Goal: Entertainment & Leisure: Consume media (video, audio)

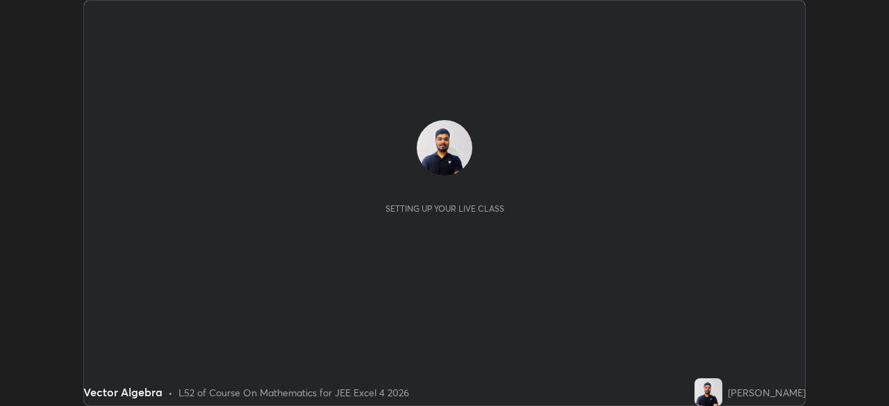
scroll to position [406, 889]
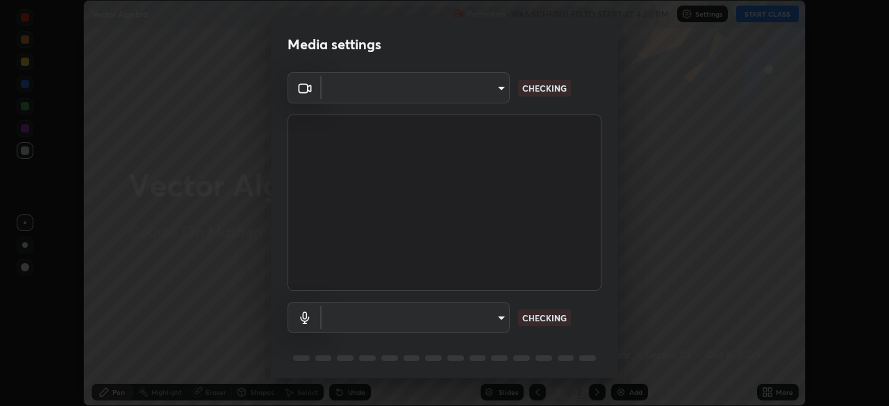
type input "f44939252cec670a7c81aafead478e6b9f15b20a1b8f1ae8dba2619045631b1c"
type input "default"
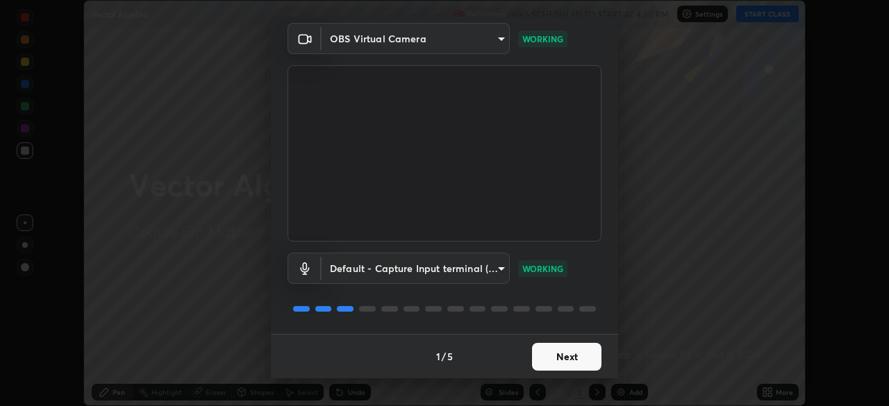
click at [557, 359] on button "Next" at bounding box center [566, 357] width 69 height 28
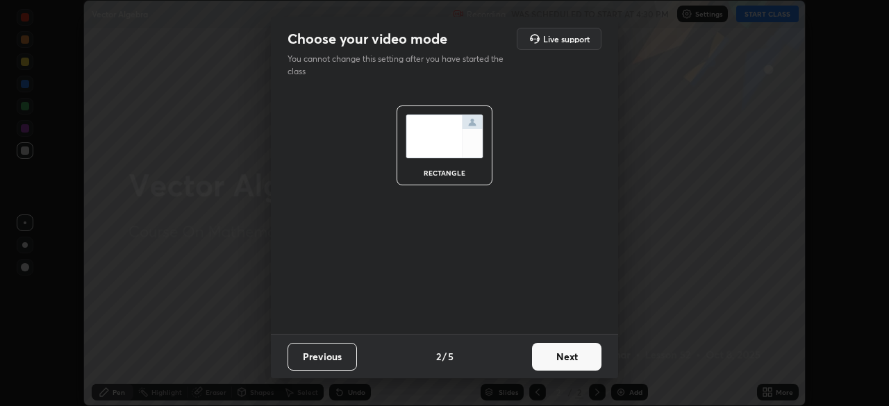
scroll to position [0, 0]
click at [566, 357] on button "Next" at bounding box center [566, 357] width 69 height 28
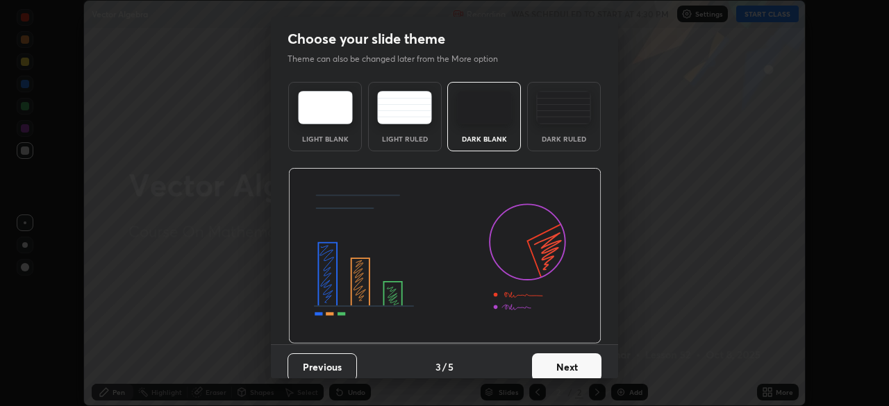
click at [572, 361] on button "Next" at bounding box center [566, 368] width 69 height 28
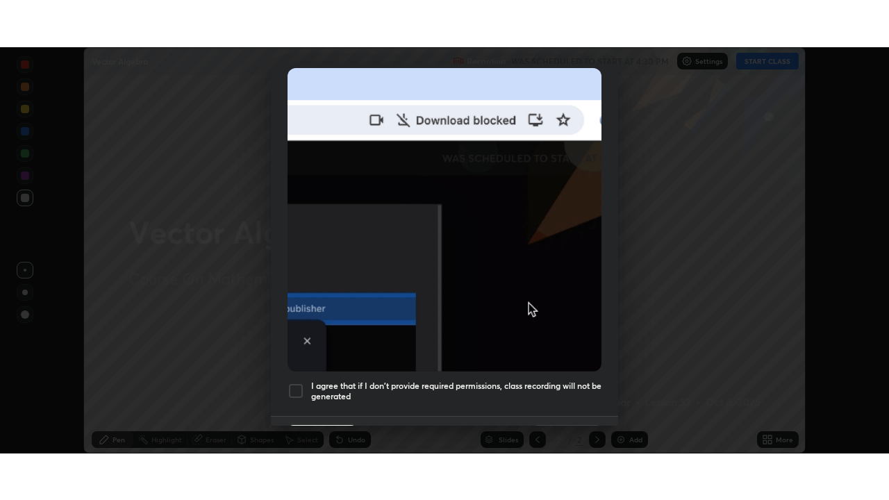
scroll to position [333, 0]
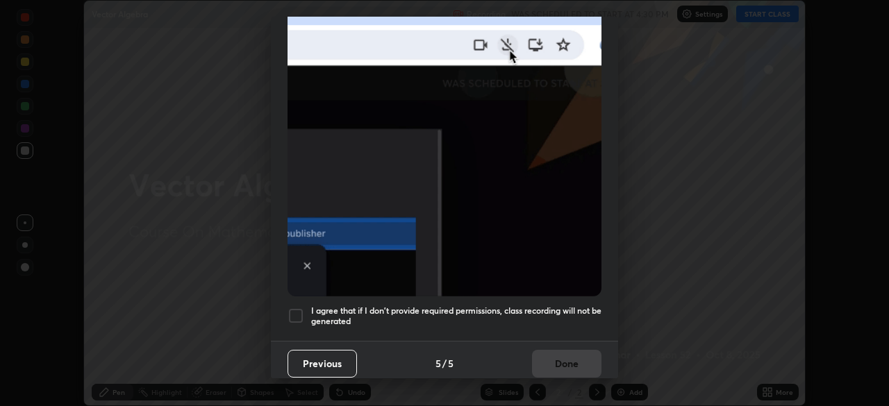
click at [578, 306] on h5 "I agree that if I don't provide required permissions, class recording will not …" at bounding box center [456, 317] width 290 height 22
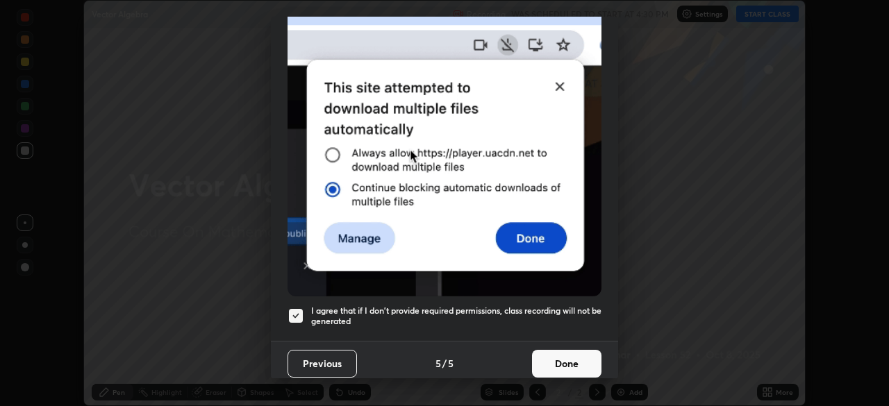
click at [577, 350] on button "Done" at bounding box center [566, 364] width 69 height 28
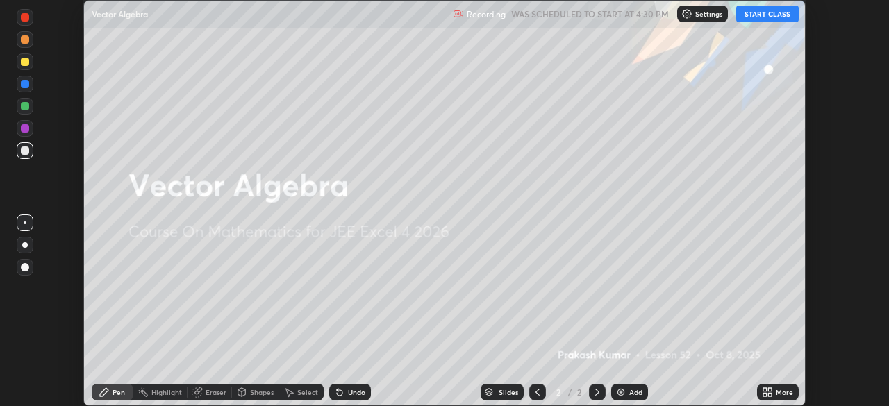
click at [776, 393] on div "More" at bounding box center [784, 392] width 17 height 7
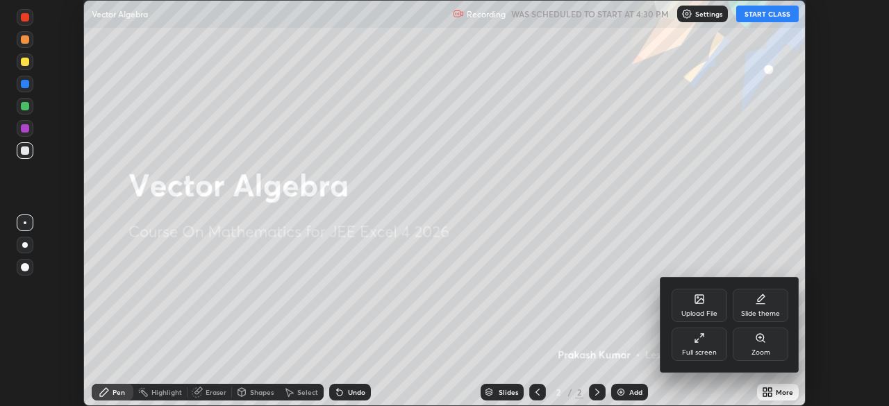
click at [710, 345] on div "Full screen" at bounding box center [700, 344] width 56 height 33
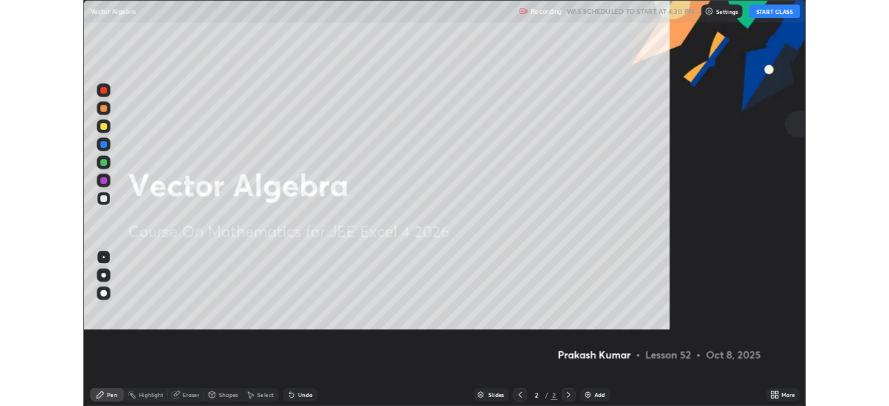
scroll to position [500, 889]
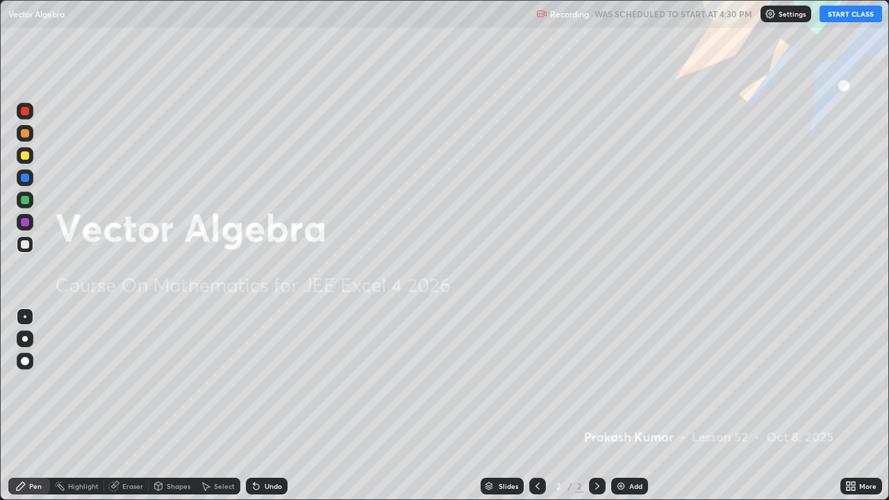
click at [844, 17] on button "START CLASS" at bounding box center [851, 14] width 63 height 17
click at [622, 406] on img at bounding box center [621, 486] width 11 height 11
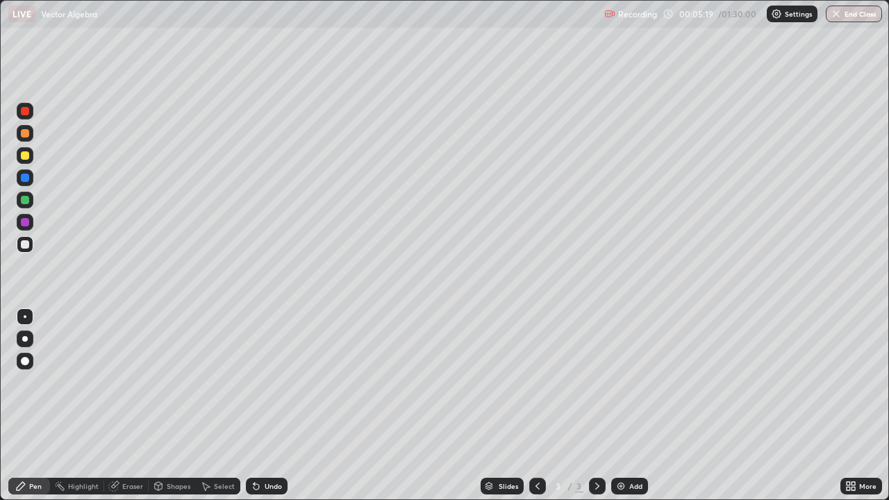
click at [30, 245] on div at bounding box center [25, 244] width 17 height 17
click at [26, 133] on div at bounding box center [25, 133] width 8 height 8
click at [31, 247] on div at bounding box center [25, 244] width 17 height 17
click at [126, 406] on div "Eraser" at bounding box center [126, 486] width 44 height 17
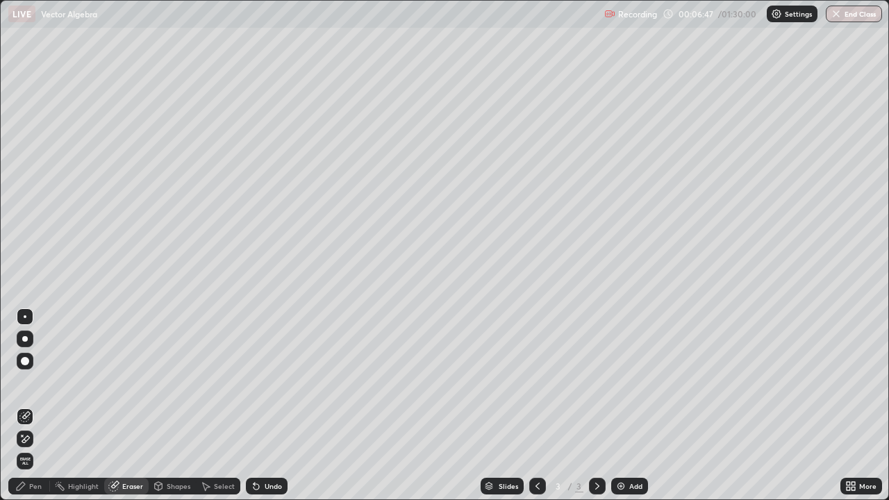
click at [31, 406] on div "Pen" at bounding box center [29, 486] width 42 height 17
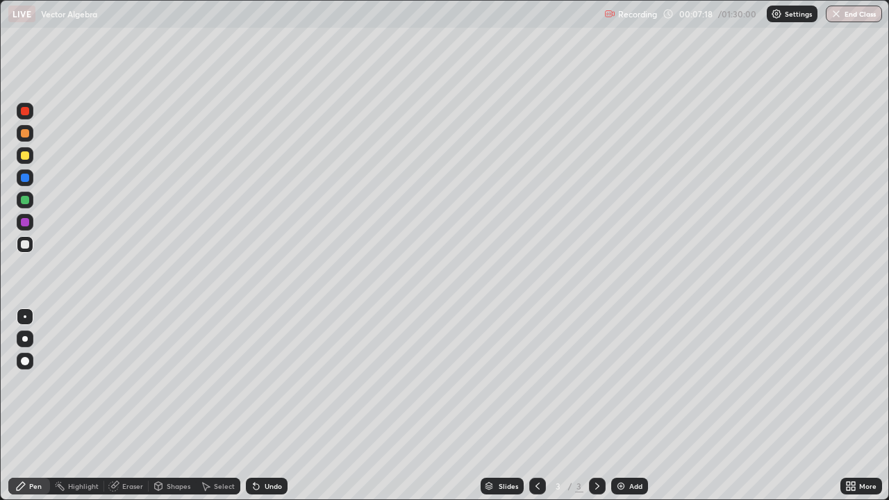
click at [167, 406] on div "Shapes" at bounding box center [179, 486] width 24 height 7
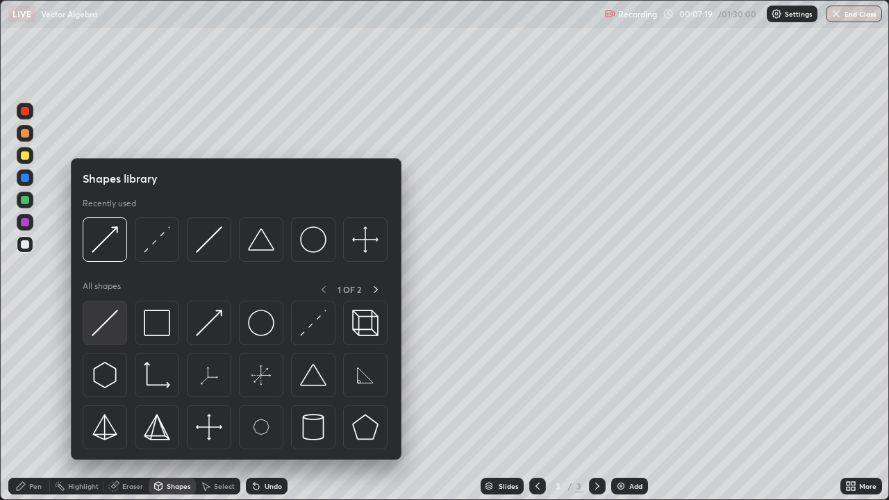
click at [118, 318] on div at bounding box center [105, 323] width 44 height 44
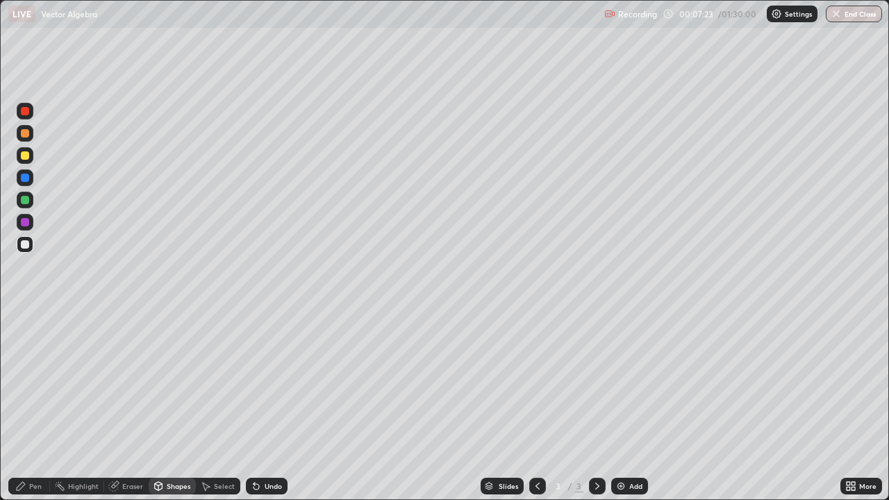
click at [265, 406] on div "Undo" at bounding box center [273, 486] width 17 height 7
click at [268, 406] on div "Undo" at bounding box center [273, 486] width 17 height 7
click at [270, 406] on div "Undo" at bounding box center [273, 486] width 17 height 7
click at [265, 406] on div "Undo" at bounding box center [267, 486] width 42 height 17
click at [258, 406] on div "Undo" at bounding box center [267, 486] width 42 height 17
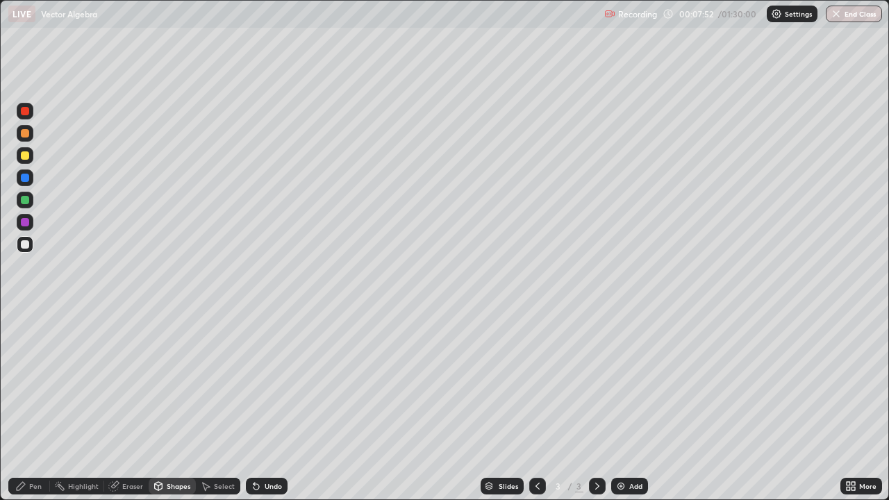
click at [131, 406] on div "Eraser" at bounding box center [132, 486] width 21 height 7
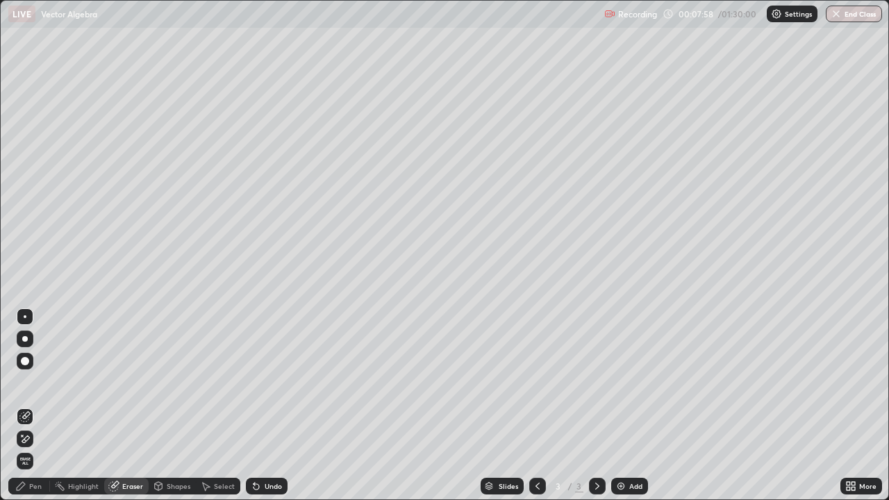
click at [35, 406] on div "Pen" at bounding box center [35, 486] width 13 height 7
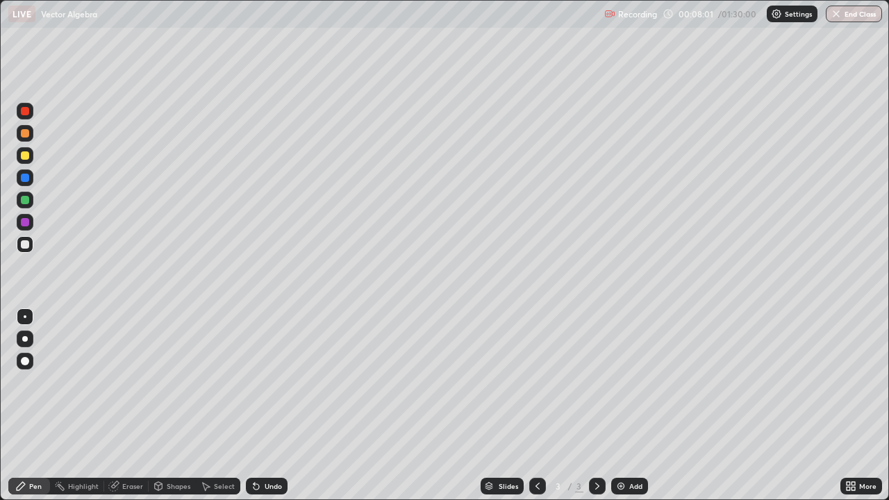
click at [184, 406] on div "Shapes" at bounding box center [172, 486] width 47 height 17
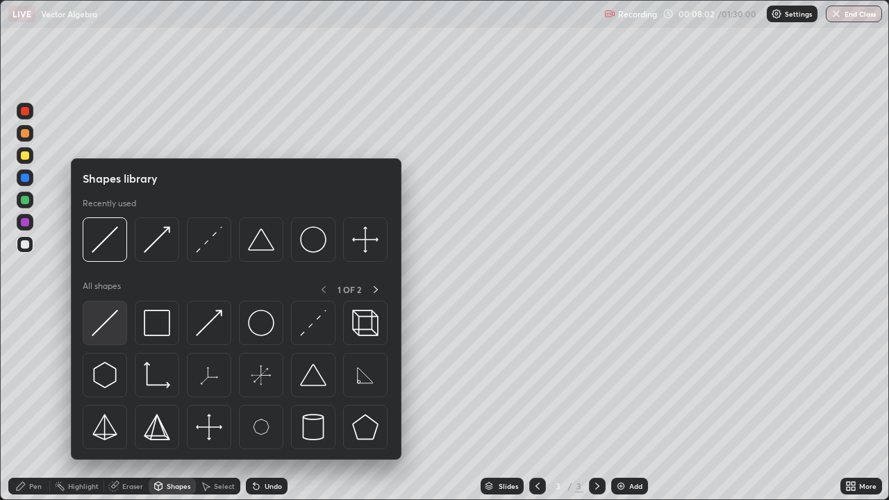
click at [108, 317] on img at bounding box center [105, 323] width 26 height 26
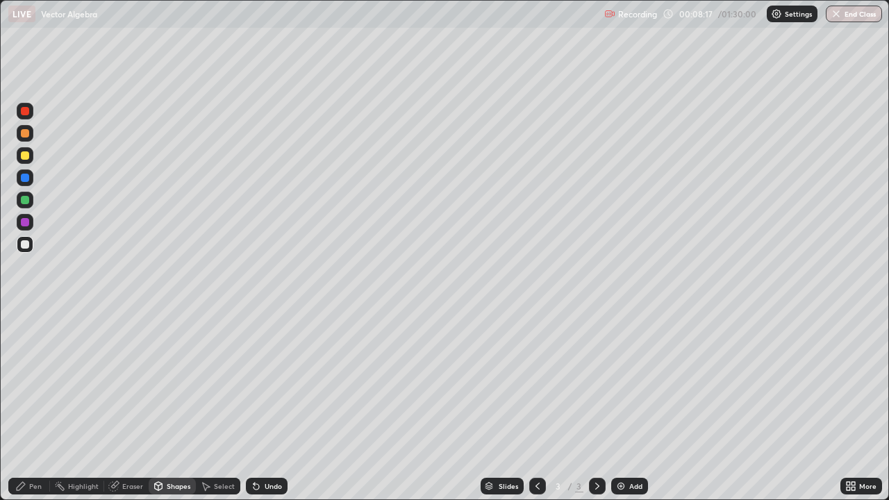
click at [275, 406] on div "Undo" at bounding box center [267, 486] width 42 height 17
click at [25, 159] on div at bounding box center [25, 155] width 8 height 8
click at [172, 406] on div "Shapes" at bounding box center [179, 486] width 24 height 7
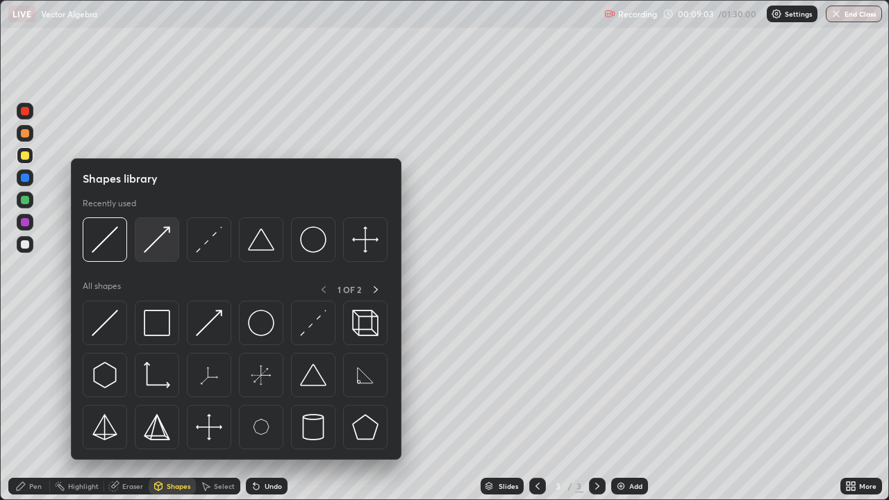
click at [160, 250] on img at bounding box center [157, 239] width 26 height 26
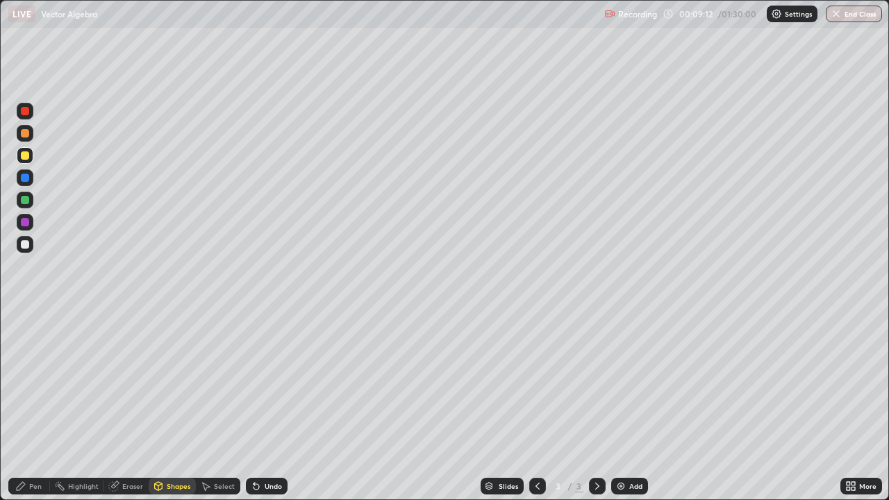
click at [270, 406] on div "Undo" at bounding box center [273, 486] width 17 height 7
click at [35, 406] on div "Pen" at bounding box center [35, 486] width 13 height 7
click at [31, 245] on div at bounding box center [25, 244] width 17 height 17
click at [133, 406] on div "Eraser" at bounding box center [132, 486] width 21 height 7
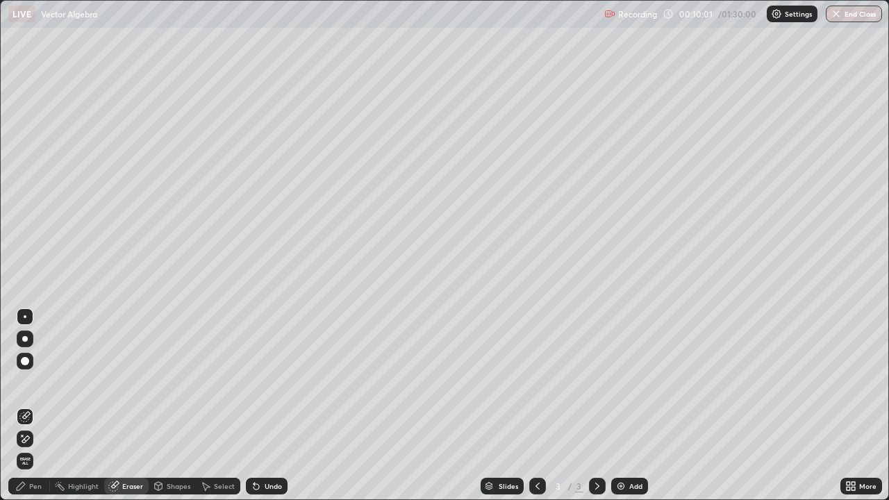
click at [34, 406] on div "Pen" at bounding box center [29, 486] width 42 height 17
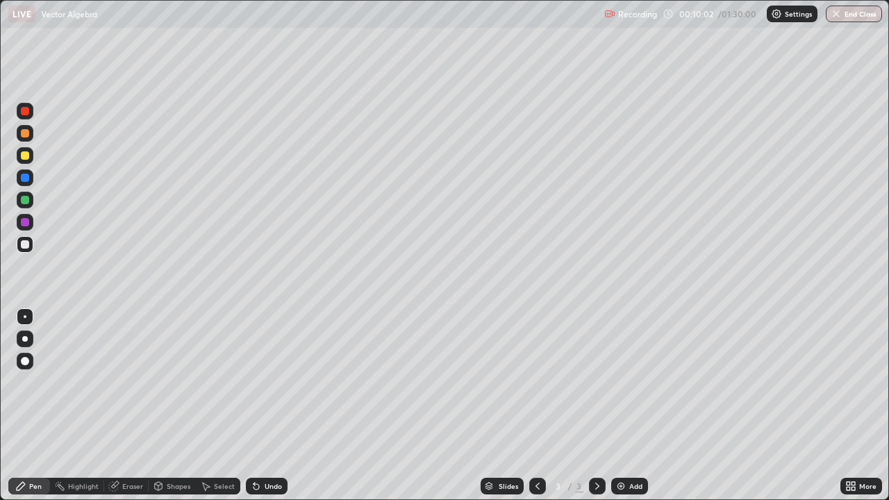
click at [28, 201] on div at bounding box center [25, 200] width 8 height 8
click at [27, 252] on div at bounding box center [25, 244] width 17 height 17
click at [27, 137] on div at bounding box center [25, 133] width 8 height 8
click at [263, 406] on div "Undo" at bounding box center [267, 486] width 42 height 17
click at [179, 406] on div "Shapes" at bounding box center [179, 486] width 24 height 7
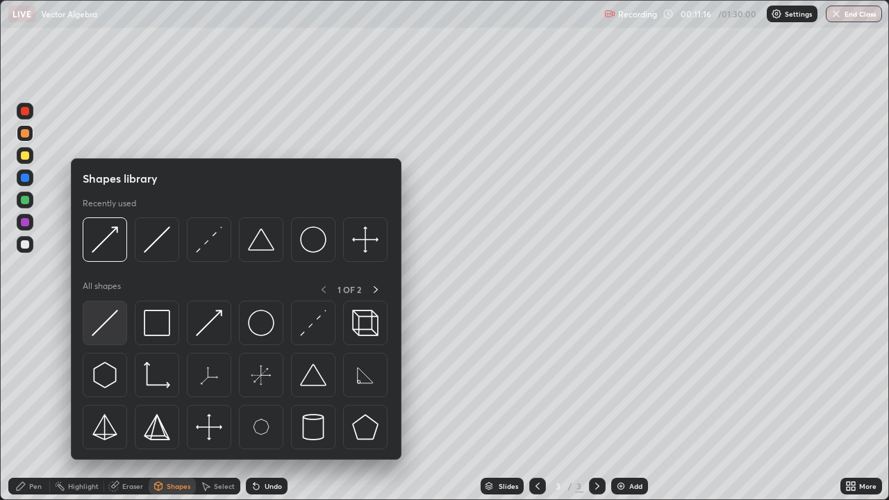
click at [112, 321] on img at bounding box center [105, 323] width 26 height 26
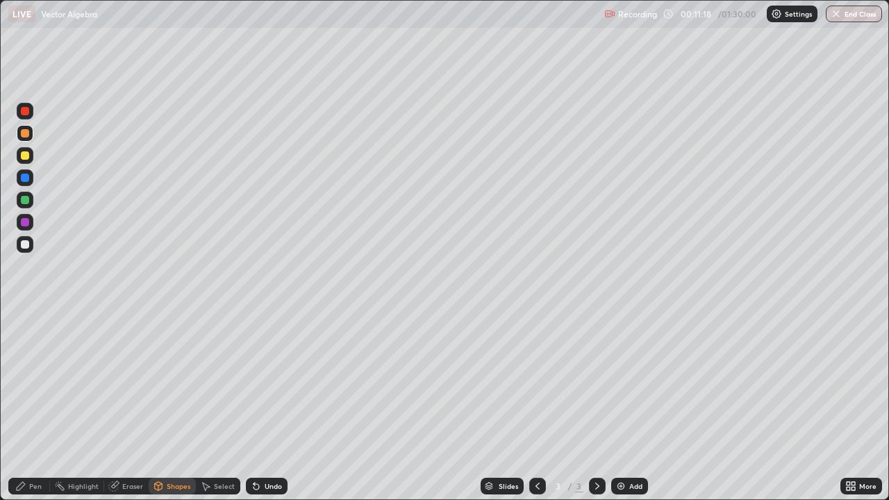
click at [177, 406] on div "Shapes" at bounding box center [179, 486] width 24 height 7
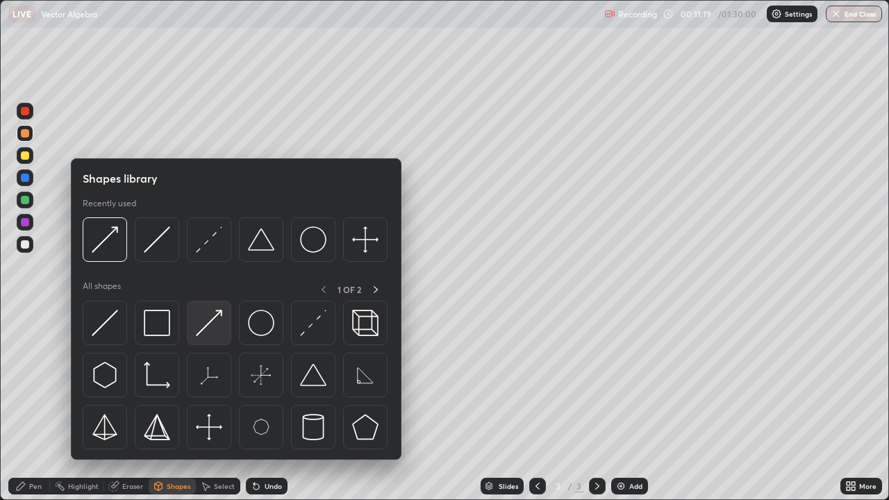
click at [207, 318] on img at bounding box center [209, 323] width 26 height 26
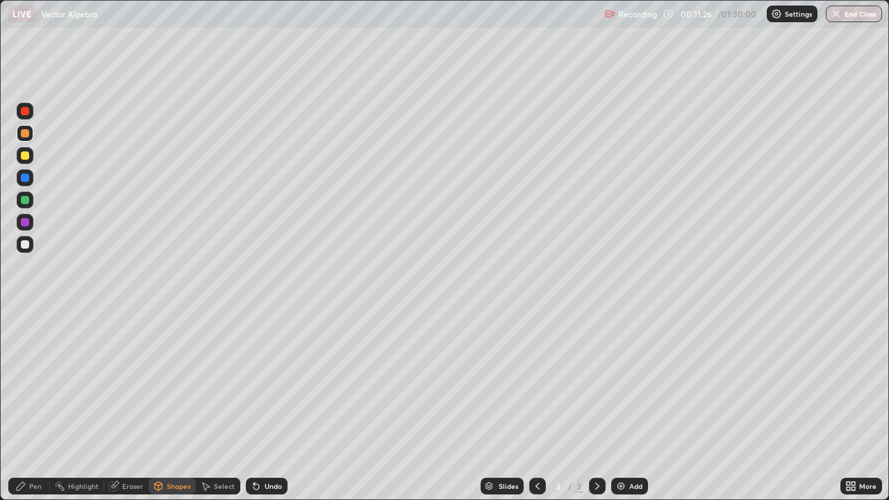
click at [36, 406] on div "Pen" at bounding box center [29, 486] width 42 height 17
click at [30, 202] on div at bounding box center [25, 200] width 17 height 17
click at [24, 138] on div at bounding box center [25, 133] width 17 height 17
click at [177, 406] on div "Shapes" at bounding box center [179, 486] width 24 height 7
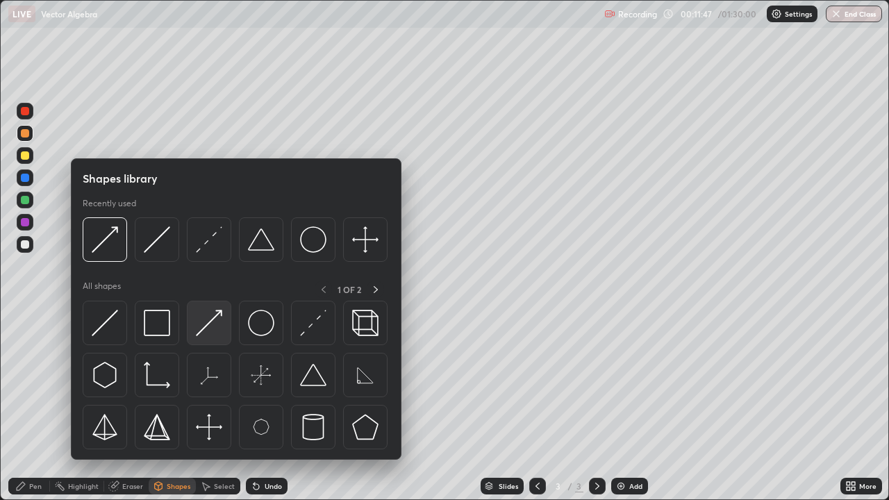
click at [220, 309] on div at bounding box center [209, 323] width 44 height 44
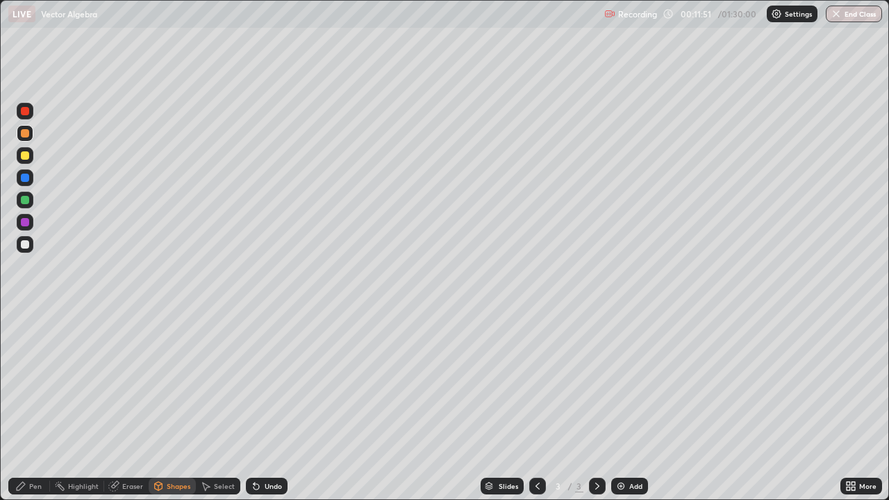
click at [29, 406] on div "Pen" at bounding box center [35, 486] width 13 height 7
click at [28, 224] on div at bounding box center [25, 222] width 8 height 8
click at [23, 180] on div at bounding box center [25, 178] width 8 height 8
click at [170, 406] on div "Shapes" at bounding box center [179, 486] width 24 height 7
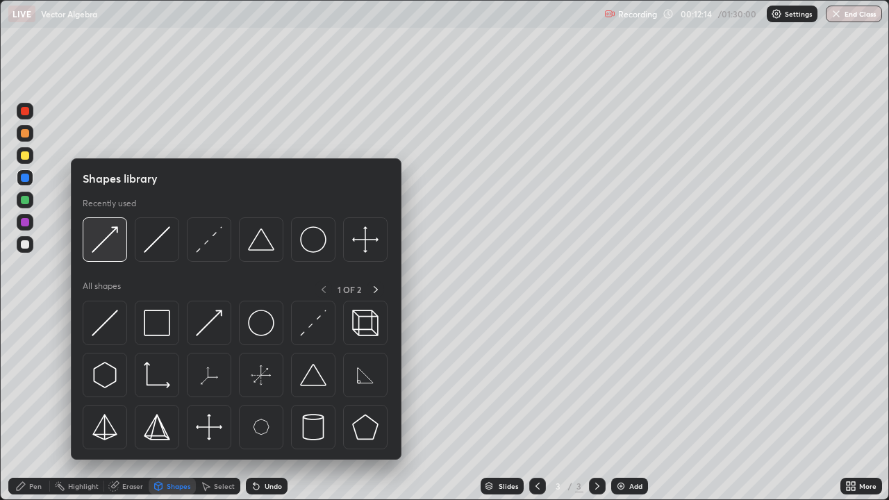
click at [119, 245] on div at bounding box center [105, 239] width 44 height 44
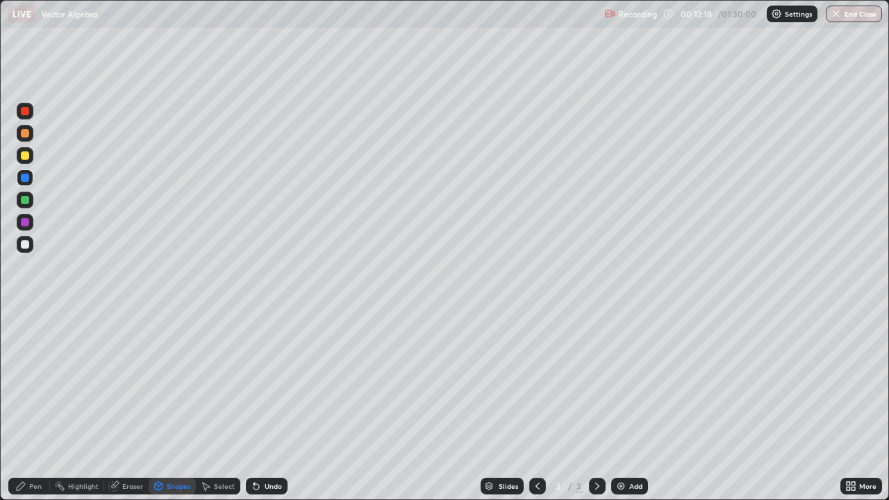
click at [274, 406] on div "Undo" at bounding box center [273, 486] width 17 height 7
click at [269, 406] on div "Undo" at bounding box center [273, 486] width 17 height 7
click at [31, 249] on div at bounding box center [25, 244] width 17 height 17
click at [265, 406] on div "Undo" at bounding box center [273, 486] width 17 height 7
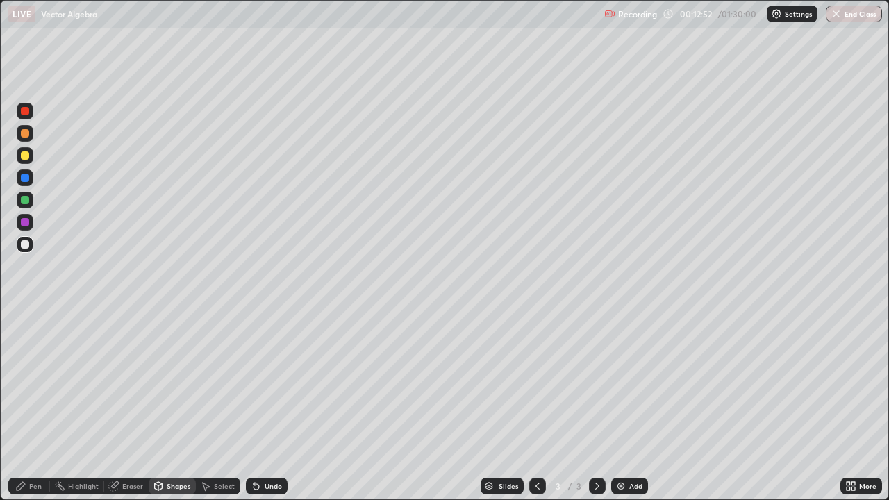
click at [265, 406] on div "Undo" at bounding box center [273, 486] width 17 height 7
click at [31, 406] on div "Pen" at bounding box center [29, 486] width 42 height 17
click at [34, 406] on div "Pen" at bounding box center [35, 486] width 13 height 7
click at [627, 406] on div "Add" at bounding box center [629, 486] width 37 height 17
click at [31, 248] on div at bounding box center [25, 244] width 17 height 17
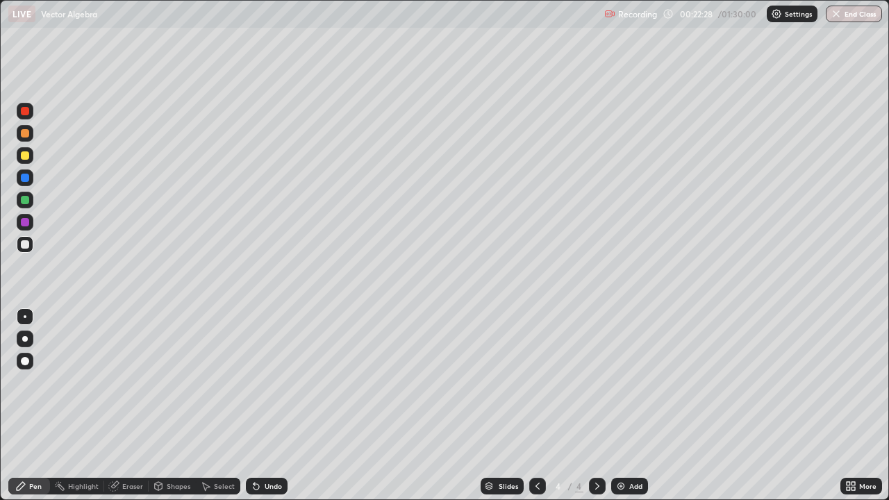
click at [26, 156] on div at bounding box center [25, 155] width 8 height 8
click at [31, 247] on div at bounding box center [25, 244] width 17 height 17
click at [33, 201] on div at bounding box center [25, 200] width 17 height 17
click at [135, 406] on div "Eraser" at bounding box center [132, 486] width 21 height 7
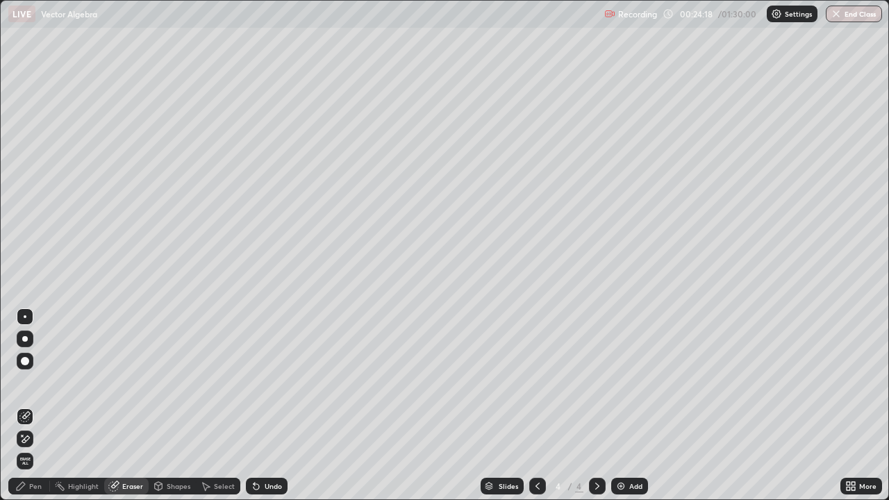
click at [37, 406] on div "Pen" at bounding box center [35, 486] width 13 height 7
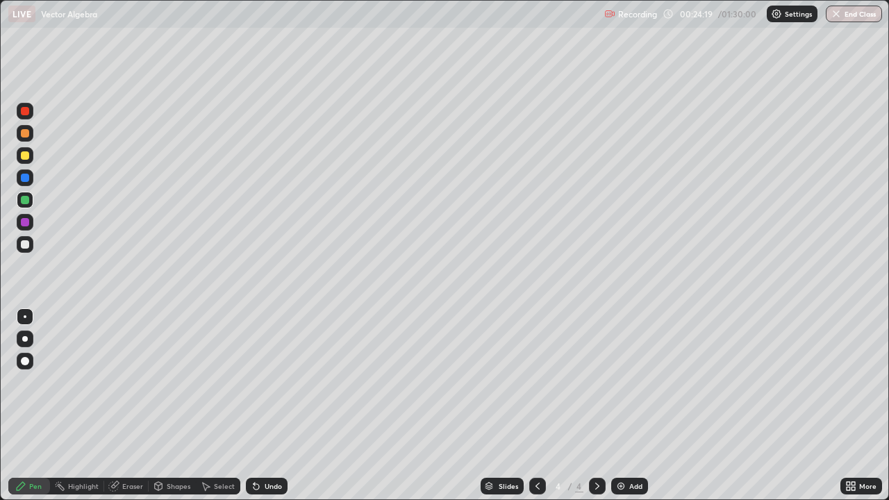
click at [31, 249] on div at bounding box center [25, 244] width 17 height 17
click at [26, 136] on div at bounding box center [25, 133] width 8 height 8
click at [534, 406] on icon at bounding box center [537, 486] width 11 height 11
click at [596, 406] on icon at bounding box center [597, 486] width 11 height 11
click at [141, 406] on div "Eraser" at bounding box center [132, 486] width 21 height 7
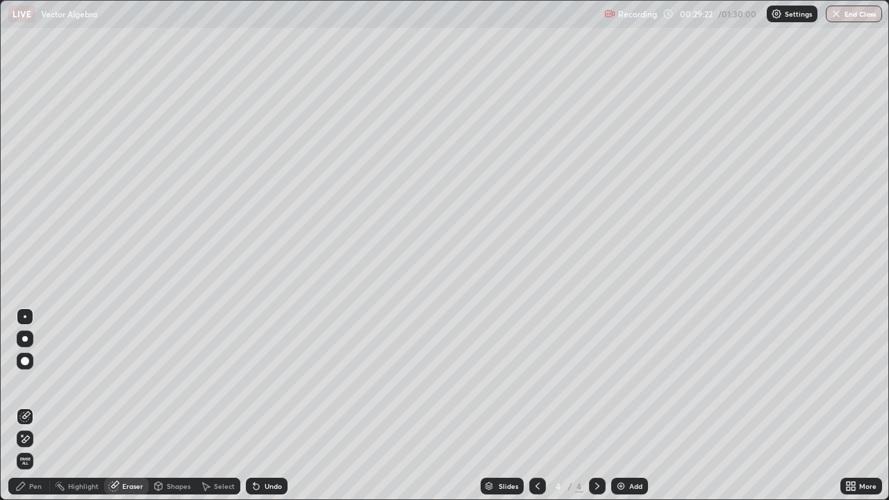
click at [22, 406] on icon at bounding box center [22, 435] width 1 height 1
click at [27, 406] on div "Pen" at bounding box center [29, 486] width 42 height 17
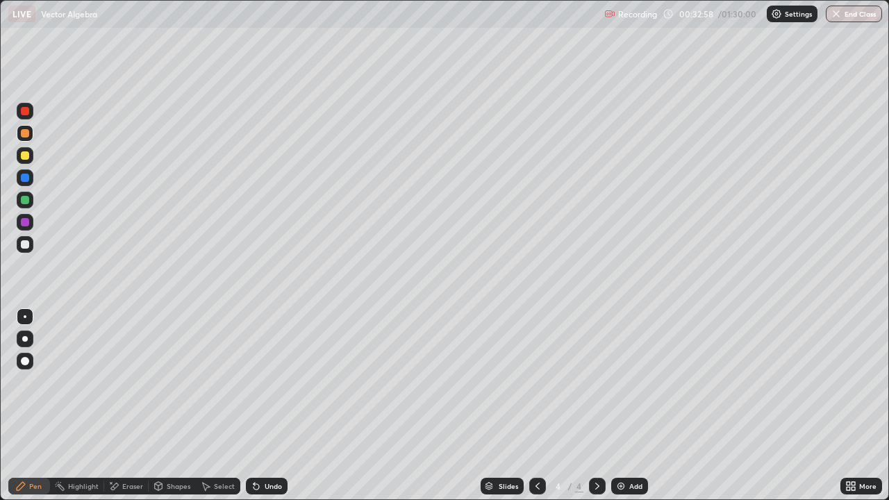
click at [30, 192] on div at bounding box center [25, 200] width 17 height 22
click at [267, 406] on div "Undo" at bounding box center [267, 486] width 42 height 17
click at [265, 406] on div "Undo" at bounding box center [267, 486] width 42 height 17
click at [265, 406] on div "Undo" at bounding box center [273, 486] width 17 height 7
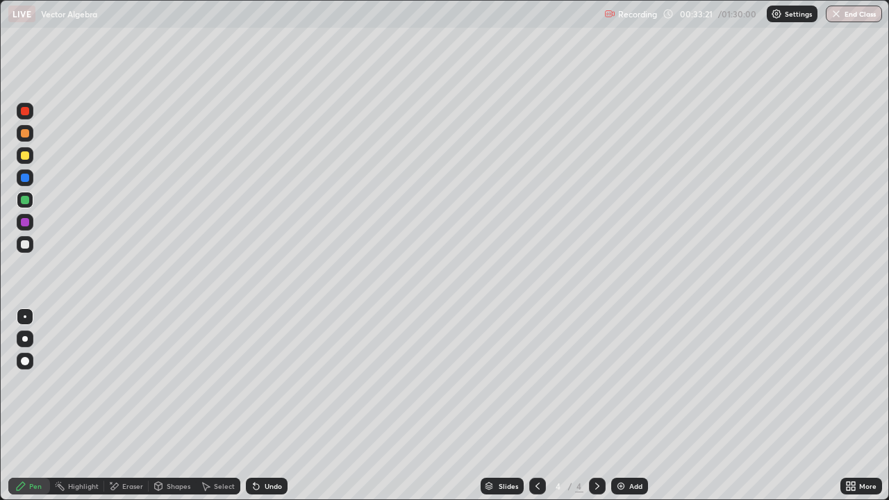
click at [262, 406] on div "Undo" at bounding box center [267, 486] width 42 height 17
click at [259, 406] on icon at bounding box center [256, 486] width 11 height 11
click at [270, 406] on div "Undo" at bounding box center [273, 486] width 17 height 7
click at [251, 406] on icon at bounding box center [256, 486] width 11 height 11
click at [254, 406] on icon at bounding box center [257, 487] width 6 height 6
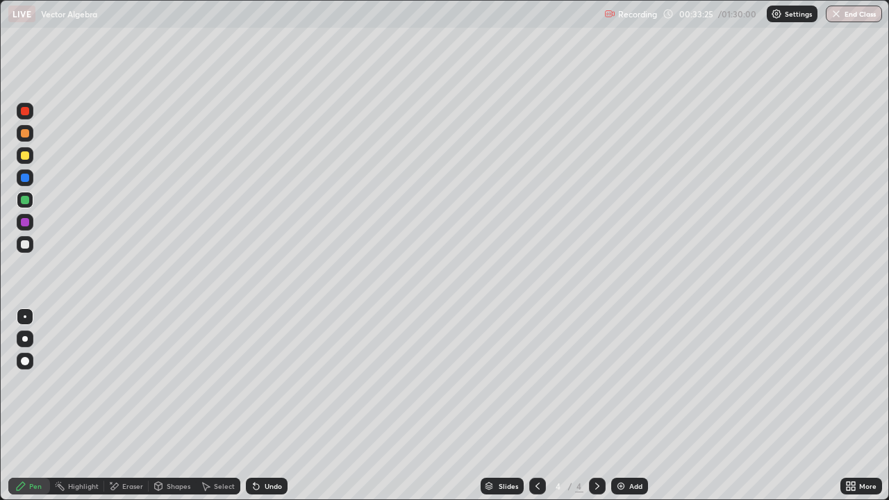
click at [28, 175] on div at bounding box center [25, 178] width 8 height 8
click at [30, 248] on div at bounding box center [25, 244] width 17 height 17
click at [26, 133] on div at bounding box center [25, 133] width 8 height 8
click at [26, 245] on div at bounding box center [25, 244] width 8 height 8
click at [124, 406] on div "Eraser" at bounding box center [132, 486] width 21 height 7
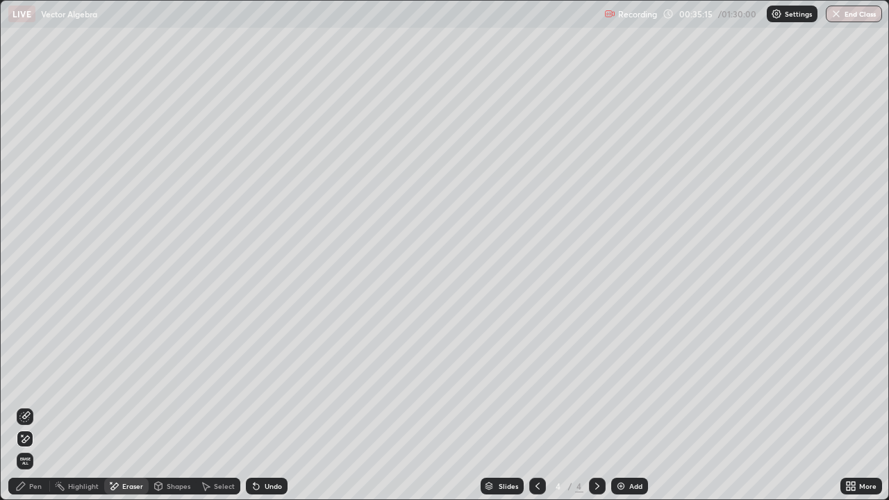
click at [34, 406] on div "Pen" at bounding box center [35, 486] width 13 height 7
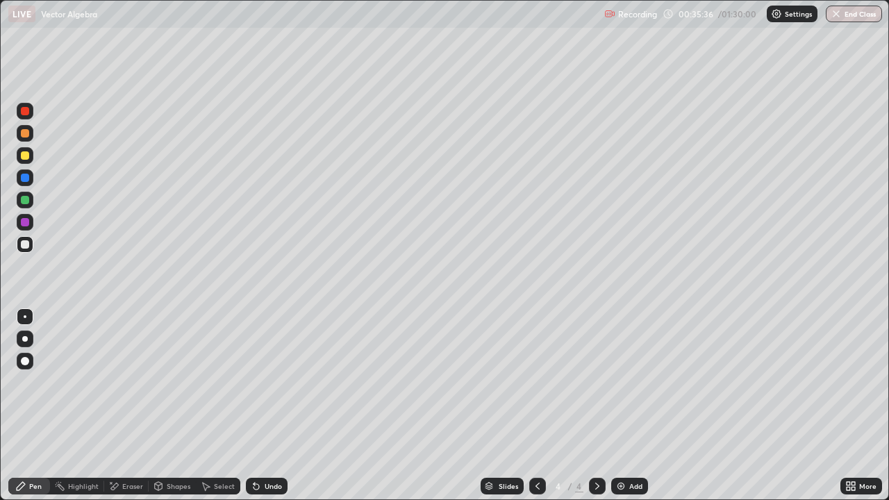
click at [263, 406] on div "Undo" at bounding box center [267, 486] width 42 height 17
click at [123, 406] on div "Eraser" at bounding box center [132, 486] width 21 height 7
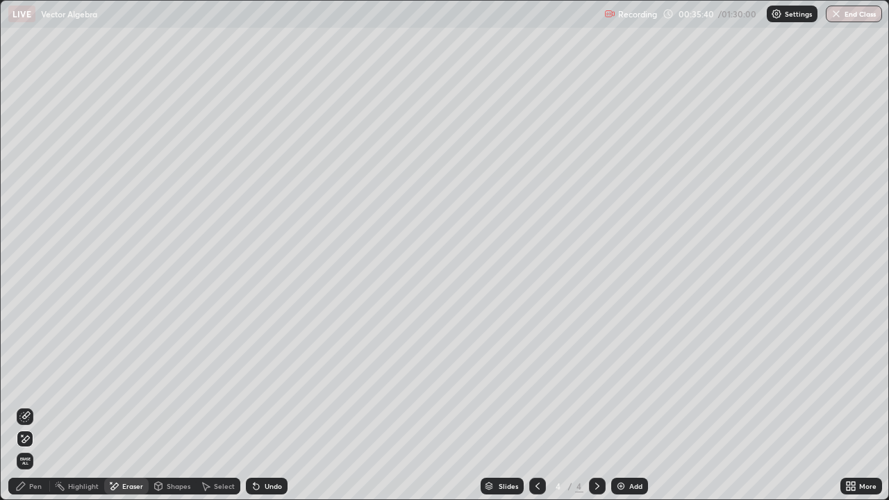
click at [36, 406] on div "Pen" at bounding box center [35, 486] width 13 height 7
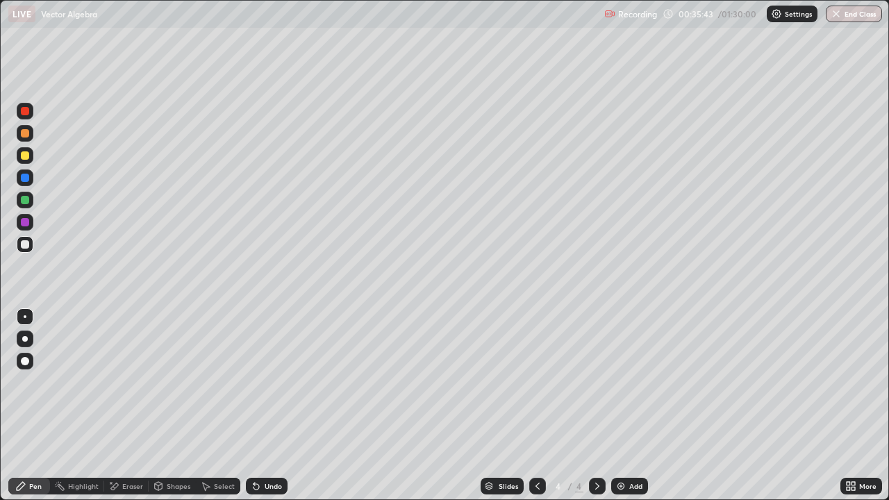
click at [27, 202] on div at bounding box center [25, 200] width 8 height 8
click at [630, 406] on div "Add" at bounding box center [635, 486] width 13 height 7
click at [31, 248] on div at bounding box center [25, 244] width 17 height 17
click at [26, 245] on div at bounding box center [25, 244] width 8 height 8
click at [259, 406] on icon at bounding box center [256, 486] width 11 height 11
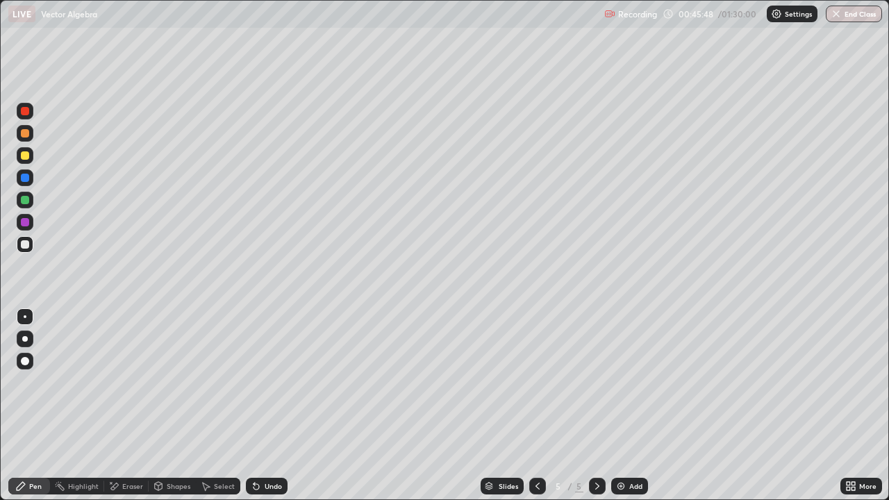
click at [30, 201] on div at bounding box center [25, 200] width 17 height 17
click at [267, 406] on div "Undo" at bounding box center [273, 486] width 17 height 7
click at [277, 406] on div "Undo" at bounding box center [273, 486] width 17 height 7
click at [26, 251] on div at bounding box center [25, 244] width 17 height 17
click at [35, 154] on div at bounding box center [25, 156] width 22 height 22
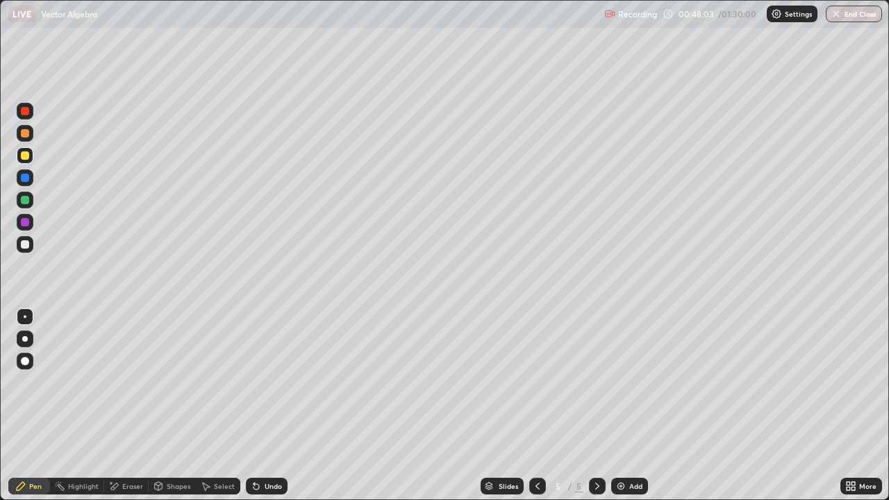
click at [27, 174] on div at bounding box center [25, 178] width 8 height 8
click at [28, 153] on div at bounding box center [25, 155] width 8 height 8
click at [151, 406] on div "Shapes" at bounding box center [172, 486] width 47 height 17
click at [131, 406] on div "Eraser" at bounding box center [132, 486] width 21 height 7
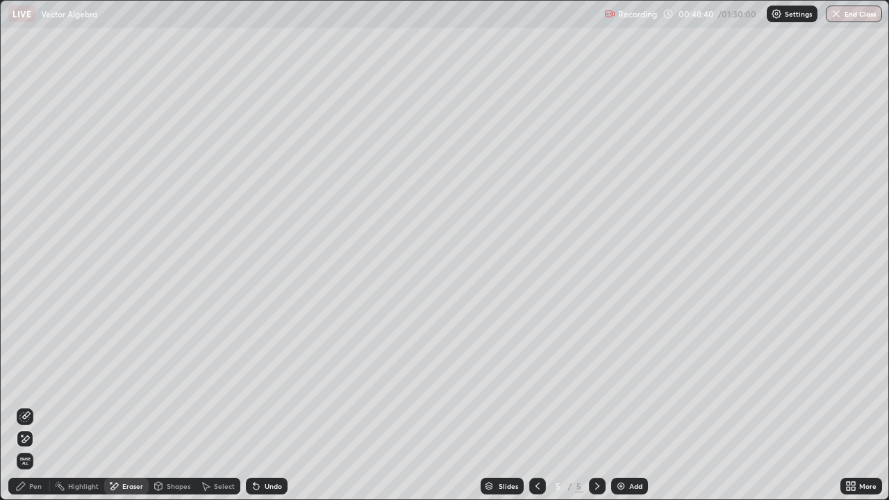
click at [28, 406] on div "Pen" at bounding box center [29, 486] width 42 height 17
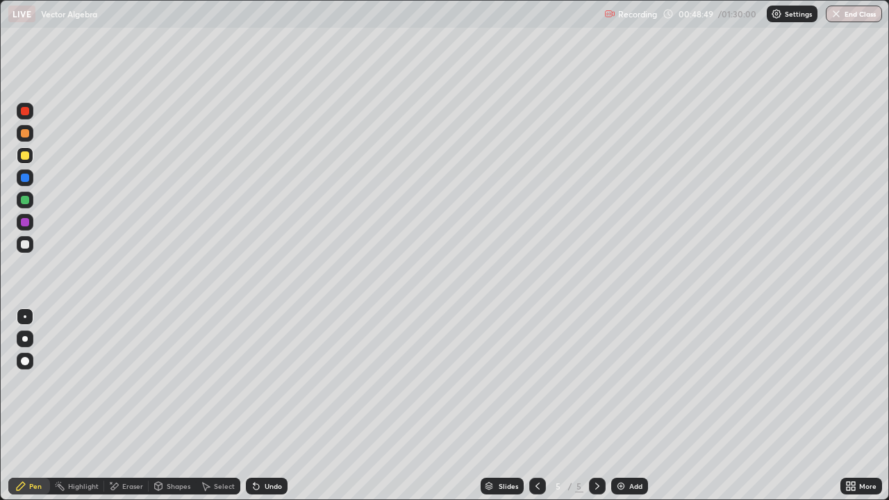
click at [266, 406] on div "Undo" at bounding box center [267, 486] width 42 height 17
click at [268, 406] on div "Undo" at bounding box center [267, 486] width 42 height 17
click at [120, 406] on div "Eraser" at bounding box center [126, 486] width 44 height 17
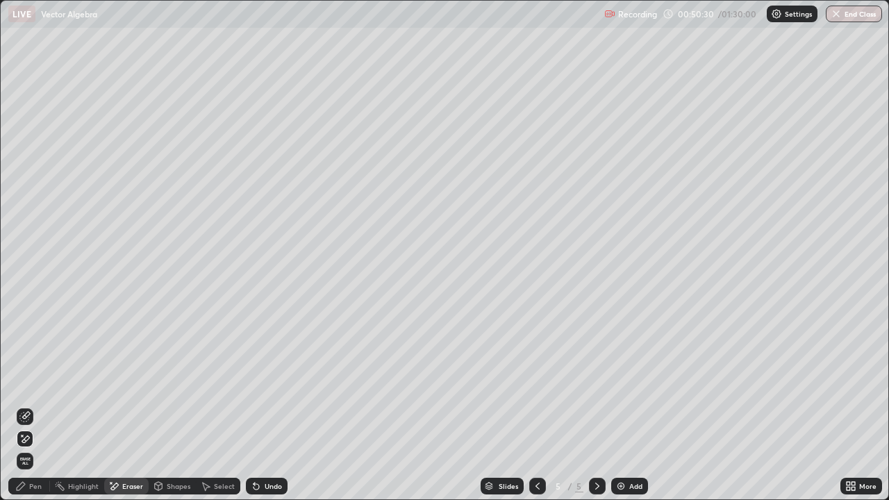
click at [30, 406] on div "Pen" at bounding box center [35, 486] width 13 height 7
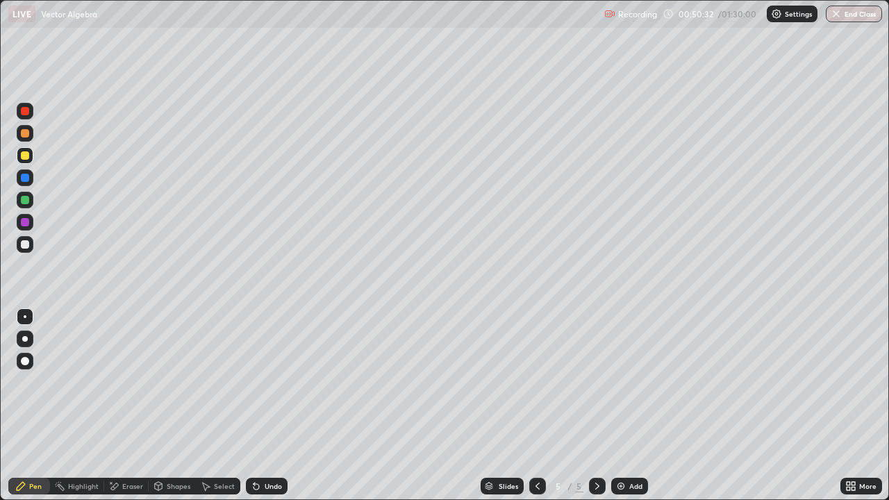
click at [26, 156] on div at bounding box center [25, 155] width 8 height 8
click at [32, 242] on div at bounding box center [25, 244] width 17 height 17
click at [125, 406] on div "Eraser" at bounding box center [132, 486] width 21 height 7
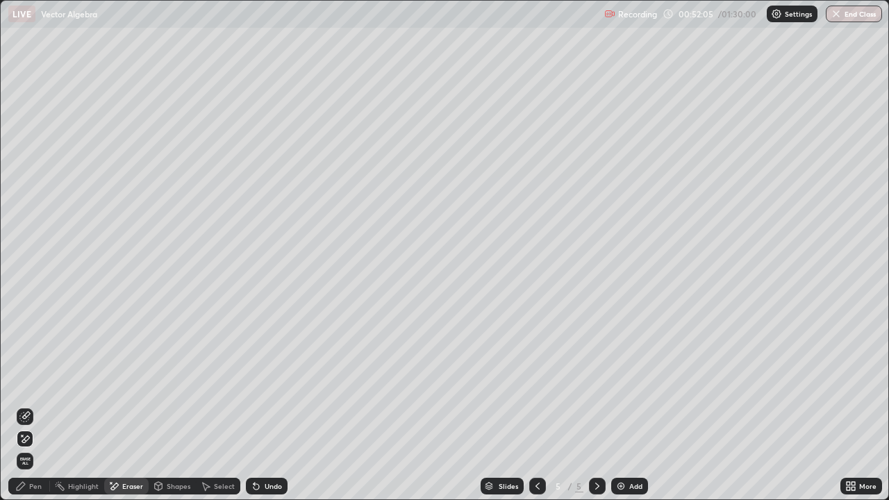
click at [30, 406] on div "Pen" at bounding box center [35, 486] width 13 height 7
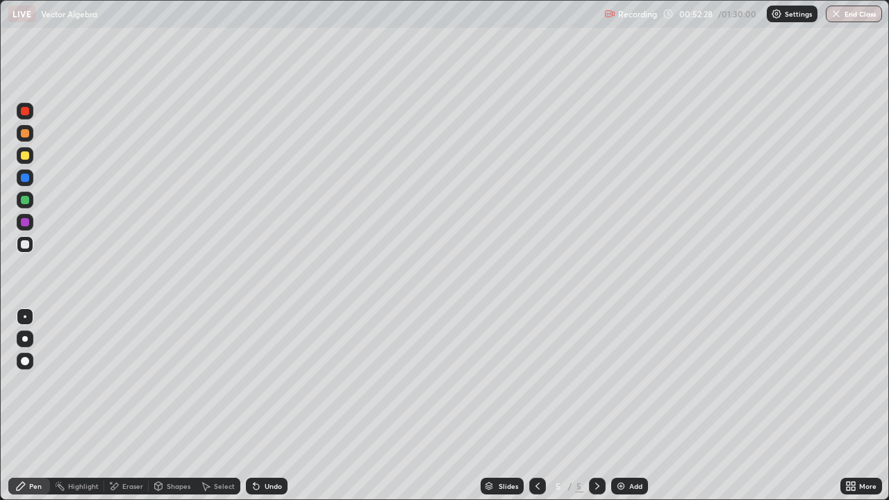
click at [136, 406] on div "Eraser" at bounding box center [132, 486] width 21 height 7
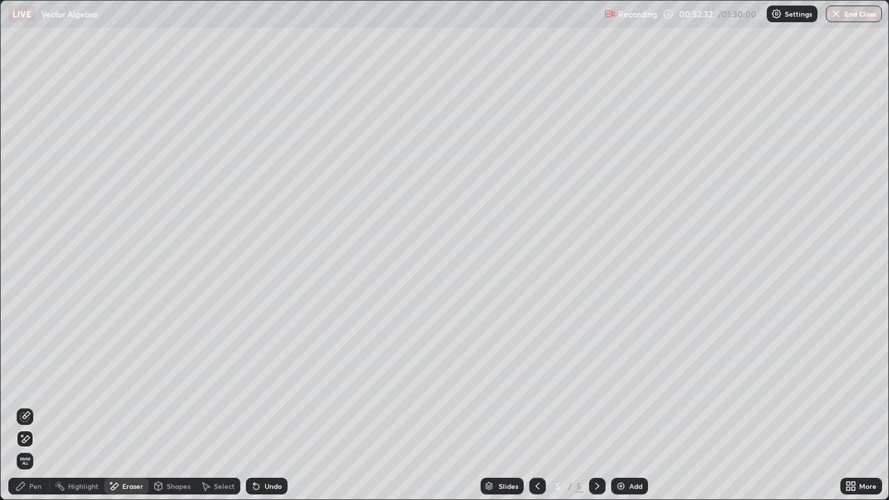
click at [33, 406] on div "Pen" at bounding box center [35, 486] width 13 height 7
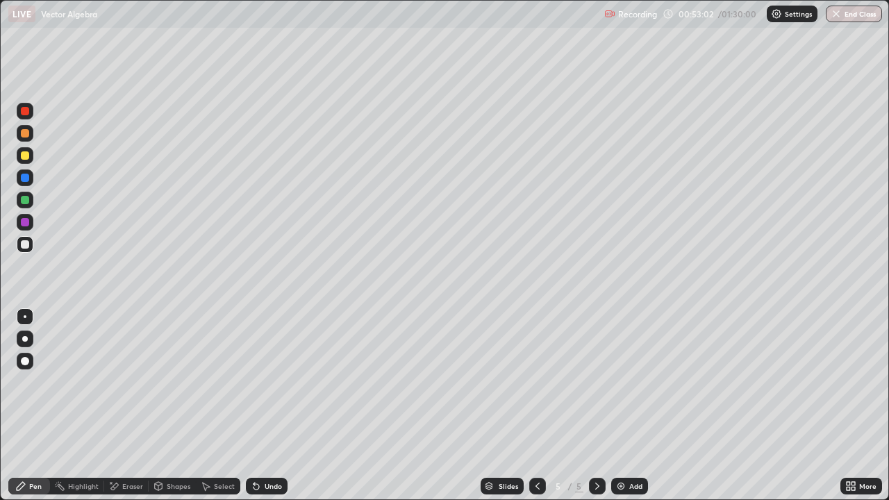
click at [32, 131] on div at bounding box center [25, 133] width 17 height 17
click at [31, 202] on div at bounding box center [25, 200] width 17 height 17
click at [636, 406] on div "Add" at bounding box center [635, 486] width 13 height 7
click at [30, 242] on div at bounding box center [25, 244] width 17 height 17
click at [269, 406] on div "Undo" at bounding box center [273, 486] width 17 height 7
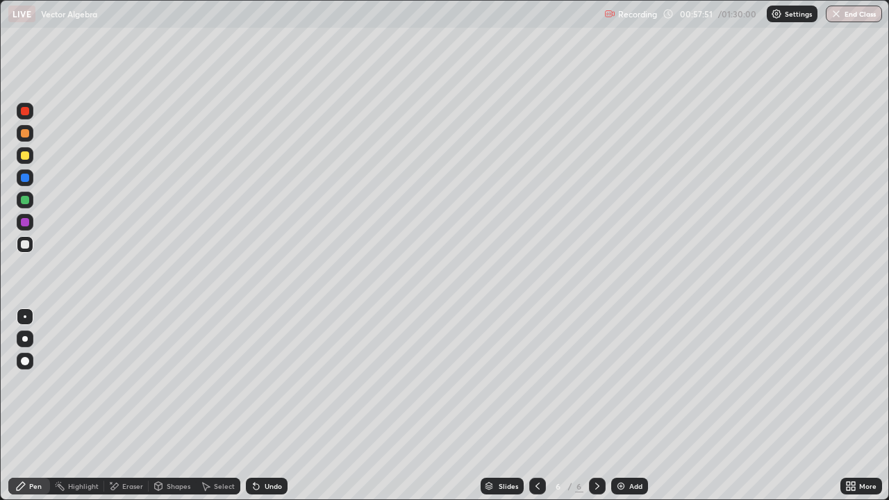
click at [31, 199] on div at bounding box center [25, 200] width 17 height 17
click at [261, 406] on div "Undo" at bounding box center [267, 486] width 42 height 17
click at [118, 406] on icon at bounding box center [113, 487] width 11 height 12
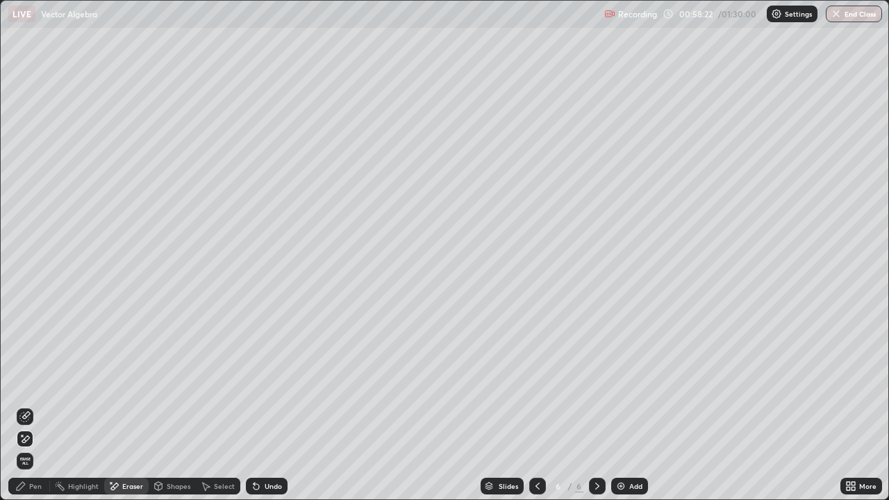
click at [35, 406] on div "Pen" at bounding box center [35, 486] width 13 height 7
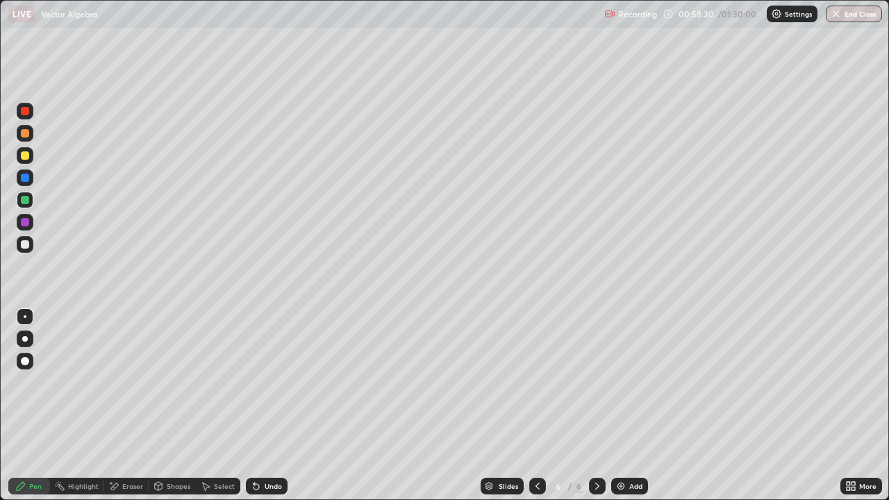
click at [135, 406] on div "Eraser" at bounding box center [132, 486] width 21 height 7
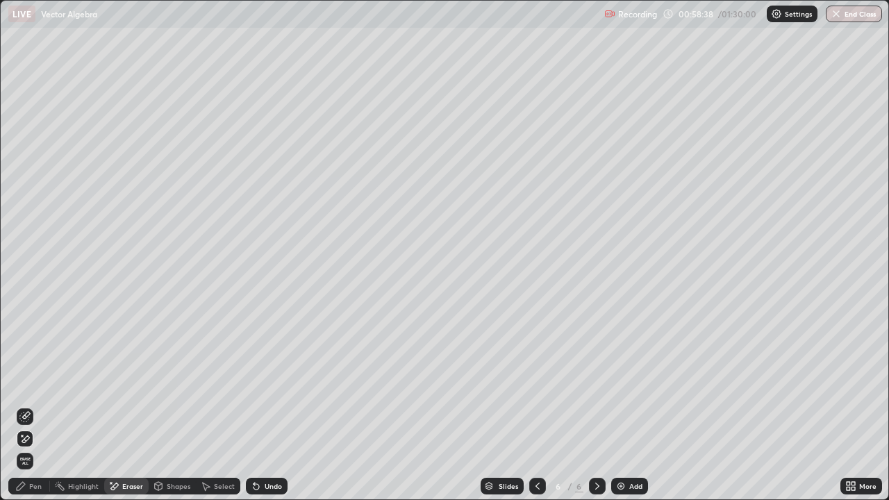
click at [33, 406] on div "Pen" at bounding box center [35, 486] width 13 height 7
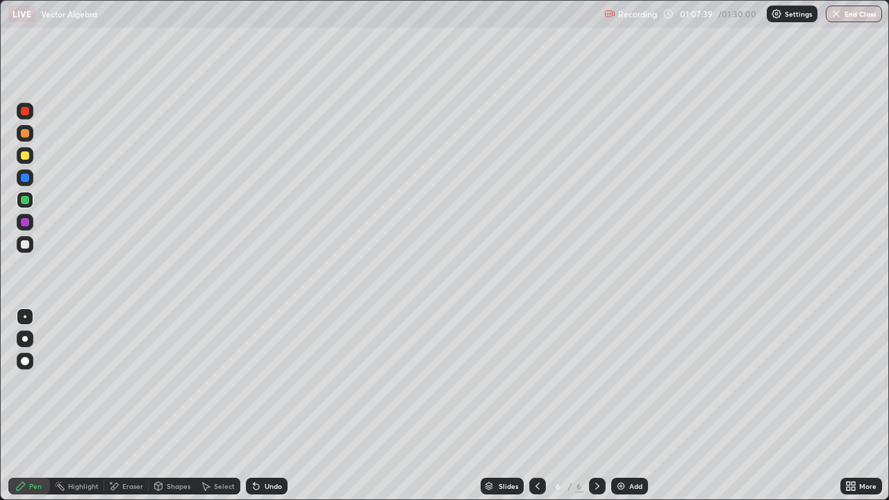
click at [25, 245] on div at bounding box center [25, 244] width 8 height 8
click at [636, 406] on div "Add" at bounding box center [629, 486] width 37 height 17
click at [26, 200] on div at bounding box center [25, 200] width 8 height 8
click at [536, 406] on icon at bounding box center [537, 486] width 11 height 11
click at [537, 406] on div at bounding box center [537, 486] width 17 height 17
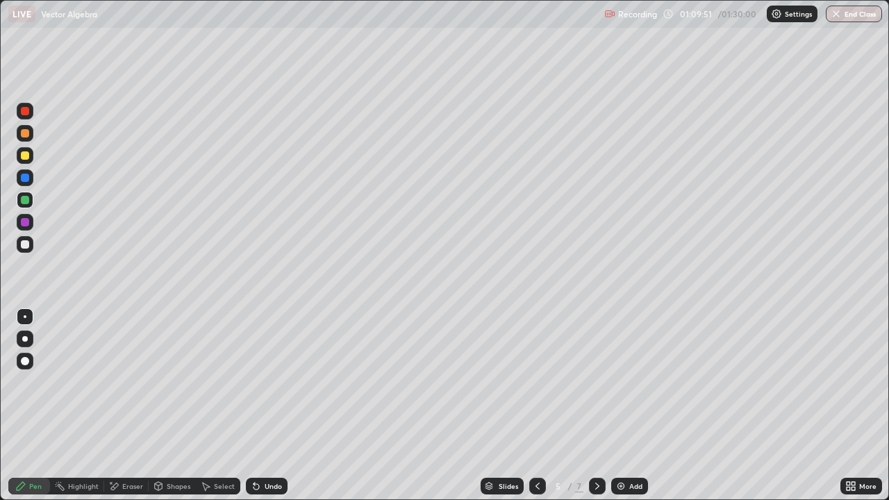
click at [536, 406] on icon at bounding box center [537, 486] width 11 height 11
click at [536, 406] on icon at bounding box center [538, 486] width 4 height 7
click at [26, 135] on div at bounding box center [25, 133] width 8 height 8
click at [596, 406] on icon at bounding box center [597, 486] width 11 height 11
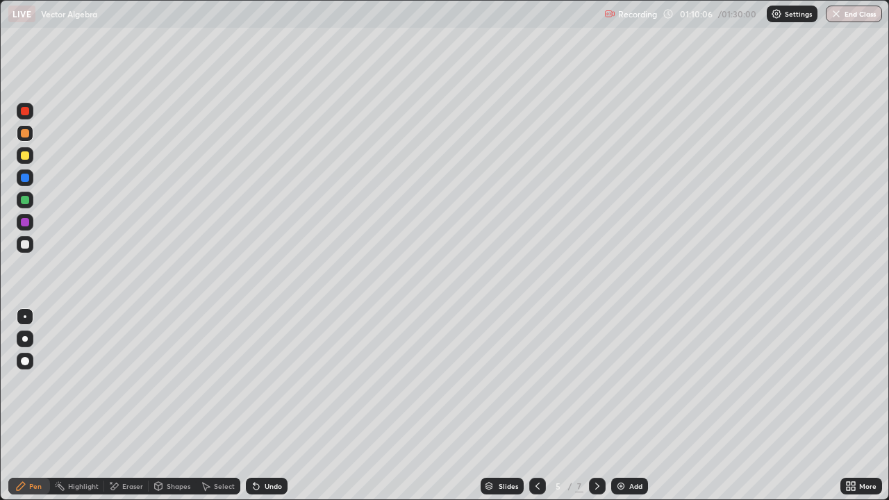
click at [596, 406] on icon at bounding box center [597, 486] width 11 height 11
click at [598, 406] on icon at bounding box center [597, 486] width 11 height 11
click at [265, 406] on div "Undo" at bounding box center [273, 486] width 17 height 7
click at [269, 406] on div "Undo" at bounding box center [273, 486] width 17 height 7
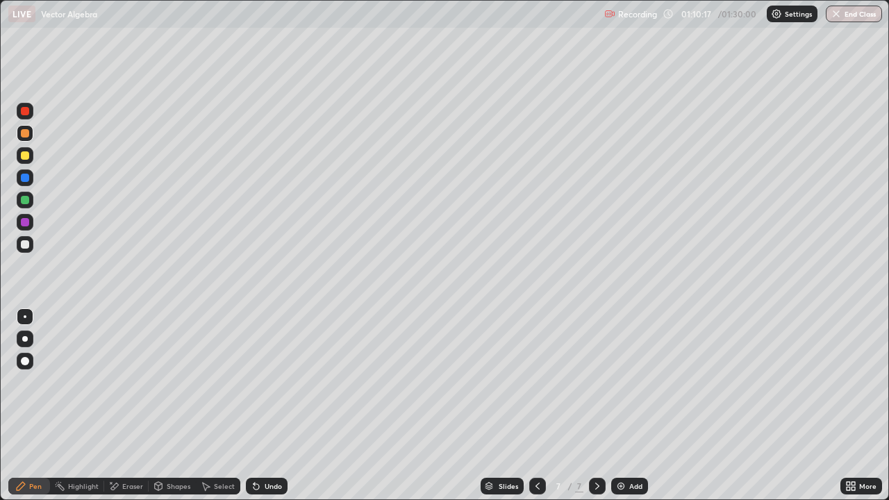
click at [28, 200] on div at bounding box center [25, 200] width 8 height 8
click at [30, 245] on div at bounding box center [25, 244] width 17 height 17
click at [536, 406] on icon at bounding box center [537, 486] width 11 height 11
click at [534, 406] on div at bounding box center [537, 486] width 17 height 28
click at [597, 406] on icon at bounding box center [597, 486] width 11 height 11
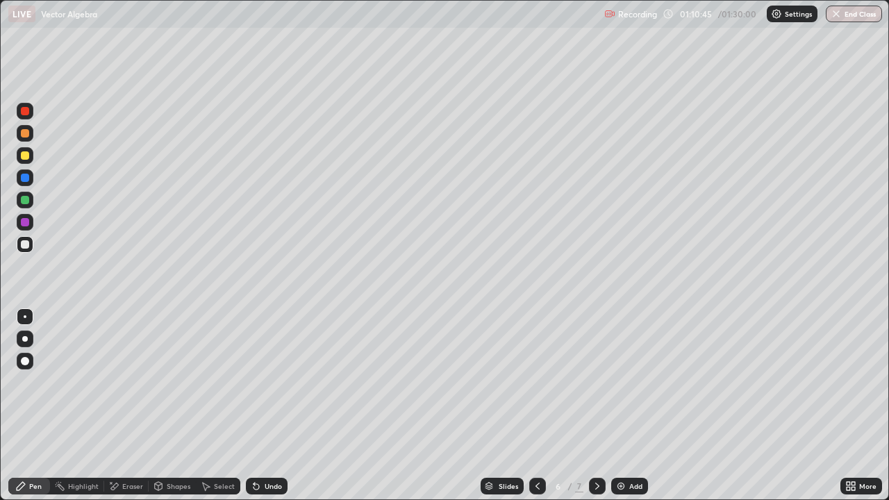
click at [596, 406] on icon at bounding box center [597, 486] width 11 height 11
click at [133, 406] on div "Eraser" at bounding box center [126, 486] width 44 height 17
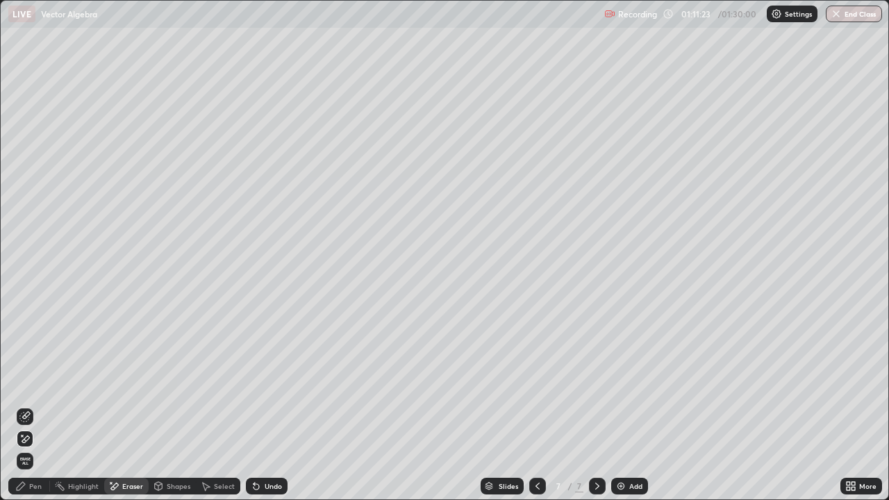
click at [31, 406] on div "Pen" at bounding box center [29, 486] width 42 height 17
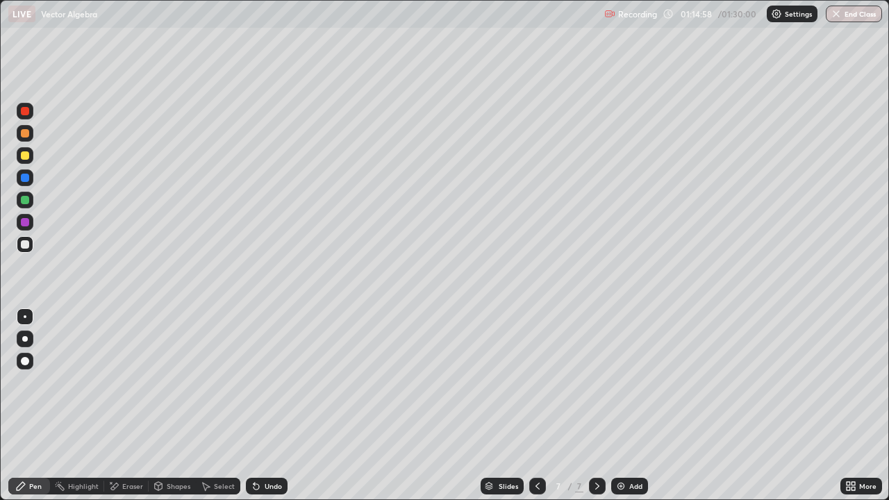
click at [27, 154] on div at bounding box center [25, 155] width 8 height 8
click at [30, 244] on div at bounding box center [25, 244] width 17 height 17
click at [132, 406] on div "Eraser" at bounding box center [132, 486] width 21 height 7
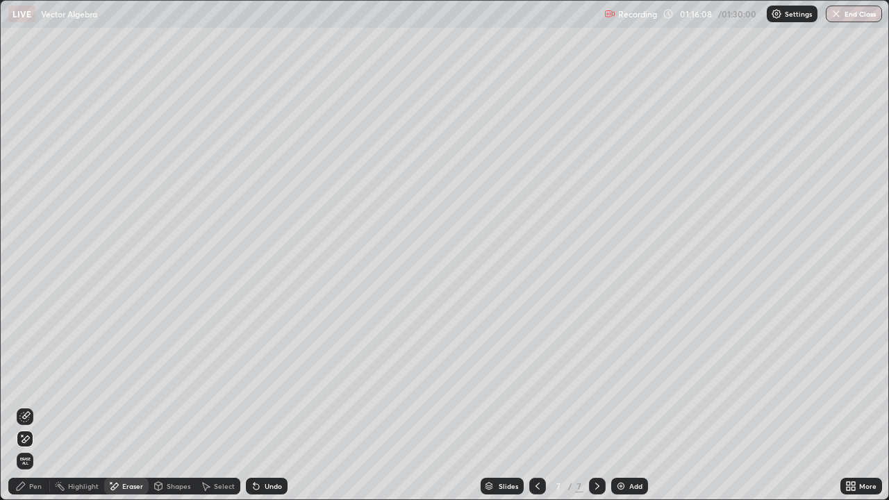
click at [28, 406] on div "Pen" at bounding box center [29, 486] width 42 height 17
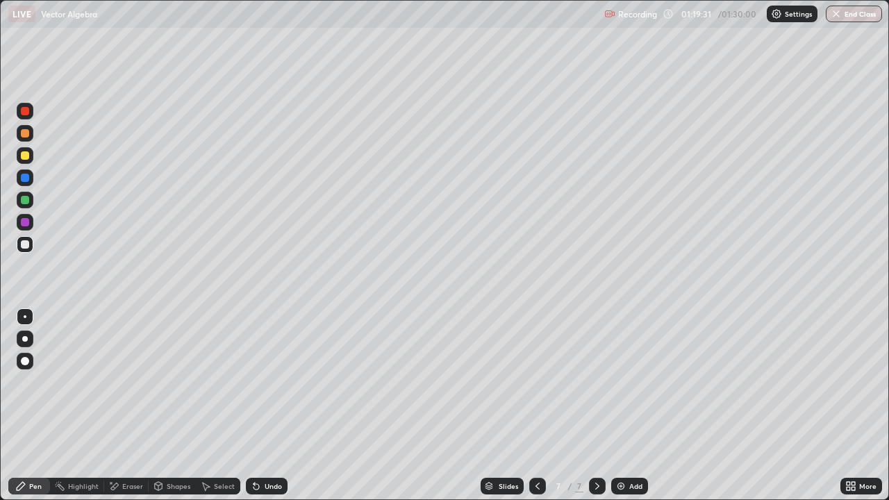
click at [843, 406] on div "More" at bounding box center [862, 486] width 42 height 17
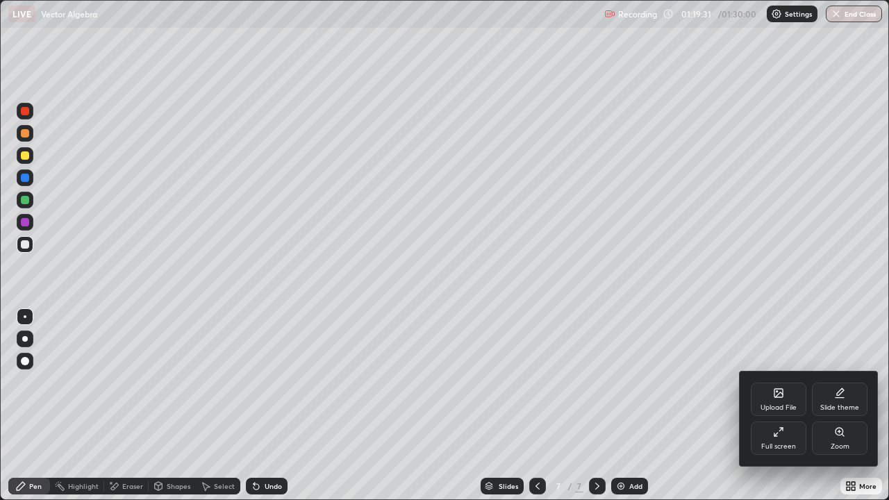
click at [788, 406] on div "Full screen" at bounding box center [779, 438] width 56 height 33
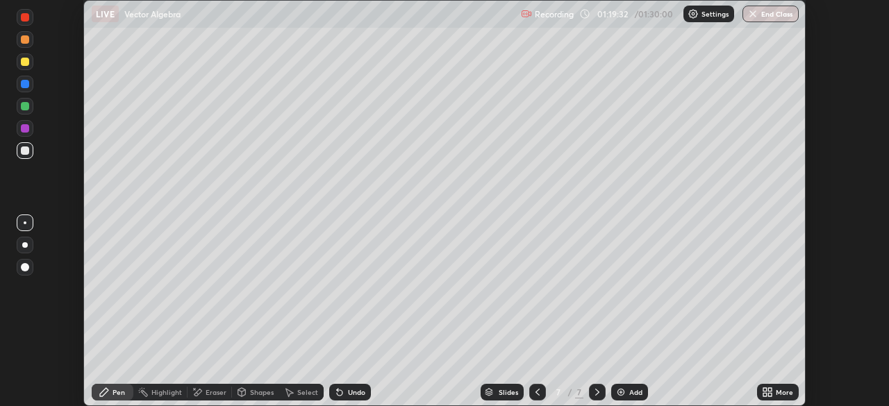
scroll to position [69072, 68589]
click at [775, 19] on button "End Class" at bounding box center [771, 14] width 56 height 17
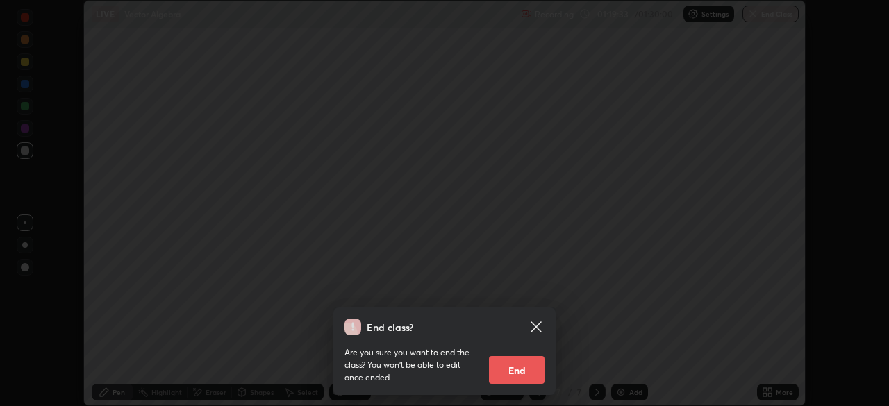
click at [526, 376] on button "End" at bounding box center [517, 370] width 56 height 28
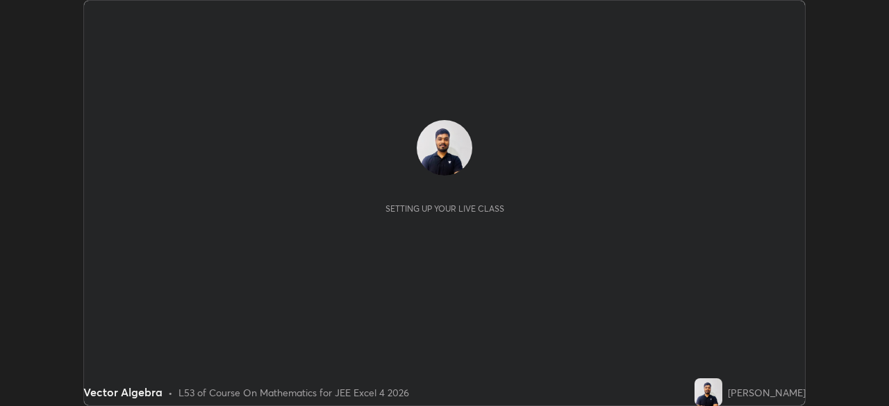
scroll to position [406, 889]
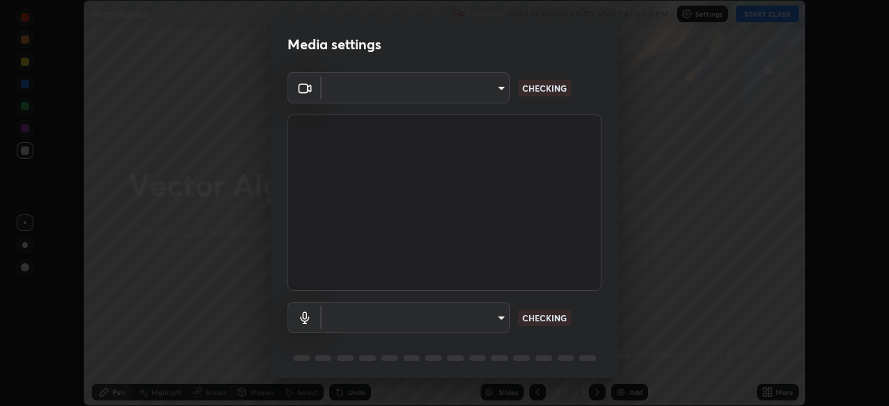
type input "f44939252cec670a7c81aafead478e6b9f15b20a1b8f1ae8dba2619045631b1c"
type input "default"
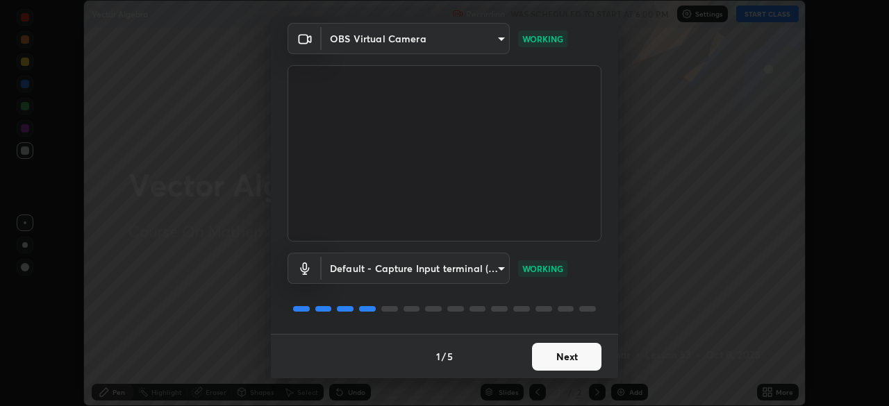
click at [561, 359] on button "Next" at bounding box center [566, 357] width 69 height 28
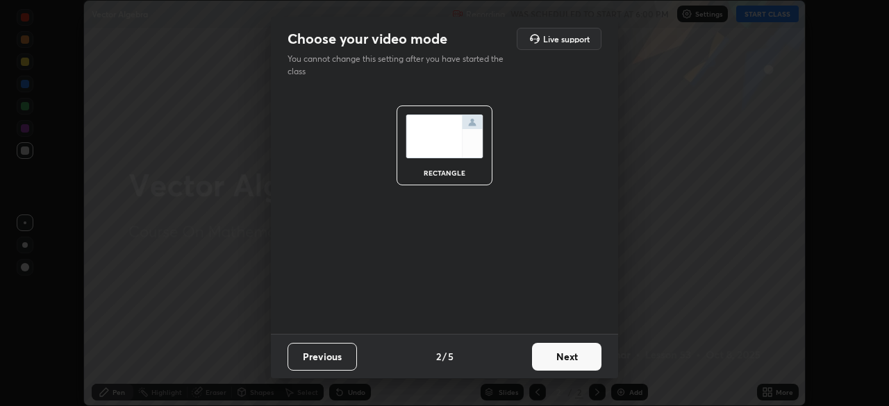
click at [550, 365] on button "Next" at bounding box center [566, 357] width 69 height 28
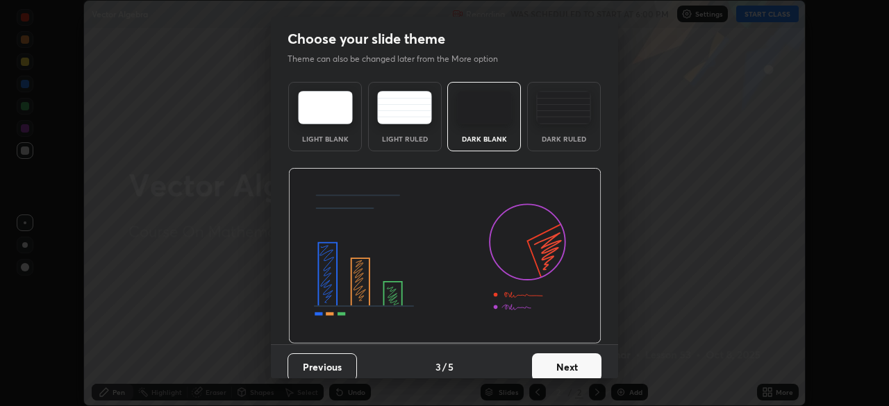
click at [550, 356] on button "Next" at bounding box center [566, 368] width 69 height 28
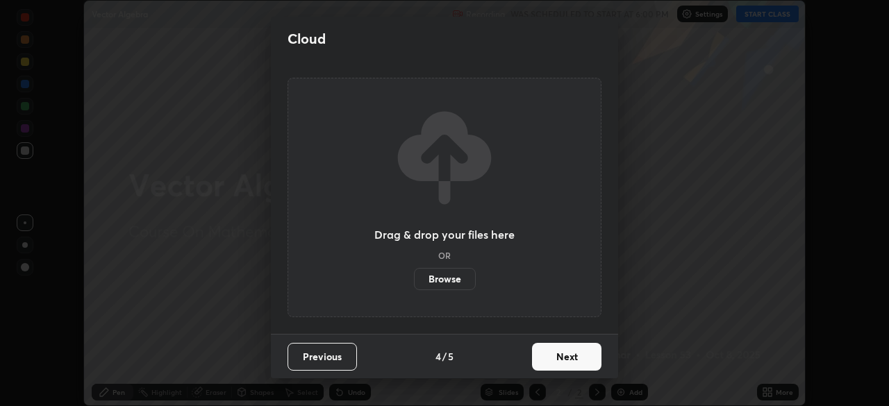
click at [547, 357] on button "Next" at bounding box center [566, 357] width 69 height 28
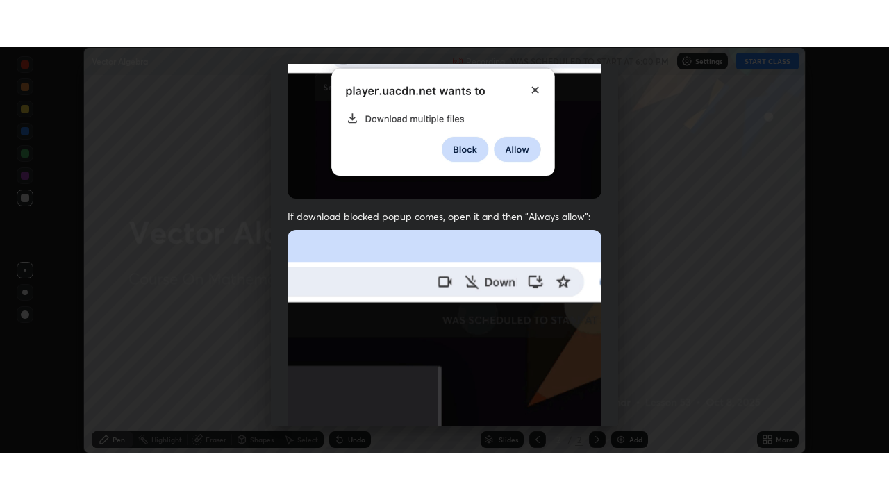
scroll to position [333, 0]
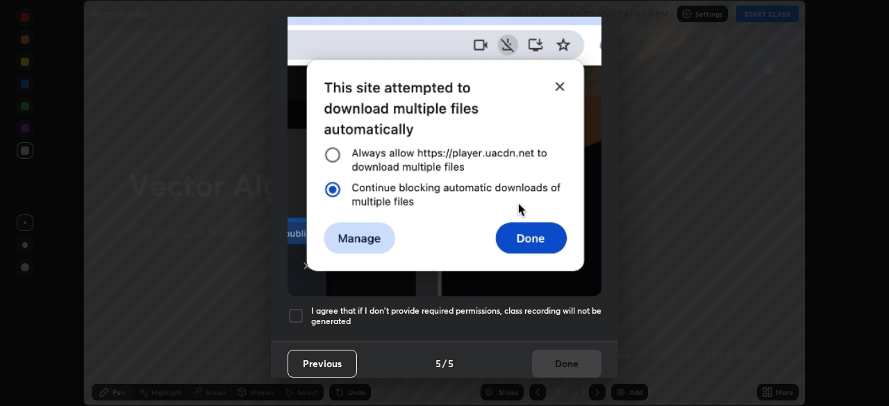
click at [381, 306] on h5 "I agree that if I don't provide required permissions, class recording will not …" at bounding box center [456, 317] width 290 height 22
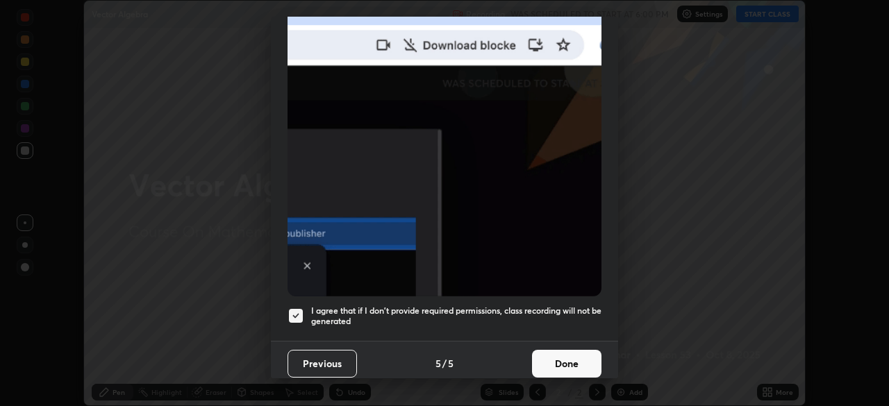
click at [563, 365] on button "Done" at bounding box center [566, 364] width 69 height 28
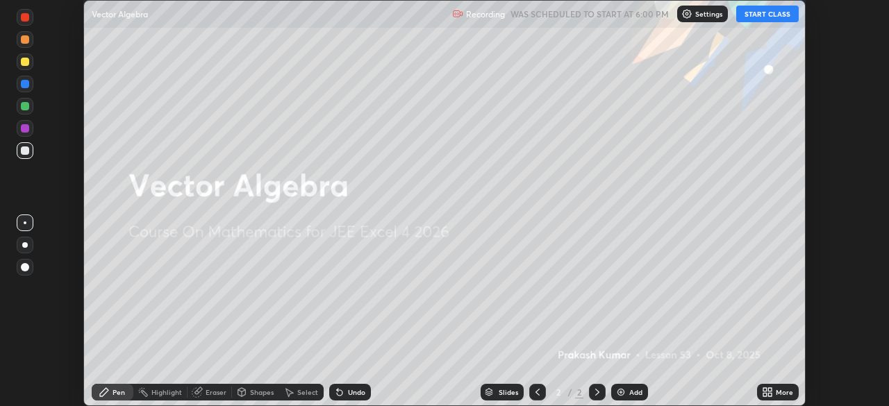
click at [770, 390] on icon at bounding box center [769, 389] width 3 height 3
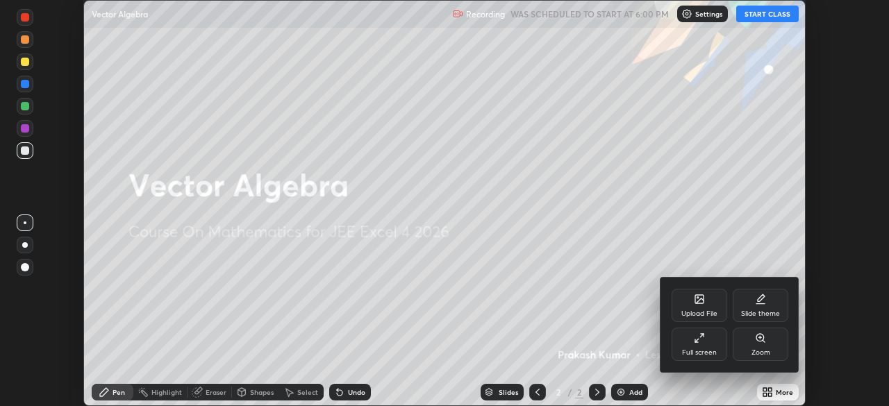
click at [709, 333] on div "Full screen" at bounding box center [700, 344] width 56 height 33
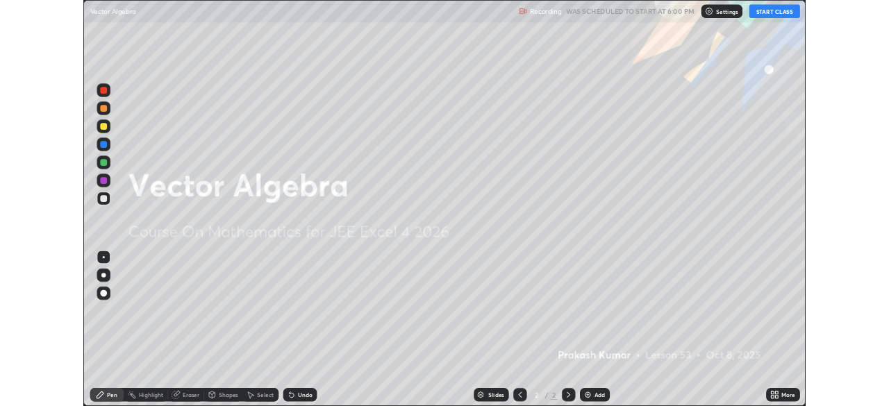
scroll to position [500, 889]
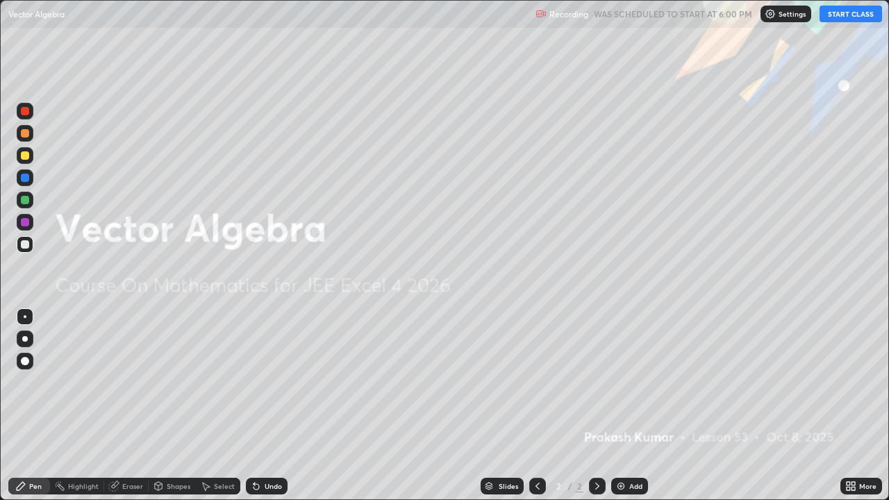
click at [840, 17] on button "START CLASS" at bounding box center [851, 14] width 63 height 17
click at [616, 406] on img at bounding box center [621, 486] width 11 height 11
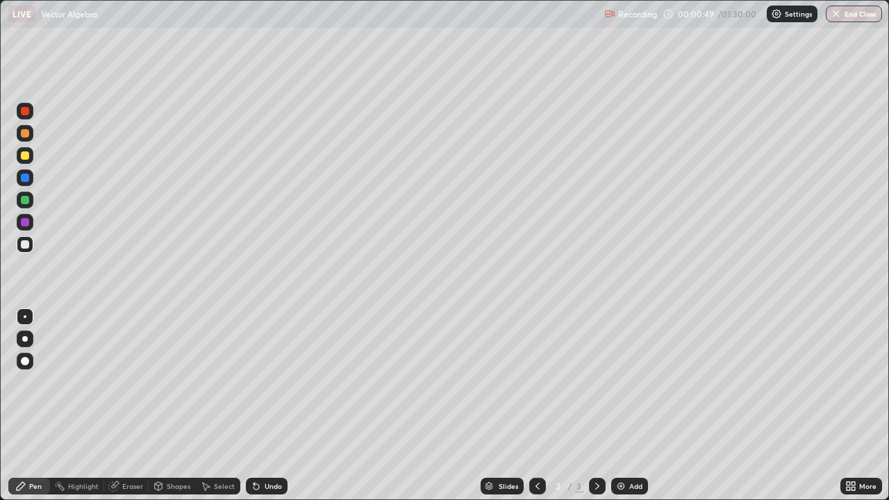
click at [30, 247] on div at bounding box center [25, 244] width 17 height 17
click at [269, 406] on div "Undo" at bounding box center [273, 486] width 17 height 7
click at [265, 406] on div "Undo" at bounding box center [273, 486] width 17 height 7
click at [256, 406] on icon at bounding box center [257, 487] width 6 height 6
click at [254, 406] on icon at bounding box center [257, 487] width 6 height 6
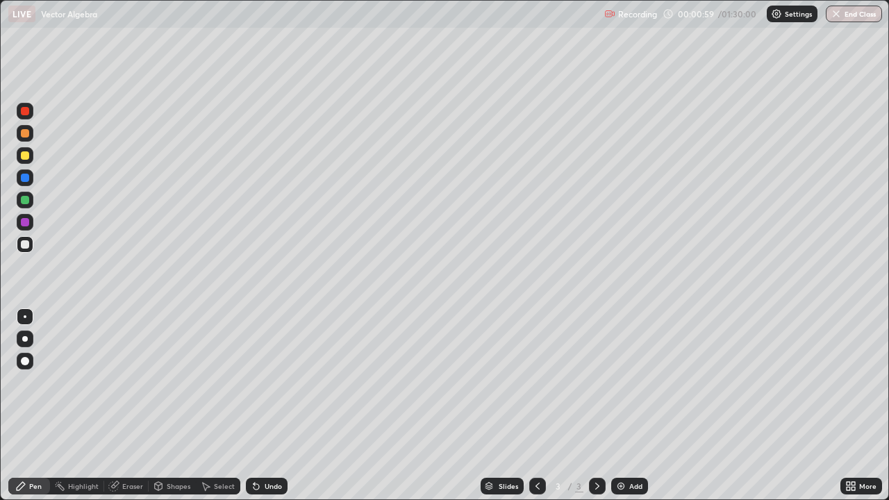
click at [254, 406] on icon at bounding box center [257, 487] width 6 height 6
click at [24, 206] on div at bounding box center [25, 200] width 17 height 17
click at [156, 406] on icon at bounding box center [159, 485] width 8 height 2
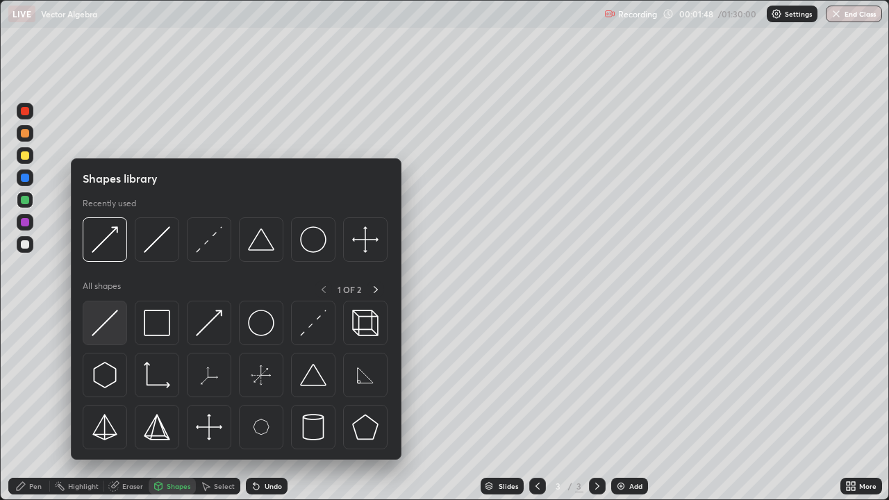
click at [99, 323] on img at bounding box center [105, 323] width 26 height 26
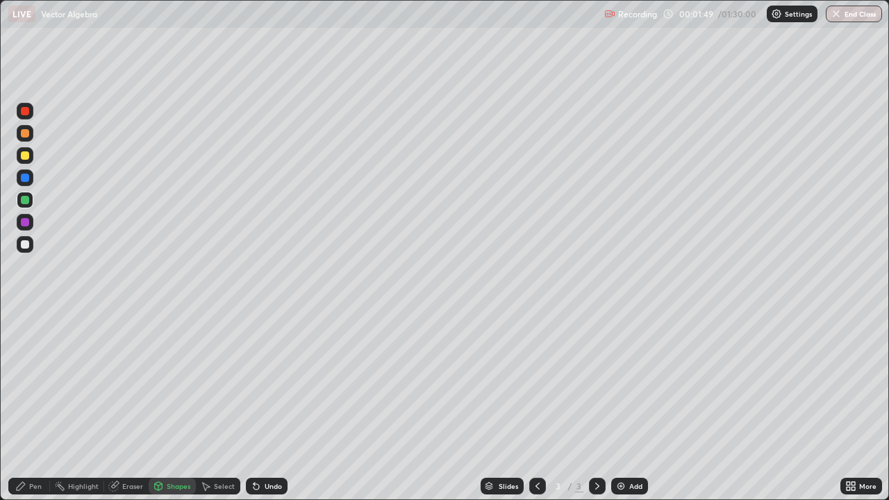
click at [175, 406] on div "Shapes" at bounding box center [172, 486] width 47 height 17
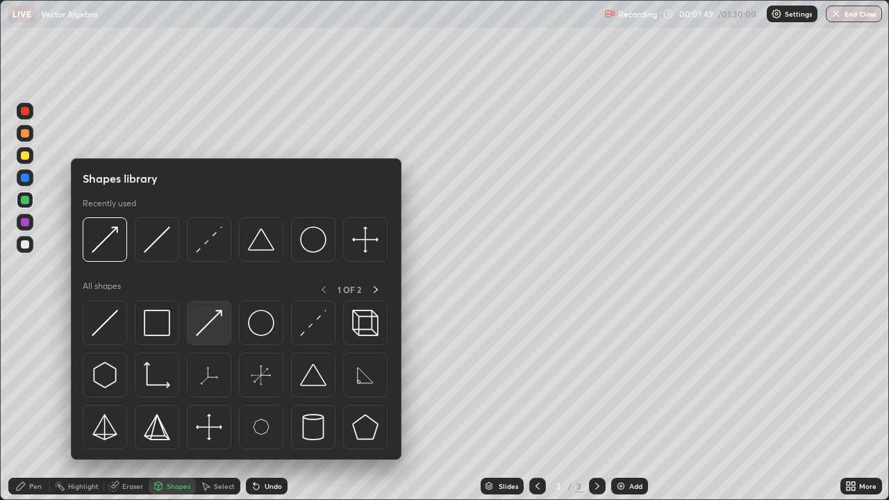
click at [209, 329] on img at bounding box center [209, 323] width 26 height 26
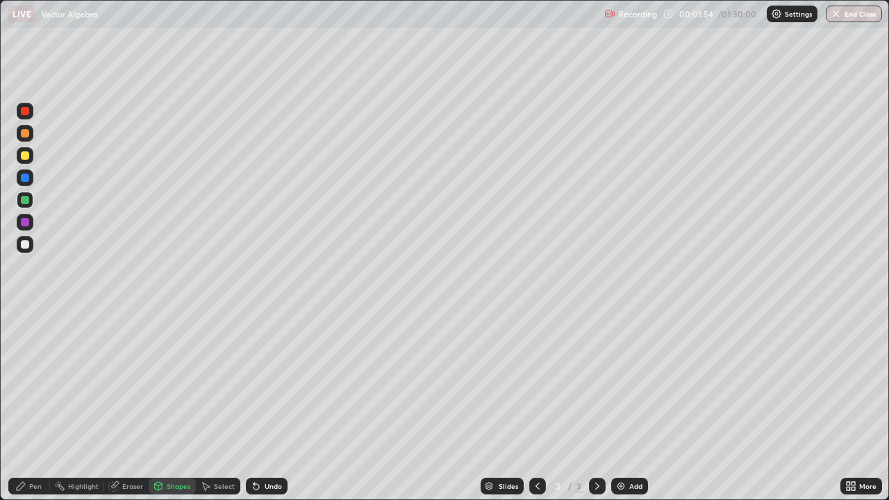
click at [254, 406] on icon at bounding box center [257, 487] width 6 height 6
click at [30, 406] on div "Pen" at bounding box center [35, 486] width 13 height 7
click at [32, 248] on div at bounding box center [25, 244] width 17 height 17
click at [258, 406] on icon at bounding box center [256, 486] width 11 height 11
click at [265, 406] on div "Undo" at bounding box center [273, 486] width 17 height 7
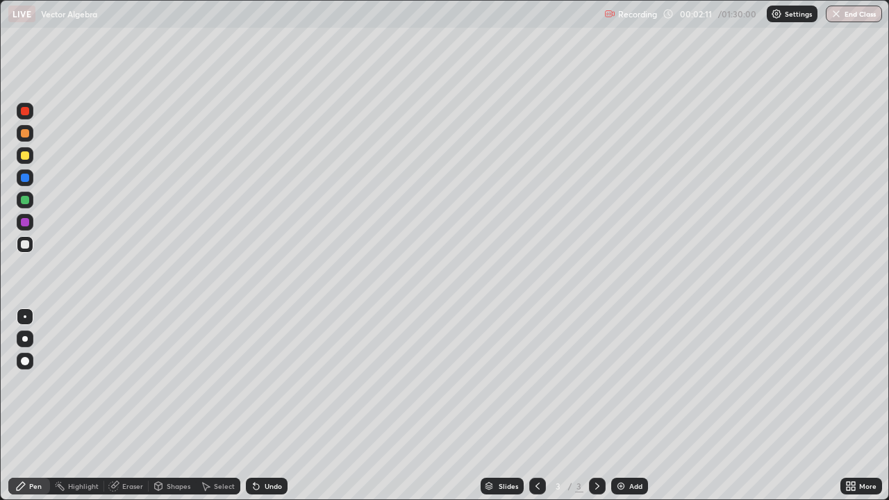
click at [265, 406] on div "Undo" at bounding box center [273, 486] width 17 height 7
click at [33, 406] on div "Pen" at bounding box center [29, 486] width 42 height 17
click at [35, 406] on div "Pen" at bounding box center [29, 486] width 42 height 17
click at [276, 406] on div "Undo" at bounding box center [273, 486] width 17 height 7
click at [273, 406] on div "Undo" at bounding box center [267, 486] width 42 height 17
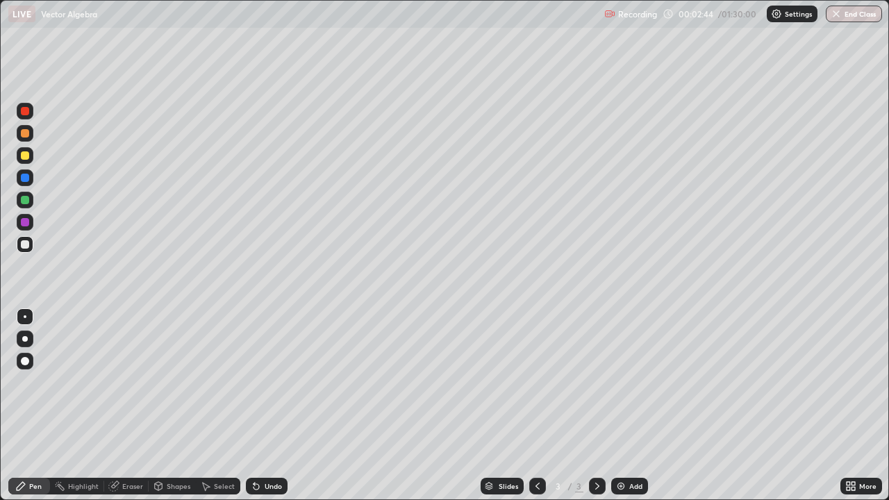
click at [269, 406] on div "Undo" at bounding box center [267, 486] width 42 height 17
click at [31, 152] on div at bounding box center [25, 155] width 17 height 17
click at [28, 158] on div at bounding box center [25, 155] width 8 height 8
click at [31, 247] on div at bounding box center [25, 244] width 17 height 17
click at [631, 406] on div "Add" at bounding box center [635, 486] width 13 height 7
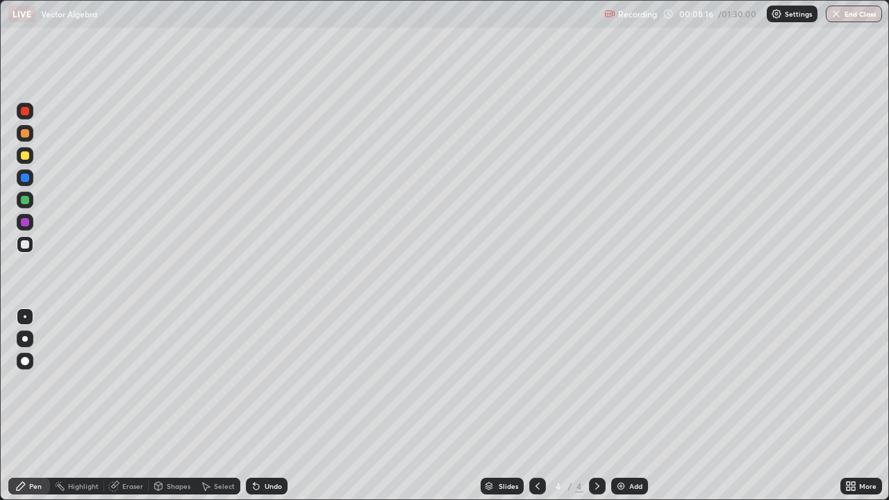
click at [26, 200] on div at bounding box center [25, 200] width 8 height 8
click at [167, 406] on div "Shapes" at bounding box center [179, 486] width 24 height 7
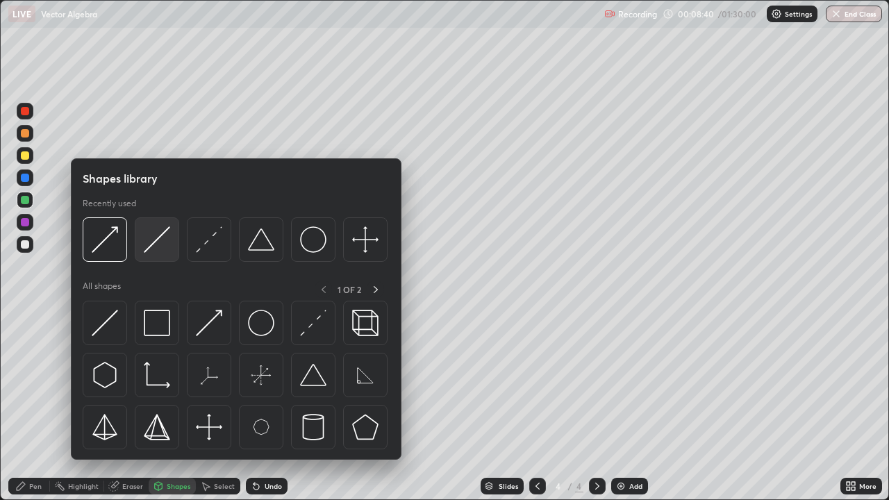
click at [154, 246] on img at bounding box center [157, 239] width 26 height 26
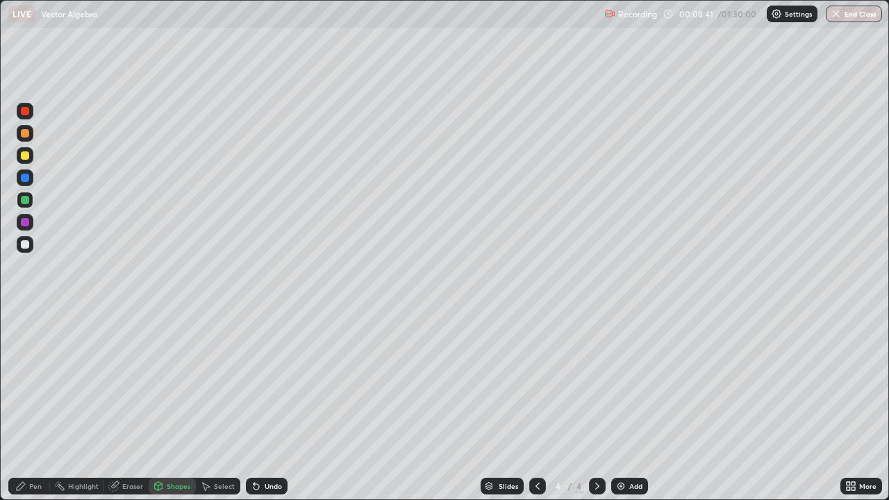
click at [172, 406] on div "Shapes" at bounding box center [172, 486] width 47 height 17
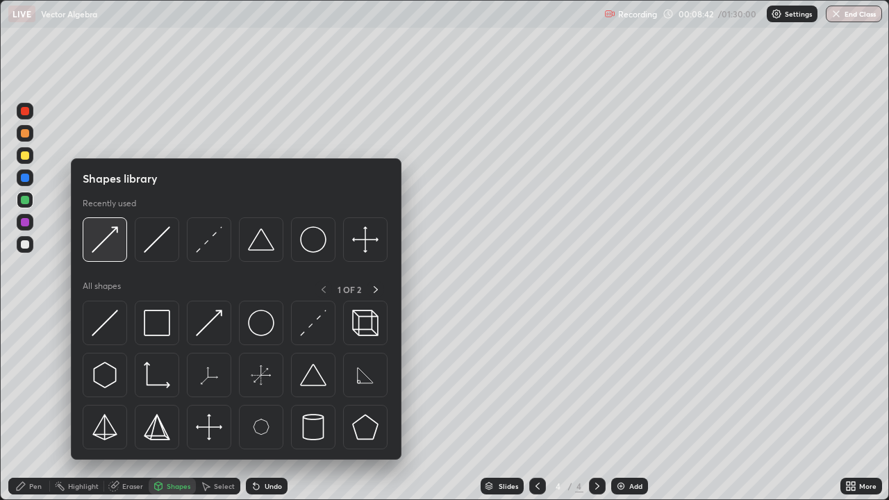
click at [111, 246] on img at bounding box center [105, 239] width 26 height 26
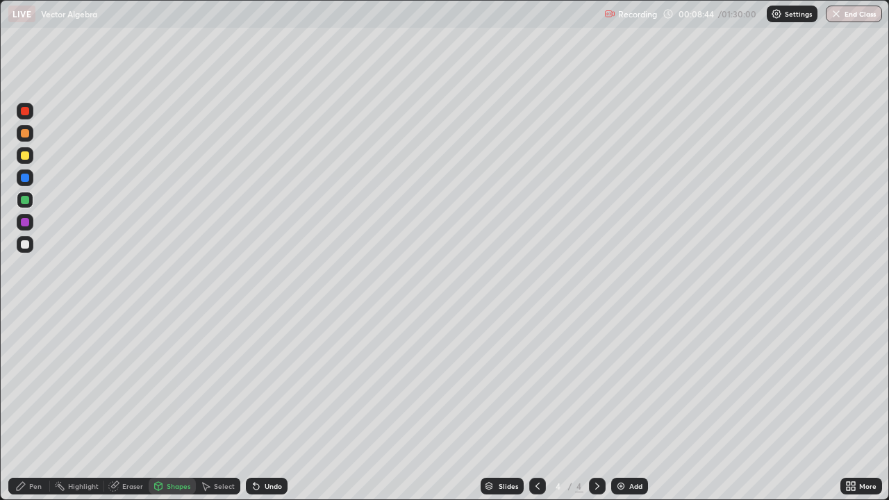
click at [265, 406] on div "Undo" at bounding box center [273, 486] width 17 height 7
click at [30, 406] on div "Pen" at bounding box center [35, 486] width 13 height 7
click at [30, 247] on div at bounding box center [25, 244] width 17 height 17
click at [26, 154] on div at bounding box center [25, 155] width 8 height 8
click at [267, 406] on div "Undo" at bounding box center [273, 486] width 17 height 7
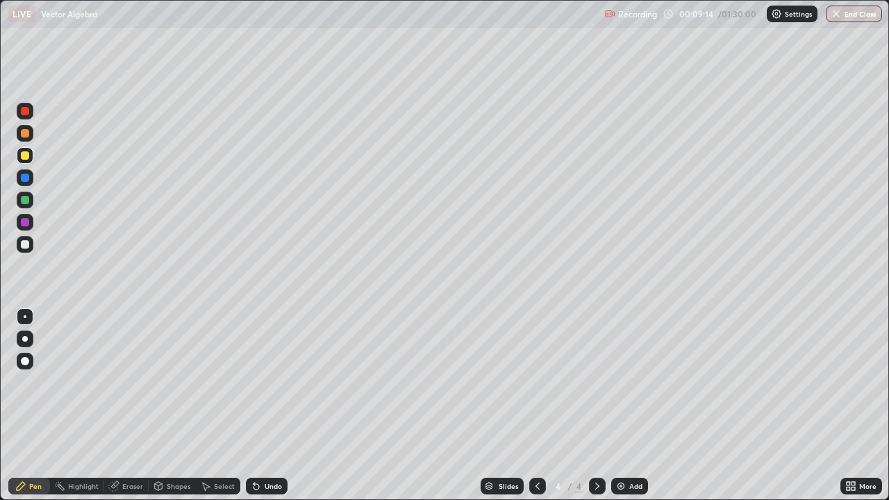
click at [272, 406] on div "Undo" at bounding box center [273, 486] width 17 height 7
click at [270, 406] on div "Undo" at bounding box center [273, 486] width 17 height 7
click at [174, 406] on div "Shapes" at bounding box center [172, 486] width 47 height 17
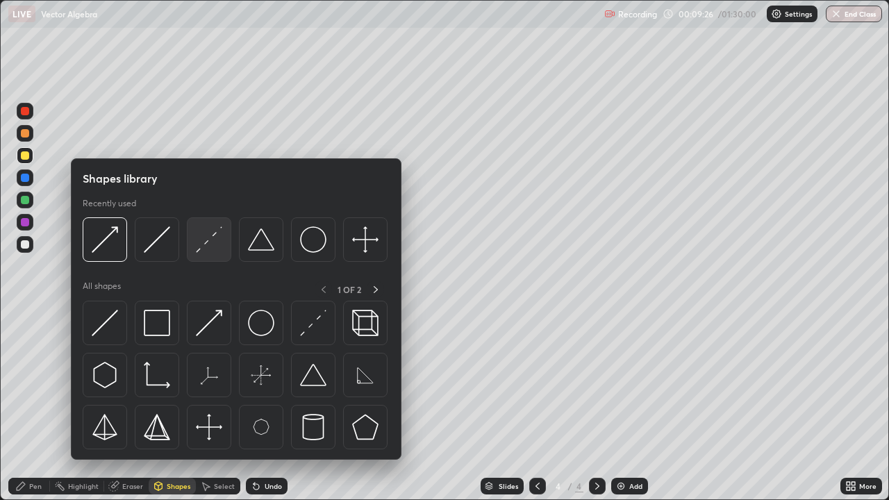
click at [207, 242] on img at bounding box center [209, 239] width 26 height 26
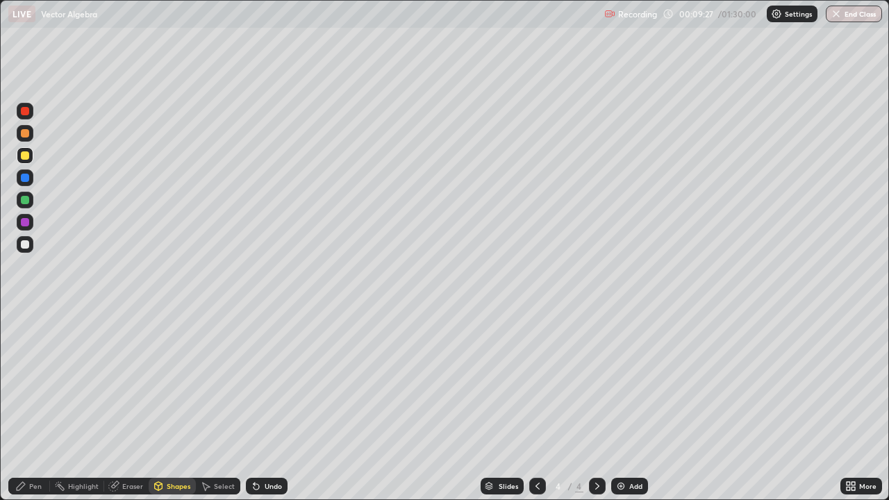
click at [25, 243] on div at bounding box center [25, 244] width 8 height 8
click at [24, 156] on div at bounding box center [25, 155] width 8 height 8
click at [26, 244] on div at bounding box center [25, 244] width 8 height 8
click at [39, 406] on div "Pen" at bounding box center [35, 486] width 13 height 7
click at [254, 406] on icon at bounding box center [257, 487] width 6 height 6
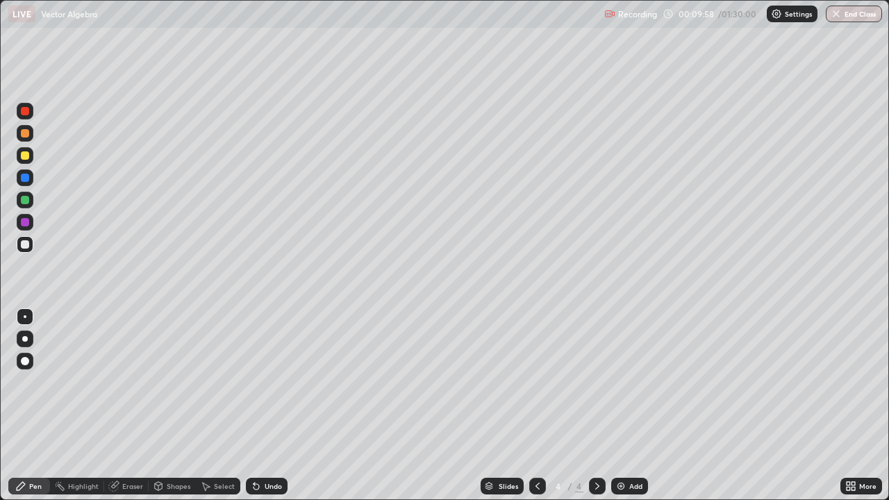
click at [135, 406] on div "Eraser" at bounding box center [132, 486] width 21 height 7
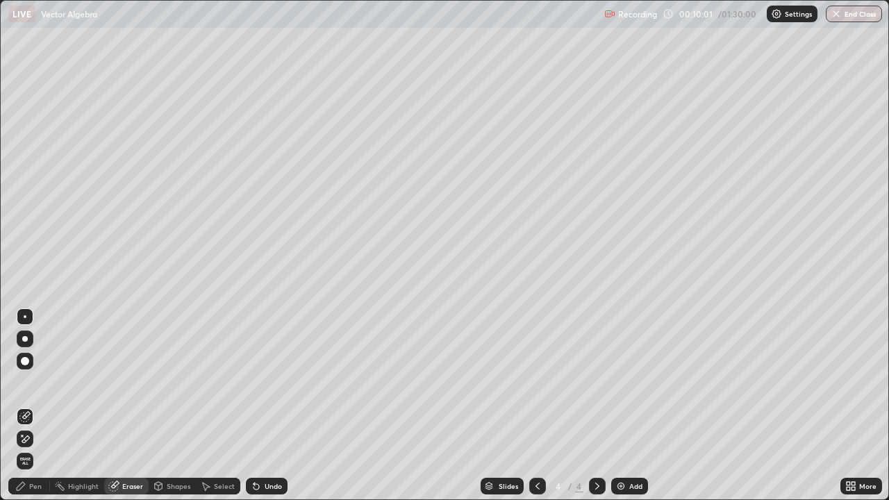
click at [22, 406] on icon at bounding box center [22, 435] width 1 height 1
click at [270, 406] on div "Undo" at bounding box center [273, 486] width 17 height 7
click at [274, 406] on div "Undo" at bounding box center [273, 486] width 17 height 7
click at [272, 406] on div "Undo" at bounding box center [273, 486] width 17 height 7
click at [272, 406] on div "Undo" at bounding box center [267, 486] width 42 height 17
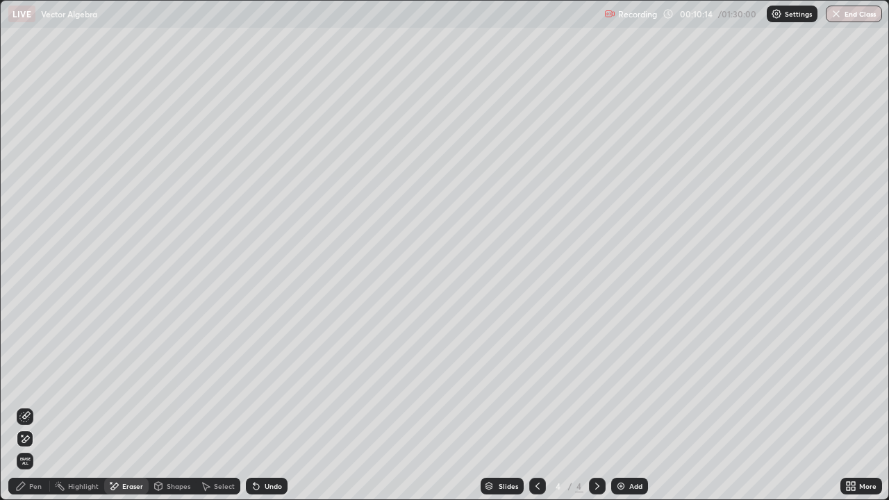
click at [270, 406] on div "Undo" at bounding box center [267, 486] width 42 height 17
click at [39, 406] on div "Pen" at bounding box center [35, 486] width 13 height 7
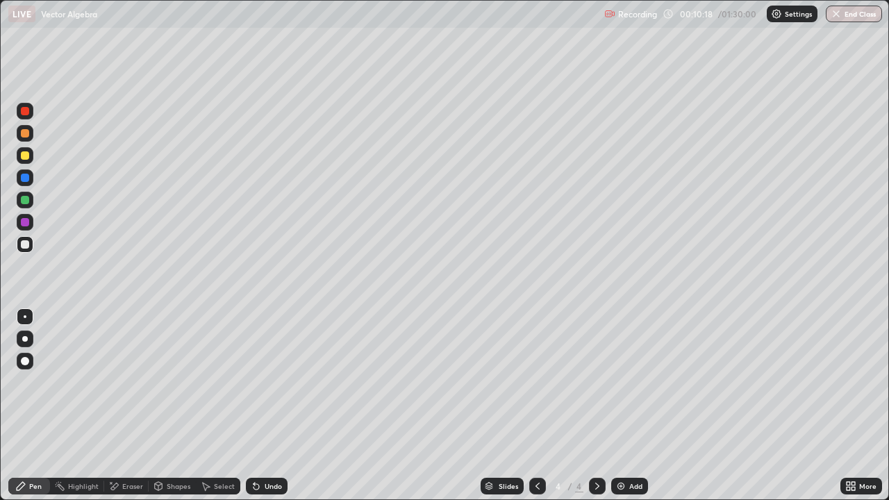
click at [25, 154] on div at bounding box center [25, 155] width 8 height 8
click at [175, 406] on div "Shapes" at bounding box center [179, 486] width 24 height 7
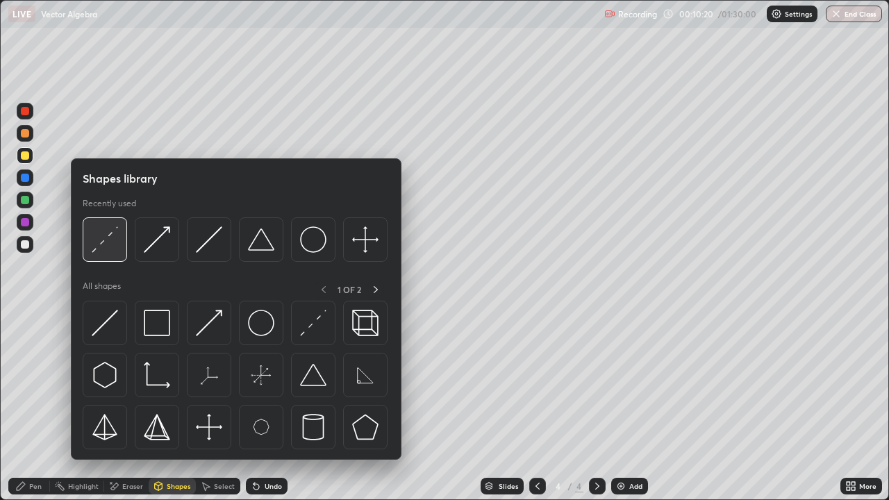
click at [104, 253] on img at bounding box center [105, 239] width 26 height 26
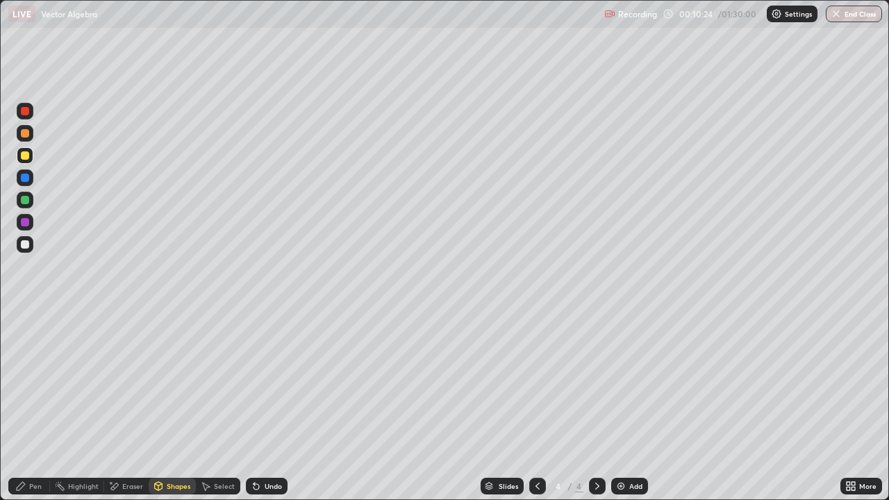
click at [33, 406] on div "Pen" at bounding box center [29, 486] width 42 height 17
click at [30, 248] on div at bounding box center [25, 244] width 17 height 17
click at [28, 201] on div at bounding box center [25, 200] width 8 height 8
click at [251, 406] on icon at bounding box center [256, 486] width 11 height 11
click at [247, 406] on div "Undo" at bounding box center [267, 486] width 42 height 17
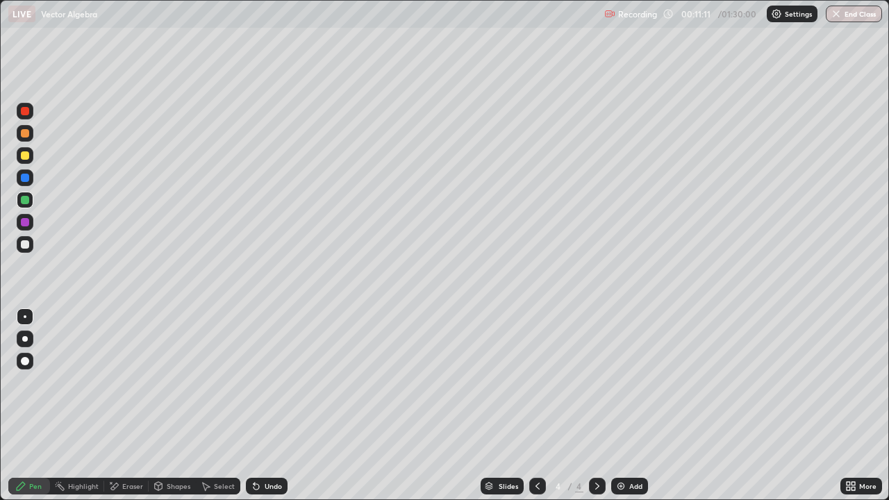
click at [254, 406] on icon at bounding box center [257, 487] width 6 height 6
click at [26, 244] on div at bounding box center [25, 244] width 8 height 8
click at [272, 406] on div "Undo" at bounding box center [273, 486] width 17 height 7
click at [32, 242] on div at bounding box center [25, 244] width 17 height 17
click at [26, 156] on div at bounding box center [25, 155] width 8 height 8
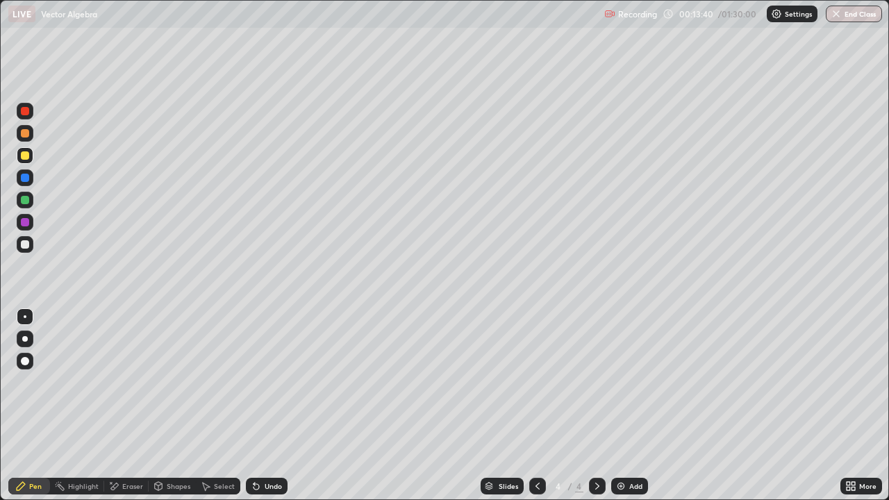
click at [28, 134] on div at bounding box center [25, 133] width 8 height 8
click at [31, 247] on div at bounding box center [25, 244] width 17 height 17
click at [131, 406] on div "Eraser" at bounding box center [132, 486] width 21 height 7
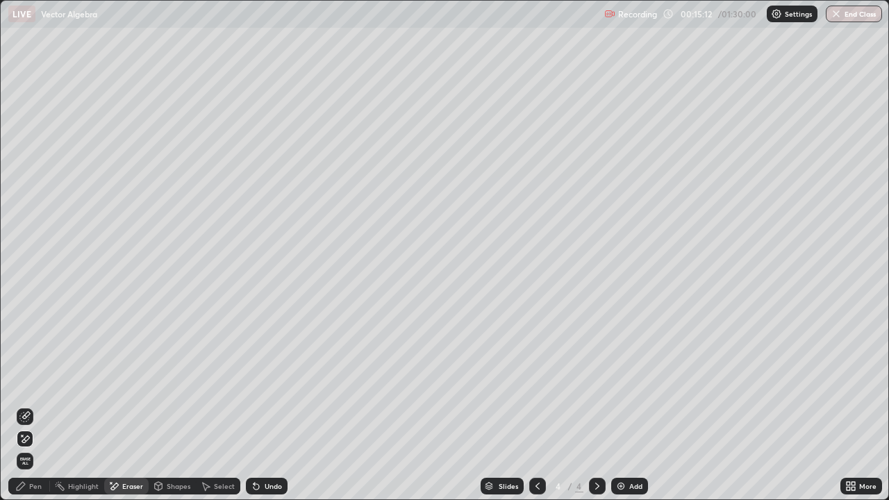
click at [283, 406] on div "Undo" at bounding box center [267, 486] width 42 height 17
click at [274, 406] on div "Undo" at bounding box center [273, 486] width 17 height 7
click at [31, 406] on div "Pen" at bounding box center [35, 486] width 13 height 7
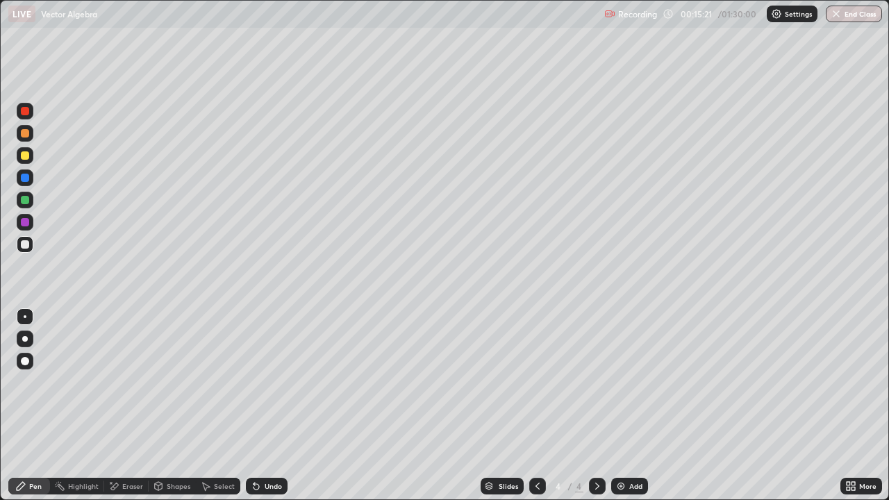
click at [26, 196] on div at bounding box center [25, 200] width 8 height 8
click at [24, 199] on div at bounding box center [25, 200] width 8 height 8
click at [25, 245] on div at bounding box center [25, 244] width 8 height 8
click at [27, 204] on div at bounding box center [25, 200] width 8 height 8
click at [25, 113] on div at bounding box center [25, 111] width 8 height 8
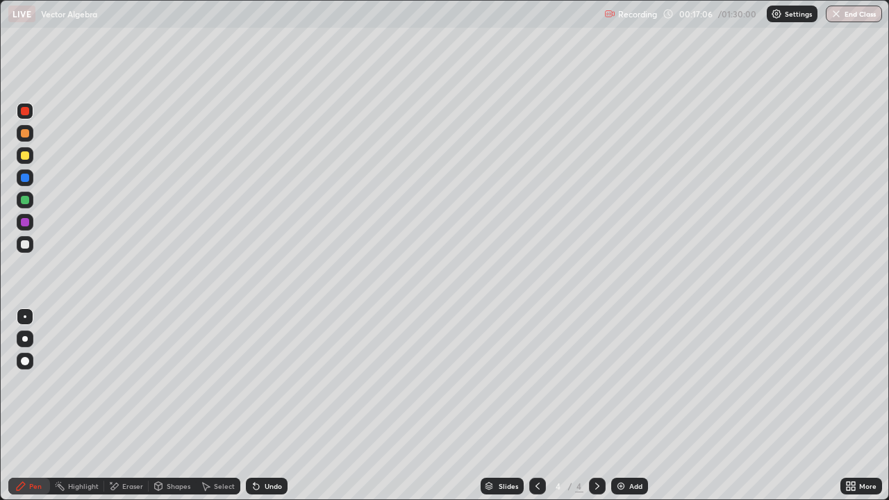
click at [30, 160] on div at bounding box center [25, 155] width 17 height 17
click at [393, 406] on div "Slides 4 / 4 Add" at bounding box center [564, 486] width 553 height 28
click at [636, 406] on div "Add" at bounding box center [629, 486] width 37 height 17
click at [28, 249] on div at bounding box center [25, 244] width 17 height 17
click at [269, 406] on div "Undo" at bounding box center [273, 486] width 17 height 7
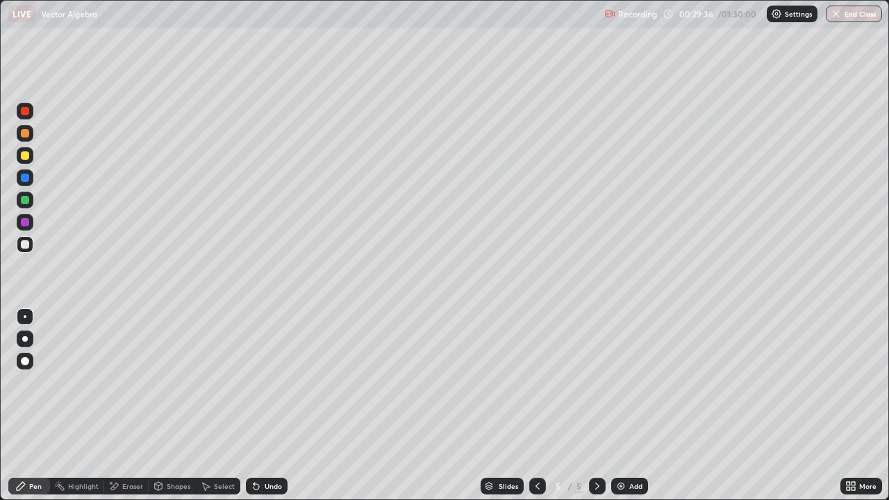
click at [254, 406] on icon at bounding box center [257, 487] width 6 height 6
click at [260, 406] on div "Undo" at bounding box center [267, 486] width 42 height 17
click at [258, 406] on icon at bounding box center [256, 486] width 11 height 11
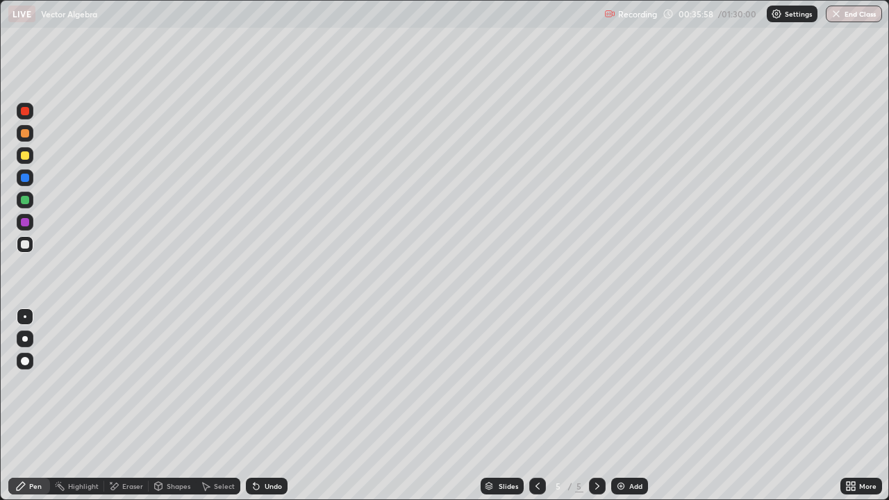
click at [279, 406] on div "Undo" at bounding box center [273, 486] width 17 height 7
click at [275, 406] on div "Undo" at bounding box center [267, 486] width 42 height 17
click at [282, 406] on div "Undo" at bounding box center [267, 486] width 42 height 17
click at [277, 406] on div "Undo" at bounding box center [273, 486] width 17 height 7
click at [32, 198] on div at bounding box center [25, 200] width 17 height 17
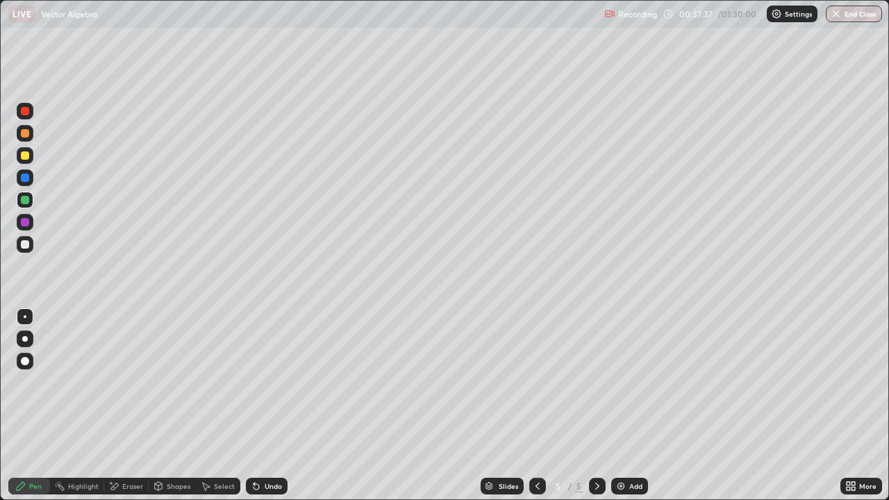
click at [31, 247] on div at bounding box center [25, 244] width 17 height 17
click at [631, 406] on div "Add" at bounding box center [635, 486] width 13 height 7
click at [30, 249] on div at bounding box center [25, 244] width 17 height 17
click at [28, 200] on div at bounding box center [25, 200] width 8 height 8
click at [31, 252] on div at bounding box center [25, 244] width 17 height 22
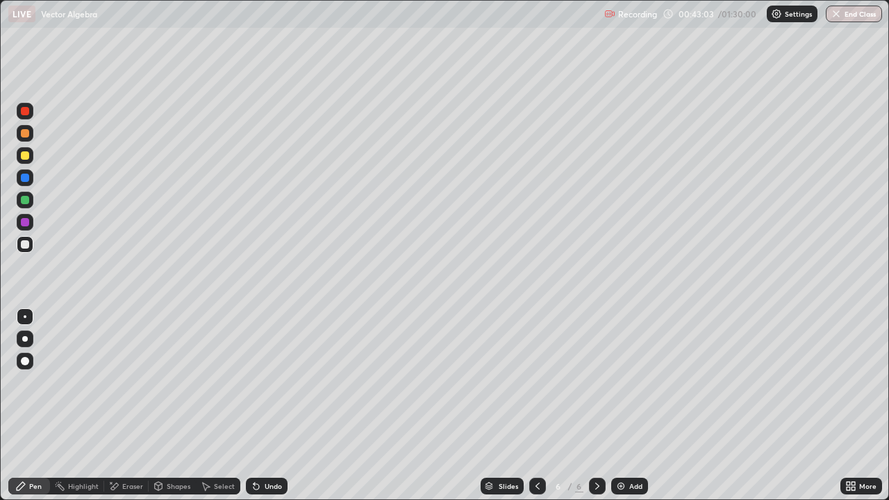
click at [131, 406] on div "Eraser" at bounding box center [132, 486] width 21 height 7
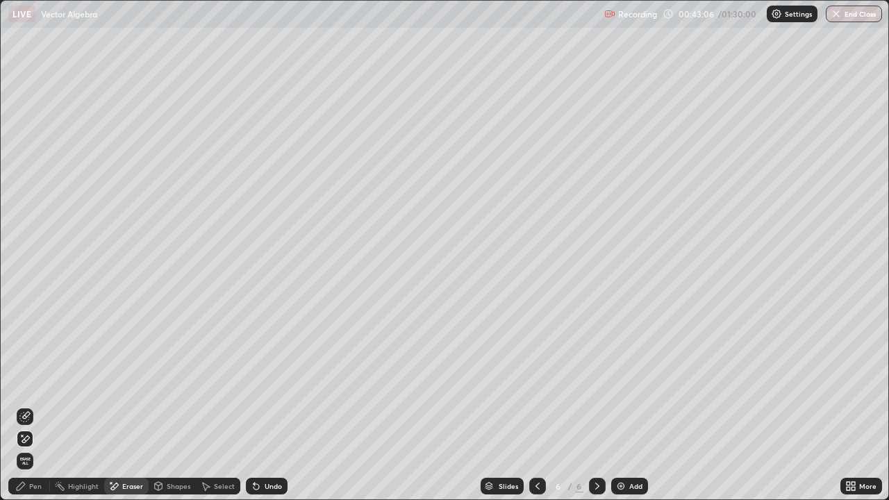
click at [25, 406] on icon at bounding box center [20, 486] width 11 height 11
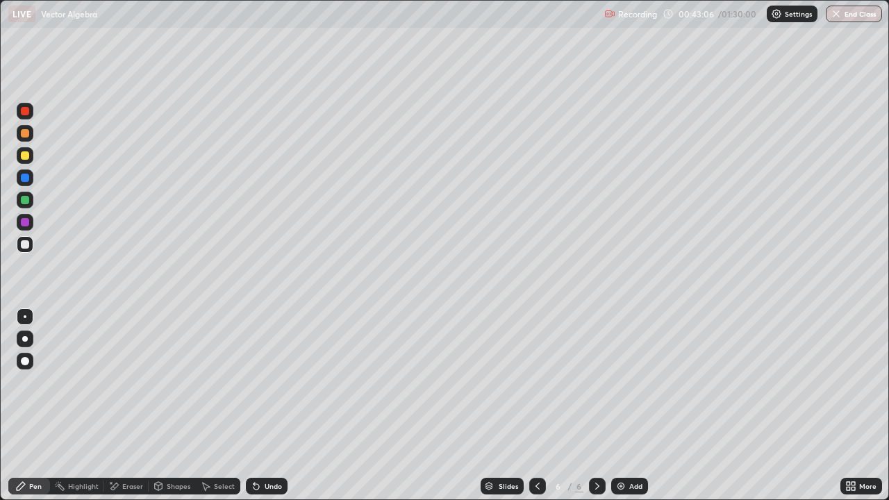
click at [32, 251] on div at bounding box center [25, 244] width 17 height 22
click at [28, 200] on div at bounding box center [25, 200] width 8 height 8
click at [28, 245] on div at bounding box center [25, 244] width 8 height 8
click at [26, 155] on div at bounding box center [25, 155] width 8 height 8
click at [281, 406] on div "Undo" at bounding box center [267, 486] width 42 height 17
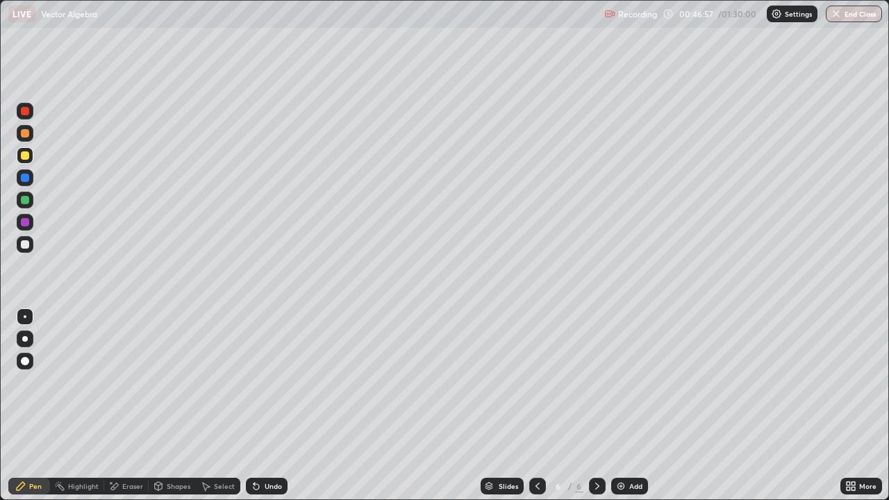
click at [622, 406] on img at bounding box center [621, 486] width 11 height 11
click at [33, 243] on div at bounding box center [25, 244] width 17 height 17
click at [27, 243] on div at bounding box center [25, 244] width 8 height 8
click at [274, 406] on div "Undo" at bounding box center [267, 486] width 42 height 17
click at [280, 406] on div "Undo" at bounding box center [267, 486] width 42 height 17
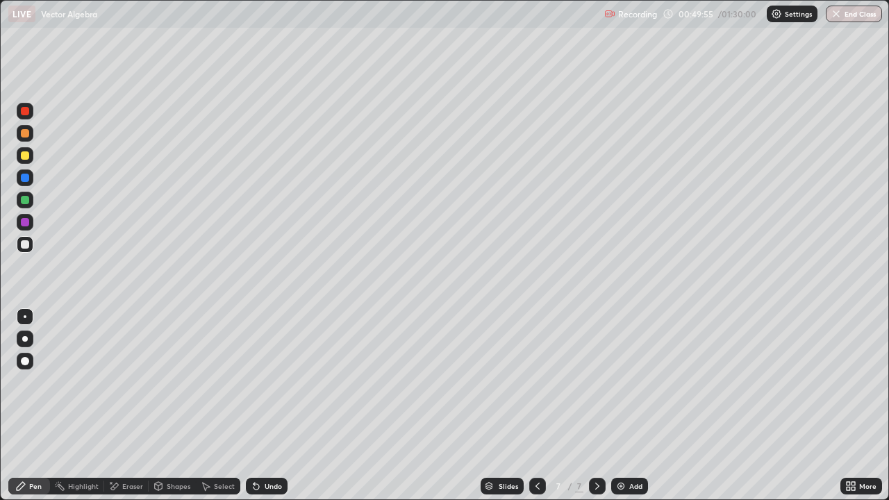
click at [277, 406] on div "Undo" at bounding box center [267, 486] width 42 height 17
click at [26, 155] on div at bounding box center [25, 155] width 8 height 8
click at [627, 406] on div "Add" at bounding box center [629, 486] width 37 height 17
click at [535, 406] on div at bounding box center [537, 486] width 17 height 17
click at [216, 406] on div "Select" at bounding box center [224, 486] width 21 height 7
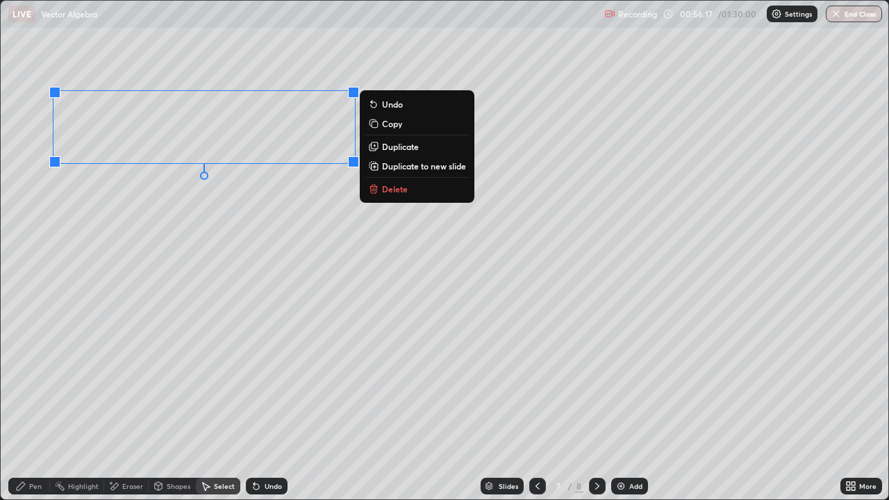
click at [445, 152] on button "Duplicate" at bounding box center [417, 146] width 104 height 17
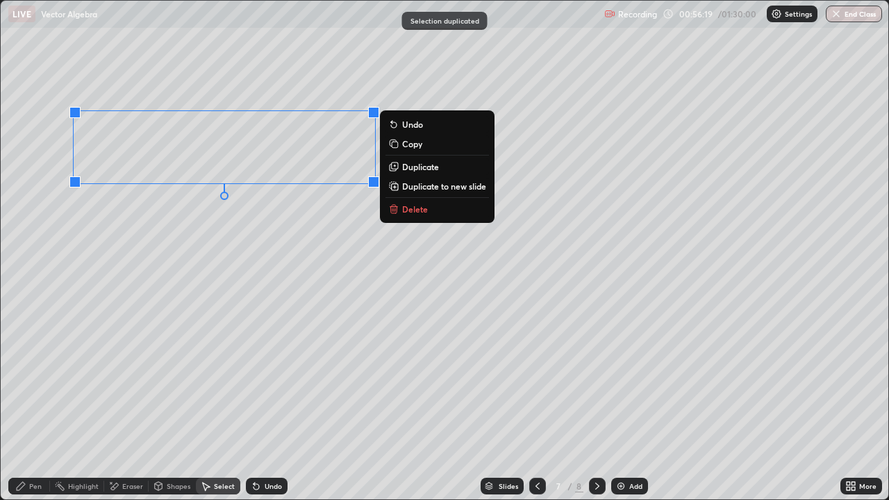
click at [262, 406] on div "Undo" at bounding box center [267, 486] width 42 height 17
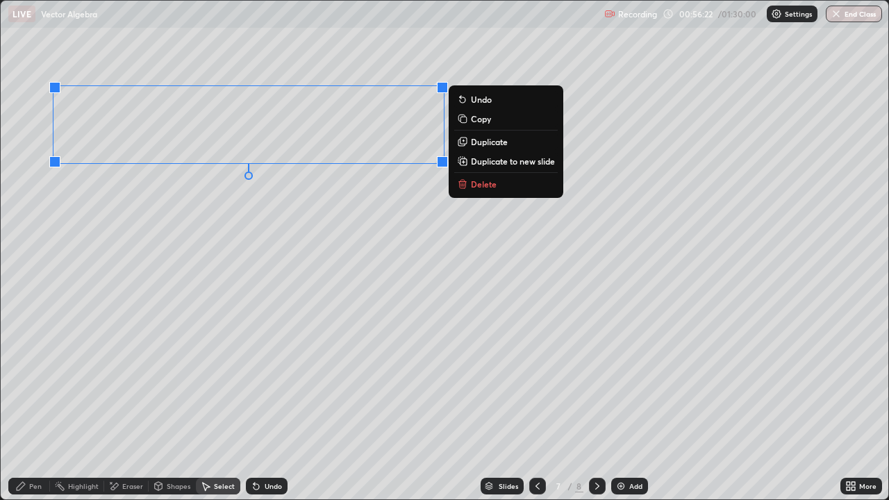
click at [478, 121] on p "Copy" at bounding box center [481, 118] width 20 height 11
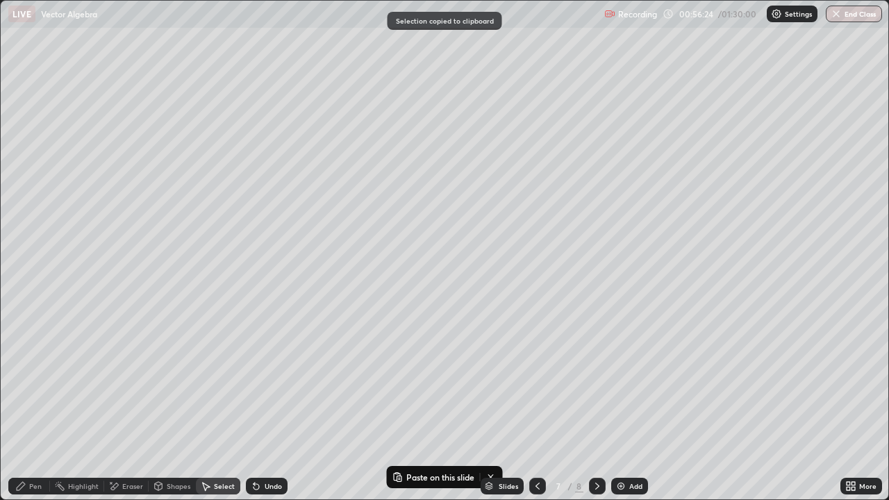
click at [595, 406] on icon at bounding box center [597, 486] width 11 height 11
click at [142, 256] on div "0 ° Undo Copy Paste here Duplicate Duplicate to new slide Delete" at bounding box center [445, 250] width 888 height 499
click at [142, 263] on div "0 ° Undo Copy Paste here Duplicate Duplicate to new slide Delete" at bounding box center [445, 250] width 888 height 499
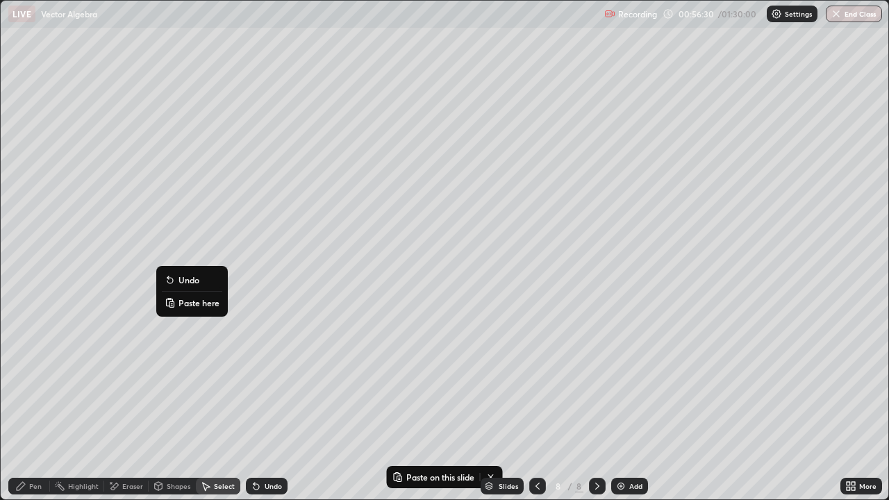
click at [200, 306] on p "Paste here" at bounding box center [199, 302] width 41 height 11
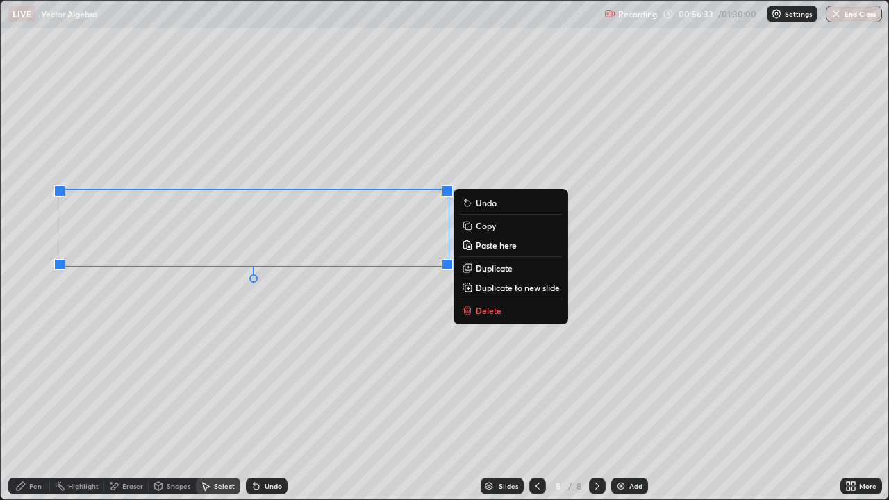
click at [138, 373] on div "0 ° Undo Copy Paste here Duplicate Duplicate to new slide Delete" at bounding box center [445, 250] width 888 height 499
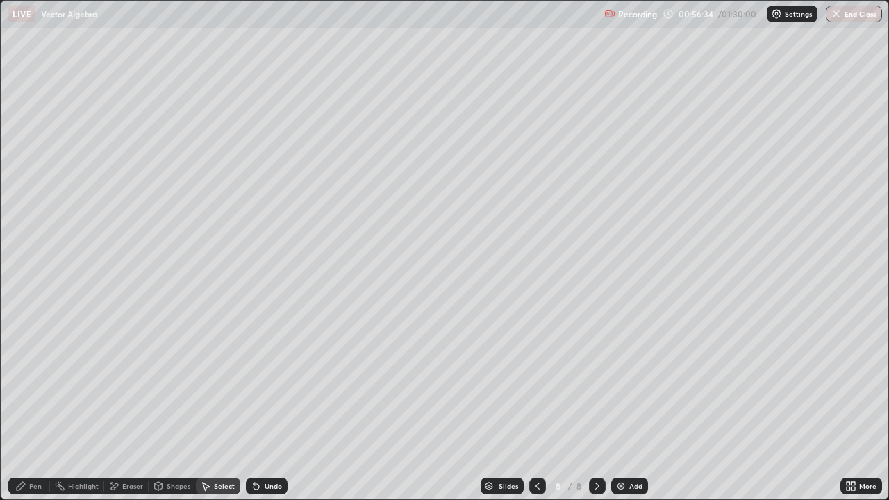
click at [35, 406] on div "Pen" at bounding box center [35, 486] width 13 height 7
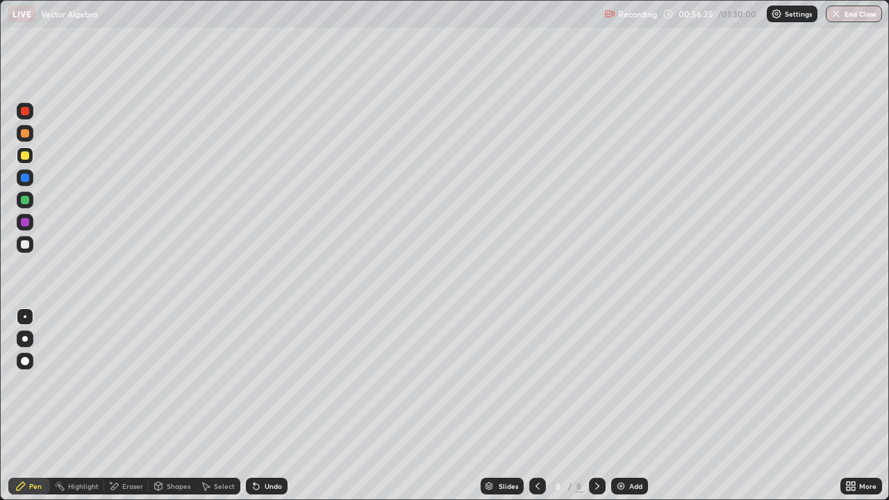
click at [26, 244] on div at bounding box center [25, 244] width 8 height 8
click at [124, 406] on div "Eraser" at bounding box center [132, 486] width 21 height 7
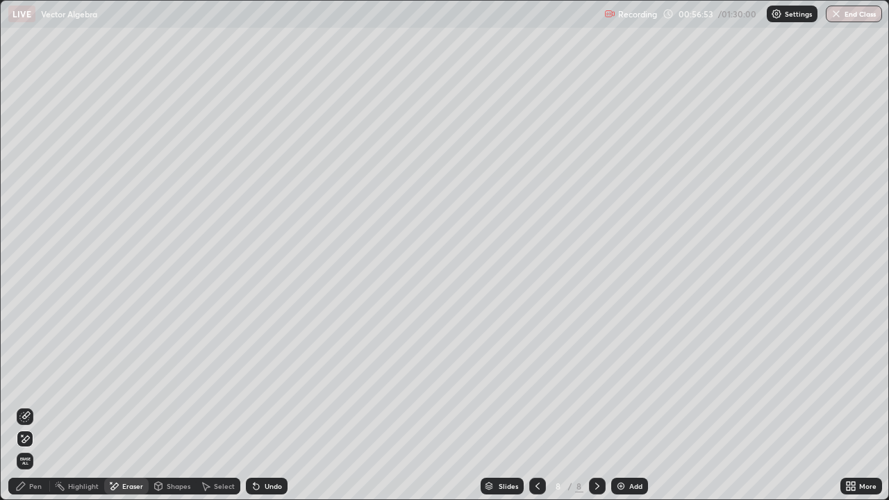
click at [33, 406] on div "Pen" at bounding box center [35, 486] width 13 height 7
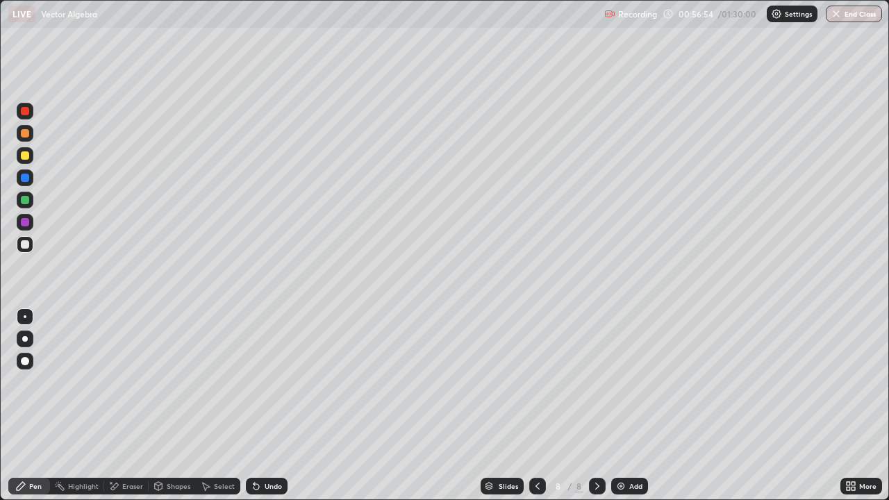
click at [23, 199] on div at bounding box center [25, 200] width 8 height 8
click at [536, 406] on icon at bounding box center [537, 486] width 11 height 11
click at [217, 406] on div "Select" at bounding box center [218, 486] width 44 height 17
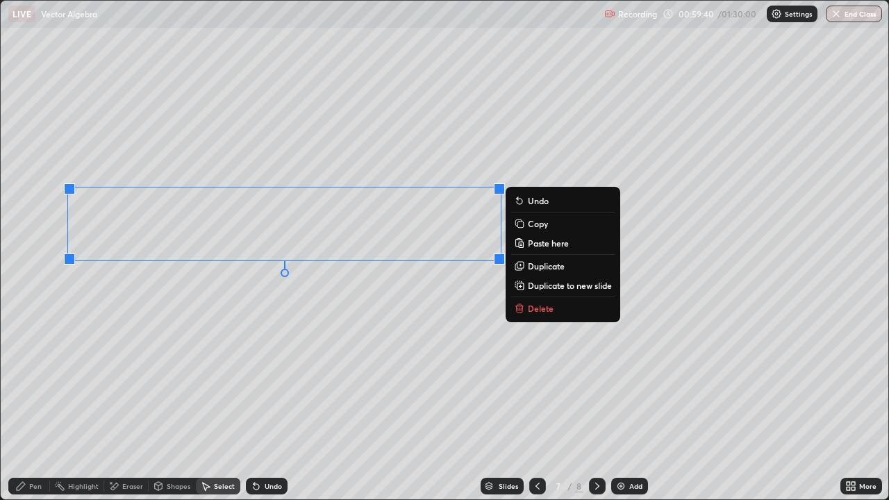
click at [256, 236] on div "0 ° Undo Copy Paste here Duplicate Duplicate to new slide Delete" at bounding box center [445, 250] width 888 height 499
click at [534, 225] on p "Copy" at bounding box center [538, 223] width 20 height 11
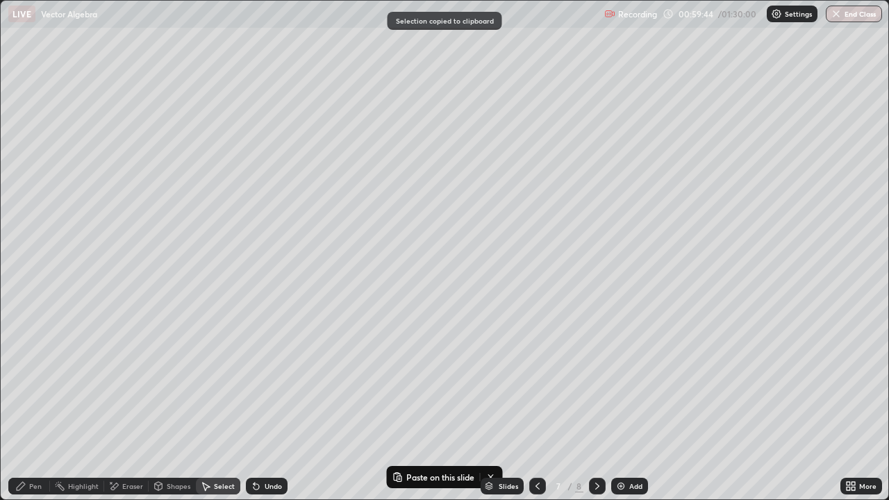
click at [590, 406] on div at bounding box center [597, 486] width 17 height 17
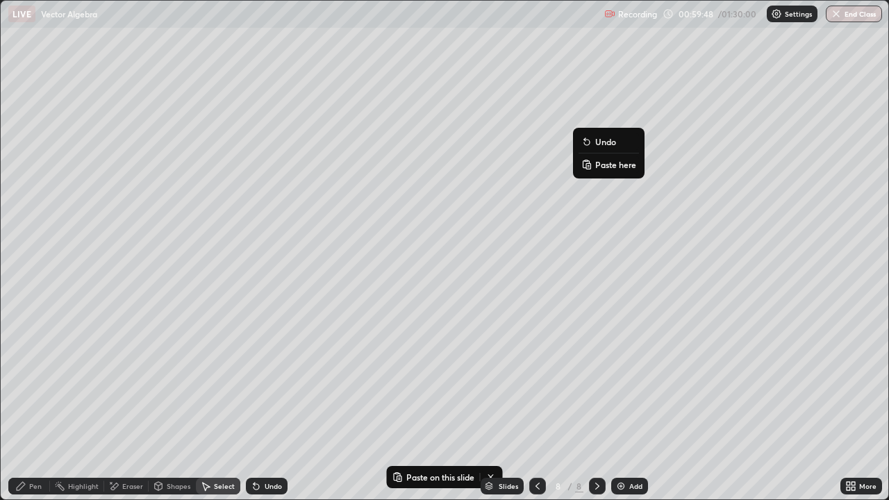
click at [618, 169] on p "Paste here" at bounding box center [615, 164] width 41 height 11
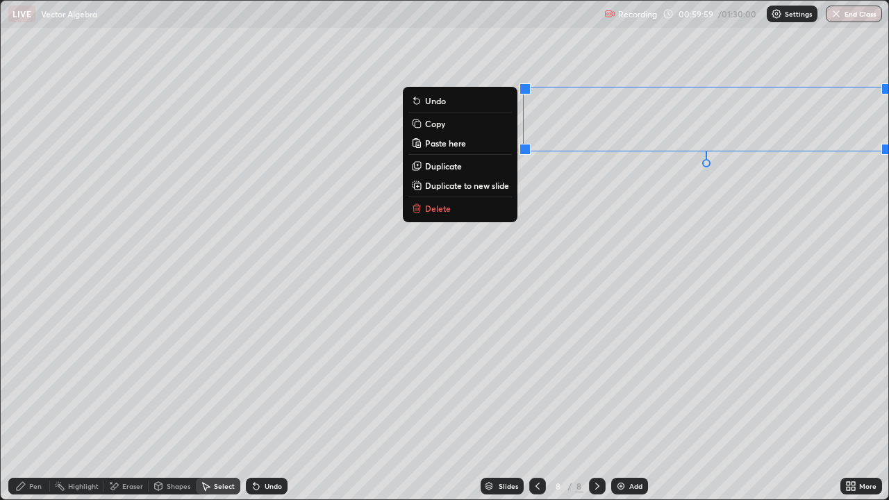
click at [33, 406] on div "Pen" at bounding box center [35, 486] width 13 height 7
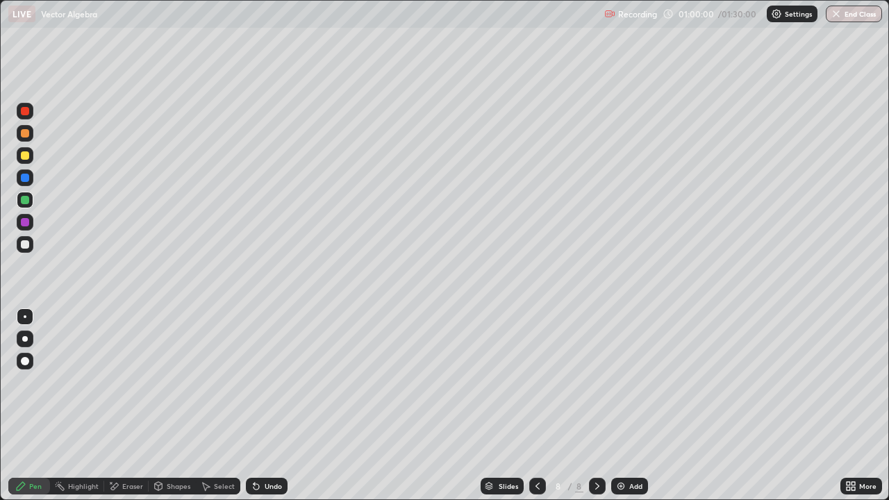
click at [26, 245] on div at bounding box center [25, 244] width 8 height 8
click at [124, 406] on div "Eraser" at bounding box center [132, 486] width 21 height 7
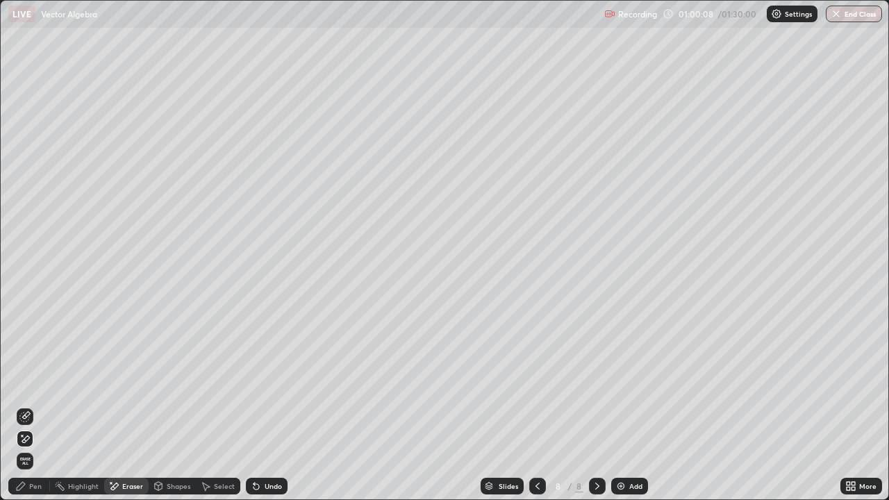
click at [43, 406] on div "Pen" at bounding box center [29, 486] width 42 height 17
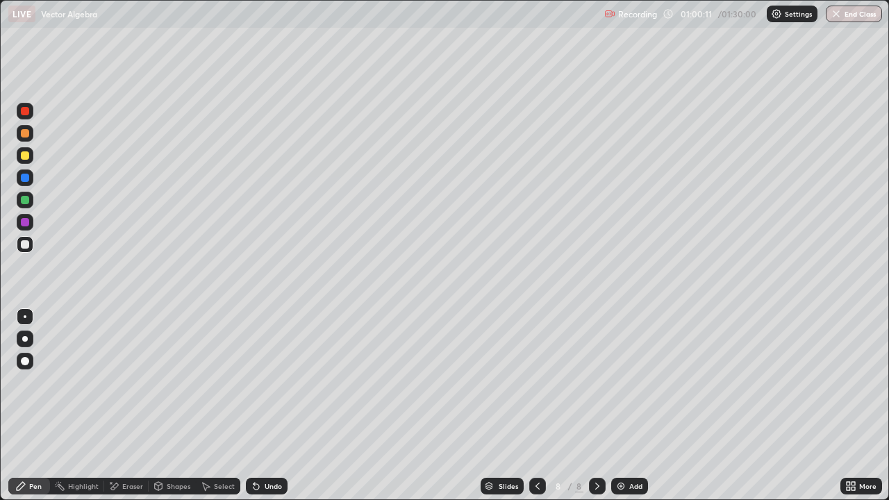
click at [137, 406] on div "Eraser" at bounding box center [132, 486] width 21 height 7
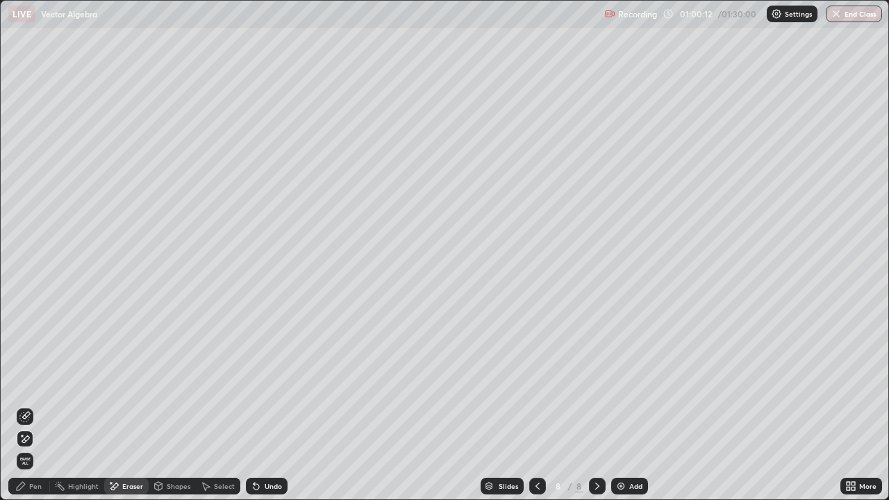
click at [217, 406] on div "Select" at bounding box center [224, 486] width 21 height 7
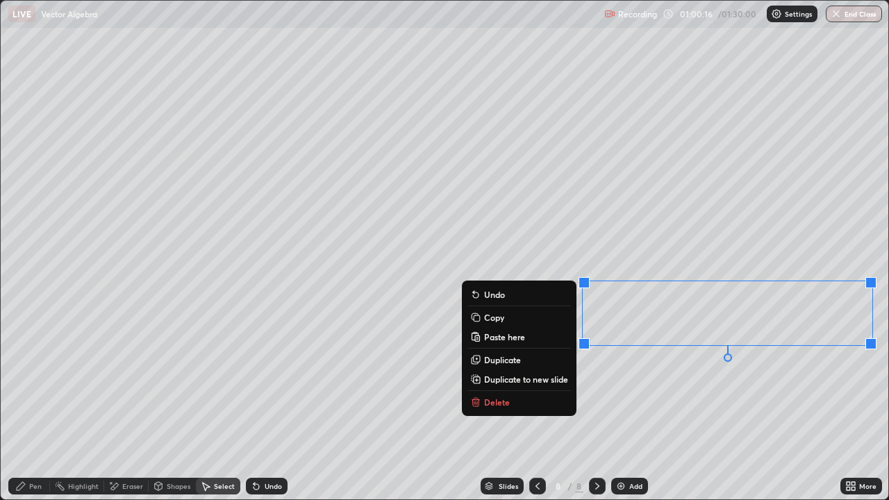
click at [135, 406] on div "Eraser" at bounding box center [132, 486] width 21 height 7
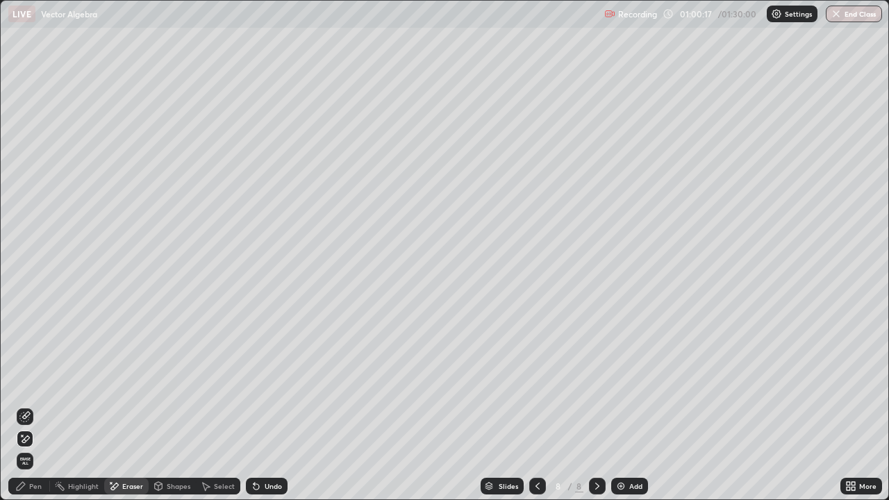
click at [38, 406] on div "Pen" at bounding box center [35, 486] width 13 height 7
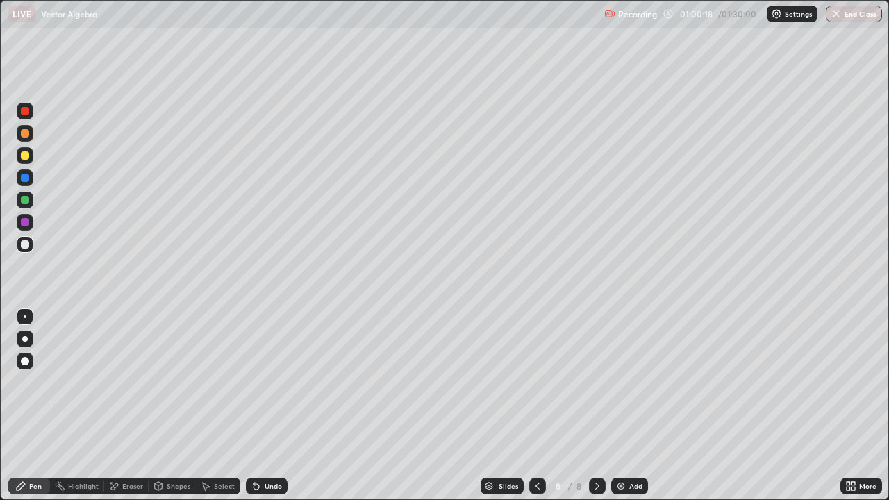
click at [28, 197] on div at bounding box center [25, 200] width 8 height 8
click at [225, 406] on div "Select" at bounding box center [224, 486] width 21 height 7
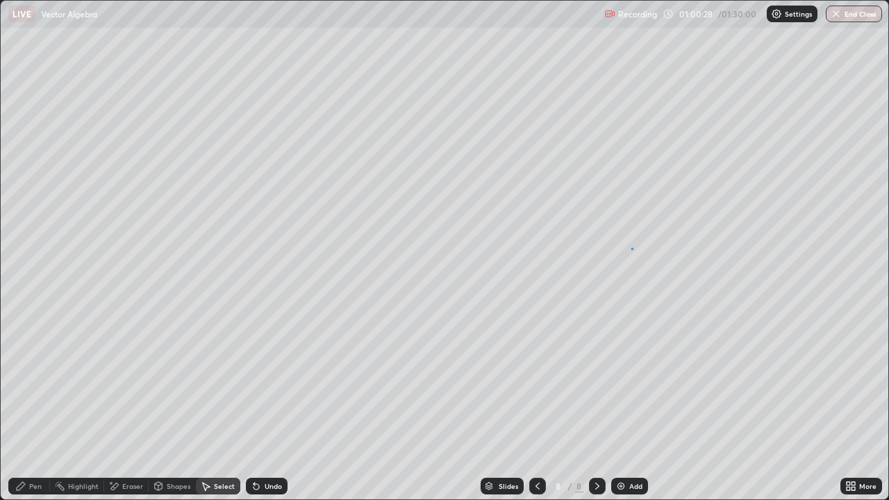
click at [632, 248] on div "0 ° Undo Copy Paste here Duplicate Duplicate to new slide Delete" at bounding box center [445, 250] width 888 height 499
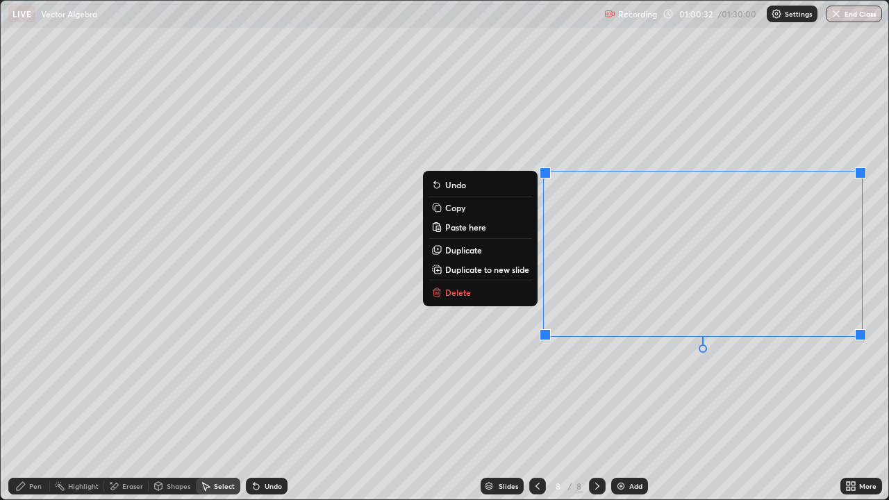
click at [133, 406] on div "Eraser" at bounding box center [132, 486] width 21 height 7
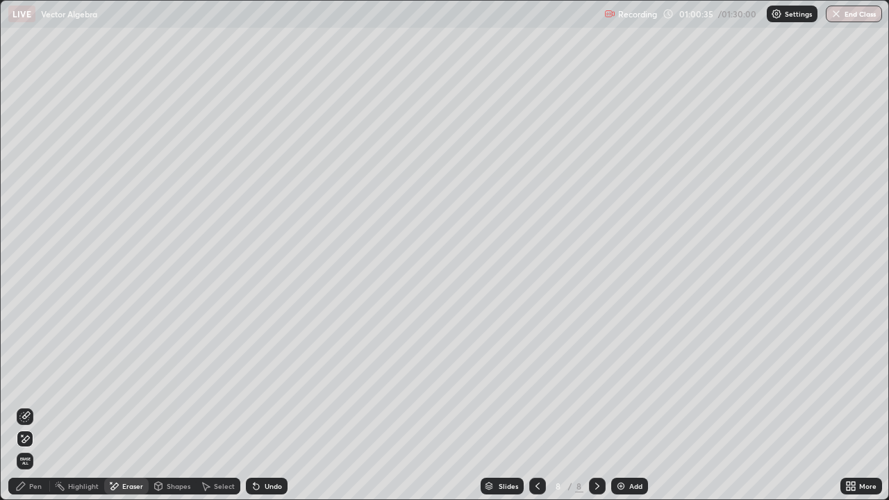
click at [33, 406] on div "Pen" at bounding box center [35, 486] width 13 height 7
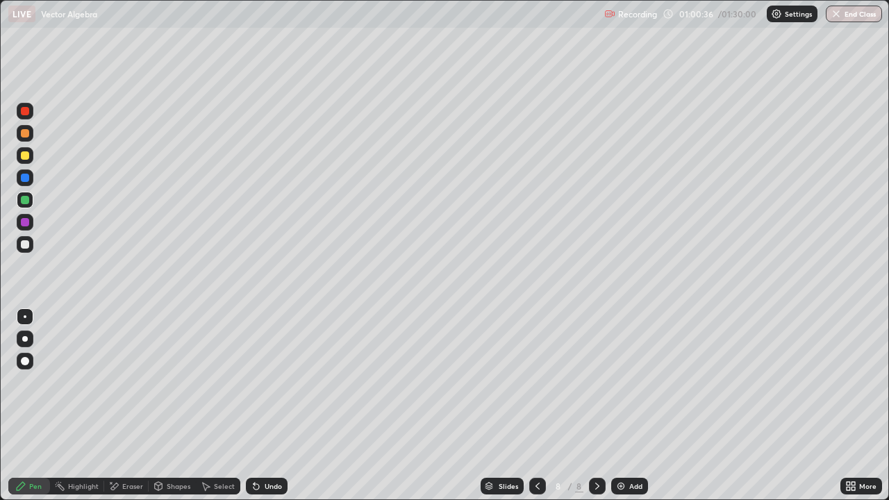
click at [32, 247] on div at bounding box center [25, 244] width 17 height 17
click at [534, 406] on icon at bounding box center [537, 486] width 11 height 11
click at [27, 198] on div at bounding box center [25, 200] width 8 height 8
click at [148, 406] on div at bounding box center [148, 486] width 1 height 11
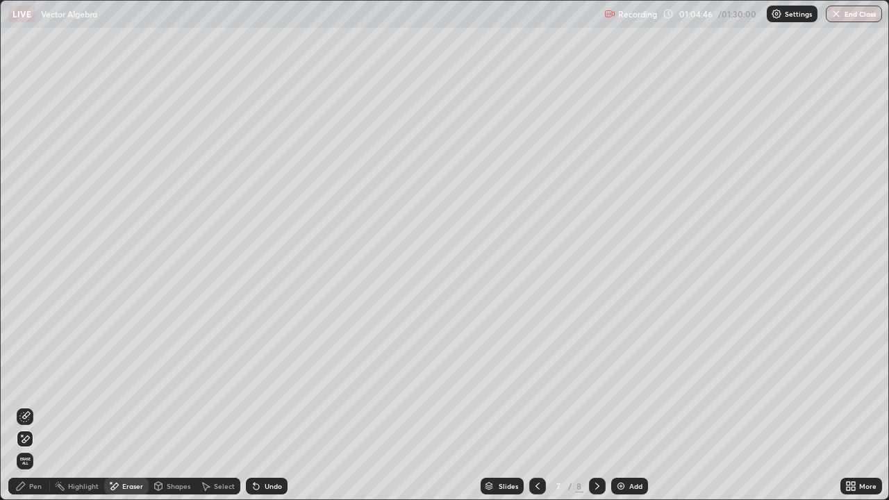
click at [38, 406] on div "Pen" at bounding box center [35, 486] width 13 height 7
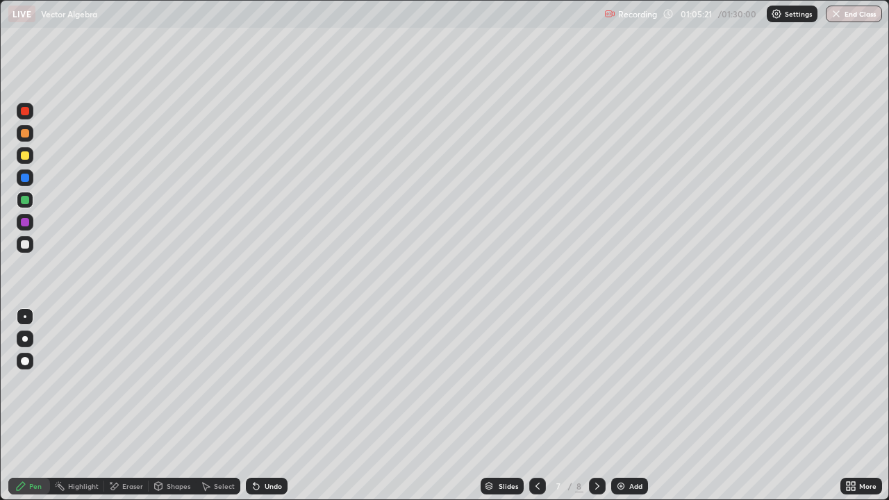
click at [28, 247] on div at bounding box center [25, 244] width 17 height 17
click at [26, 202] on div at bounding box center [25, 200] width 8 height 8
click at [28, 158] on div at bounding box center [25, 155] width 8 height 8
click at [540, 406] on icon at bounding box center [537, 486] width 11 height 11
click at [595, 406] on icon at bounding box center [597, 486] width 4 height 7
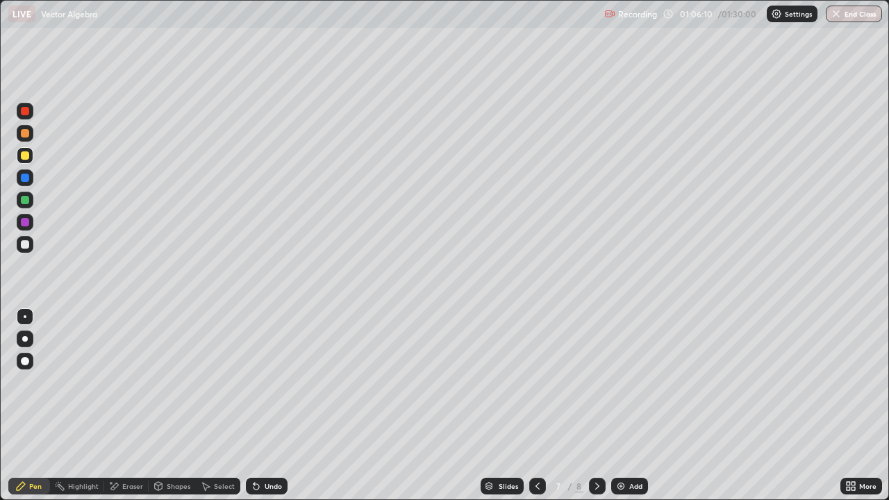
click at [25, 136] on div at bounding box center [25, 133] width 8 height 8
click at [174, 406] on div "Shapes" at bounding box center [172, 486] width 47 height 28
click at [35, 406] on div "Pen" at bounding box center [35, 486] width 13 height 7
click at [233, 406] on div "Select" at bounding box center [218, 486] width 44 height 28
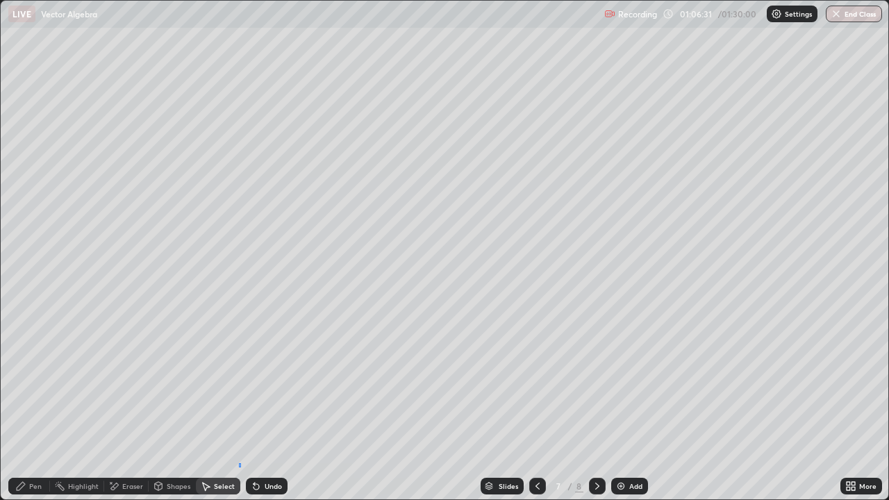
click at [240, 406] on div "0 ° Undo Copy Paste here Duplicate Duplicate to new slide Delete" at bounding box center [445, 250] width 888 height 499
click at [31, 406] on div "Pen" at bounding box center [35, 486] width 13 height 7
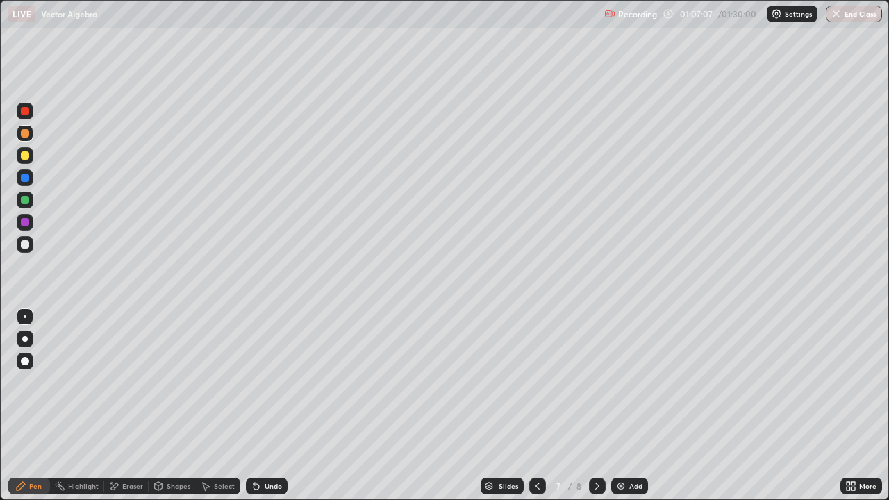
click at [269, 406] on div "Undo" at bounding box center [267, 486] width 42 height 17
click at [596, 406] on icon at bounding box center [597, 486] width 11 height 11
click at [634, 406] on div "Add" at bounding box center [629, 486] width 37 height 17
click at [32, 245] on div at bounding box center [25, 244] width 17 height 17
click at [267, 406] on div "Undo" at bounding box center [273, 486] width 17 height 7
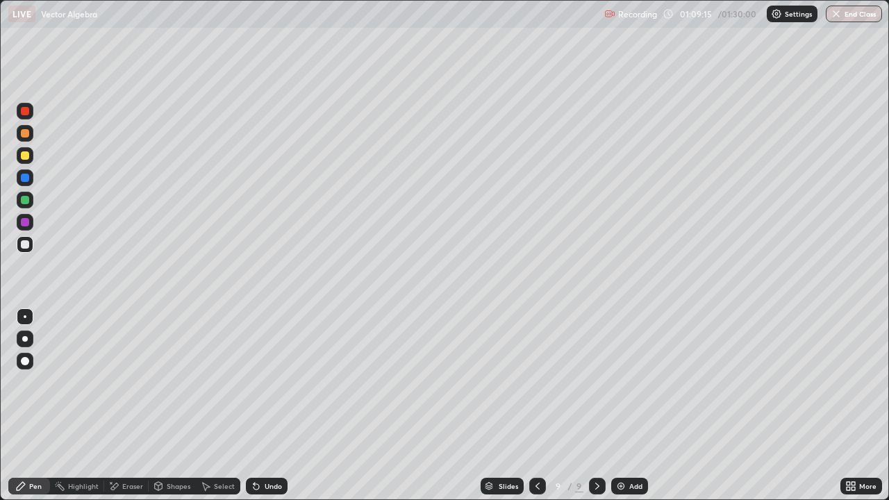
click at [270, 406] on div "Undo" at bounding box center [273, 486] width 17 height 7
click at [269, 406] on div "Undo" at bounding box center [267, 486] width 42 height 17
click at [269, 406] on div "Undo" at bounding box center [273, 486] width 17 height 7
click at [267, 406] on div "Undo" at bounding box center [273, 486] width 17 height 7
click at [265, 406] on div "Undo" at bounding box center [273, 486] width 17 height 7
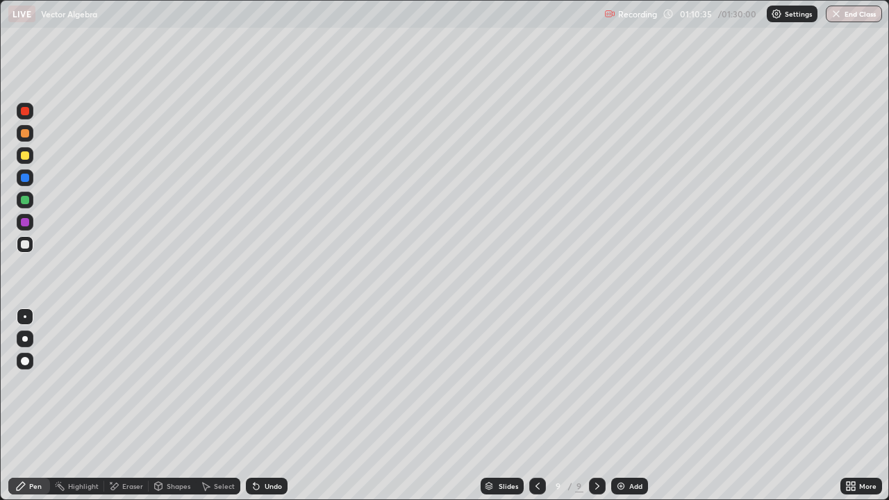
click at [254, 406] on icon at bounding box center [254, 483] width 1 height 1
click at [265, 406] on div "Undo" at bounding box center [273, 486] width 17 height 7
click at [144, 406] on div "Eraser" at bounding box center [126, 486] width 44 height 17
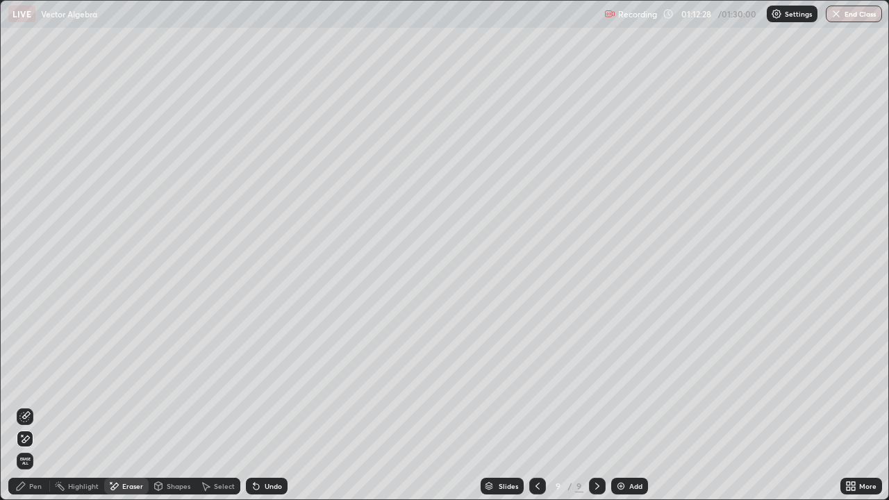
click at [31, 406] on div "Pen" at bounding box center [29, 486] width 42 height 17
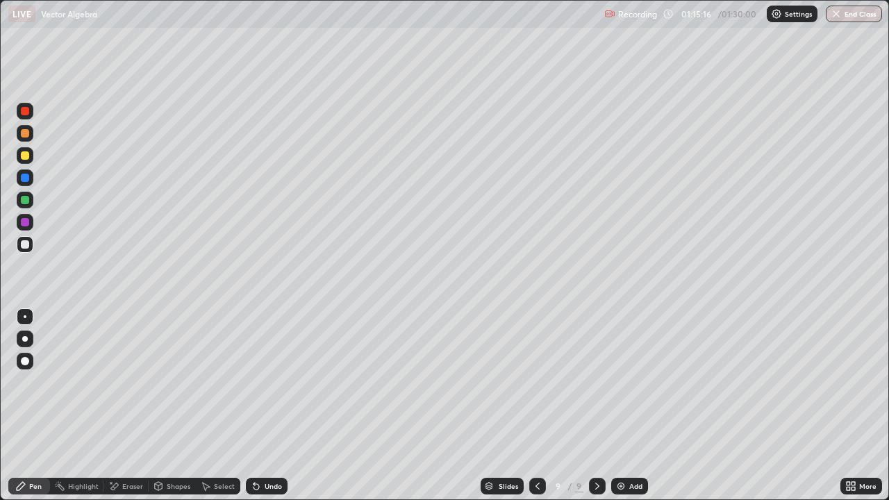
click at [863, 406] on div "More" at bounding box center [867, 486] width 17 height 7
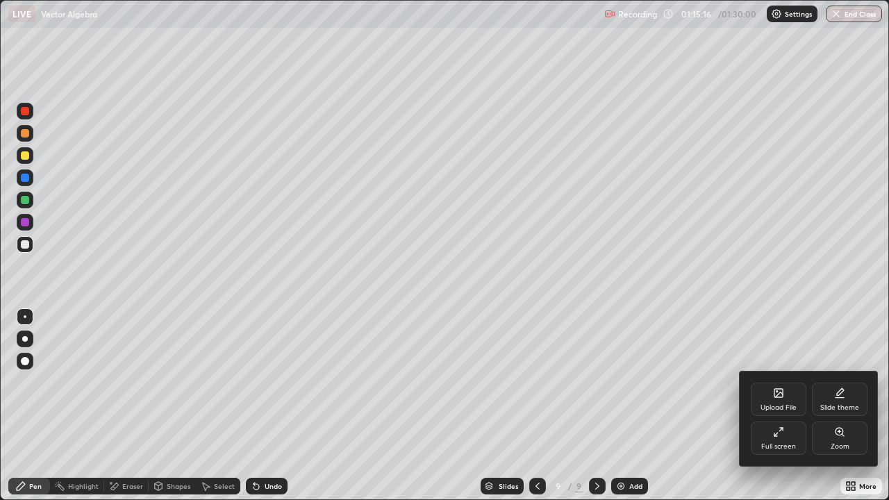
click at [796, 406] on div "Full screen" at bounding box center [779, 438] width 56 height 33
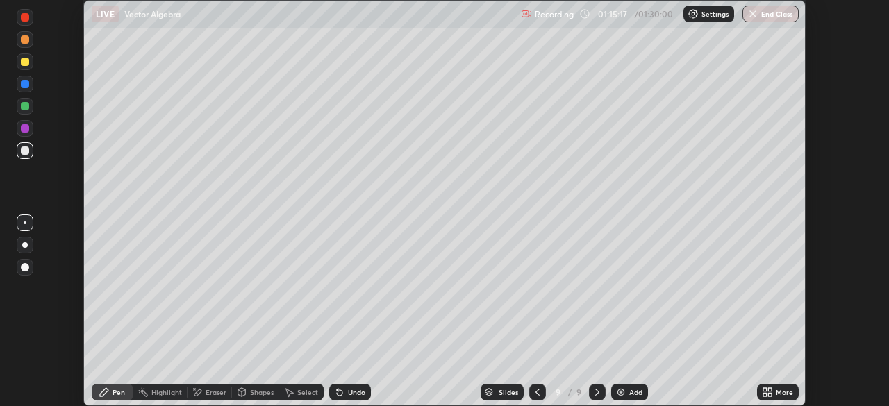
scroll to position [69072, 68589]
click at [768, 16] on button "End Class" at bounding box center [771, 14] width 56 height 17
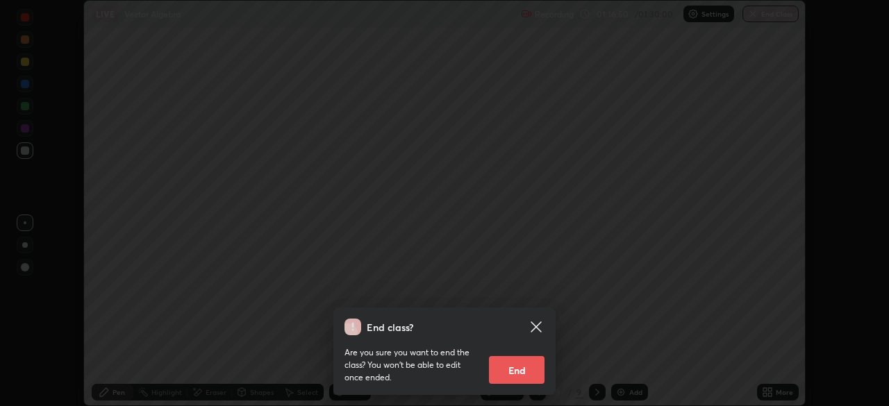
click at [507, 377] on button "End" at bounding box center [517, 370] width 56 height 28
